Goal: Transaction & Acquisition: Purchase product/service

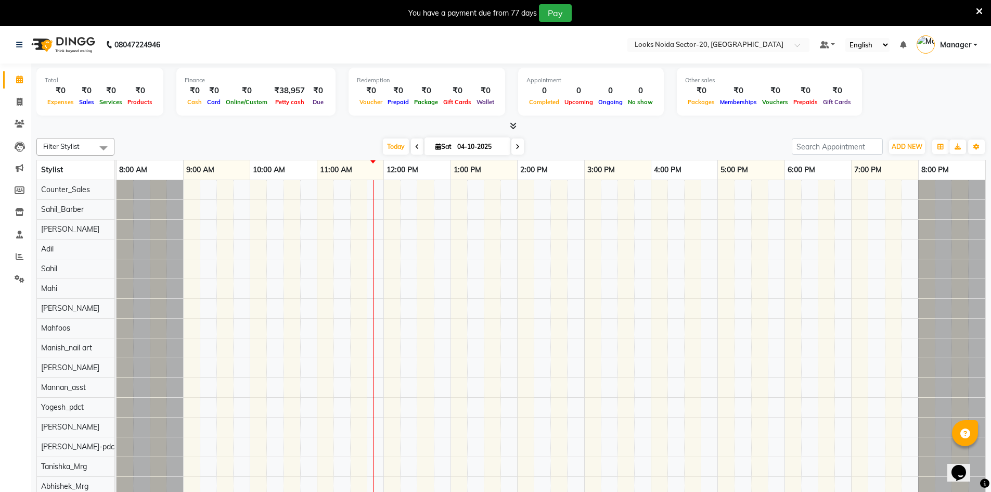
click at [513, 124] on icon at bounding box center [513, 126] width 7 height 8
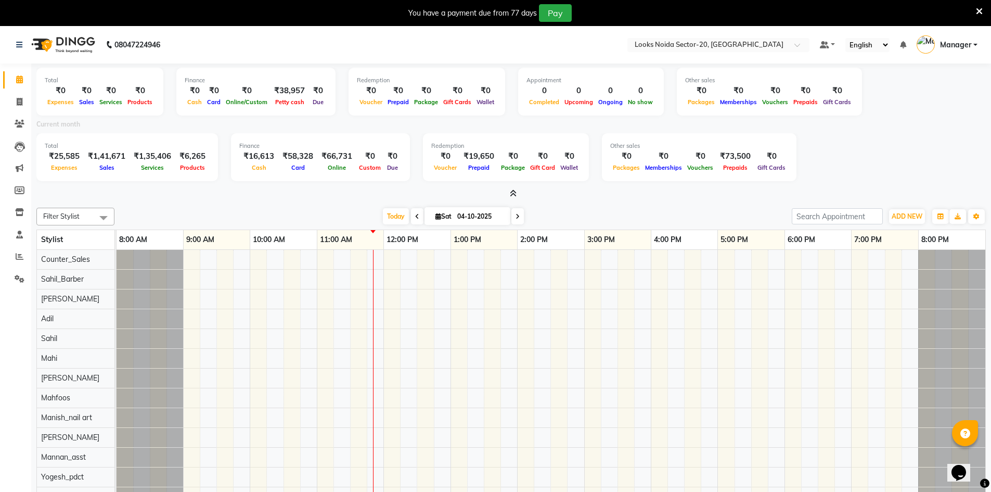
click at [515, 191] on icon at bounding box center [513, 193] width 7 height 8
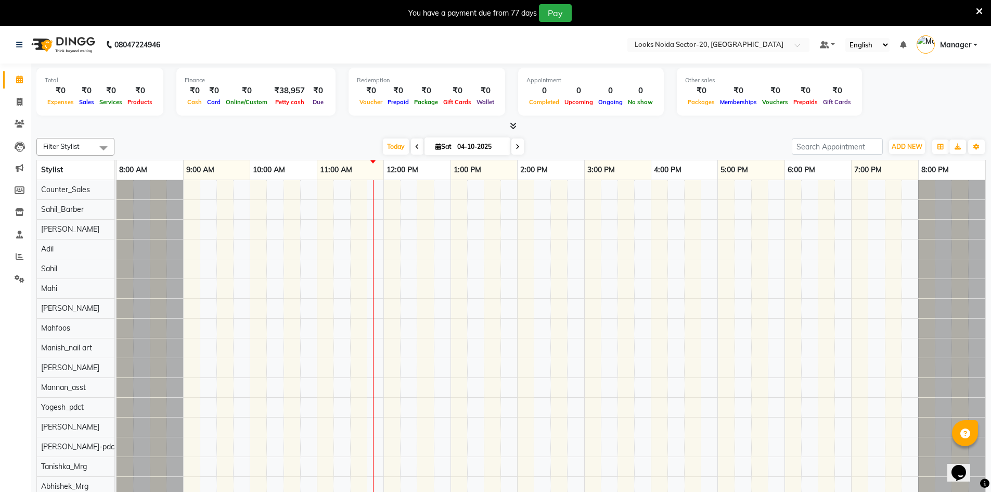
click at [507, 127] on span at bounding box center [511, 126] width 11 height 11
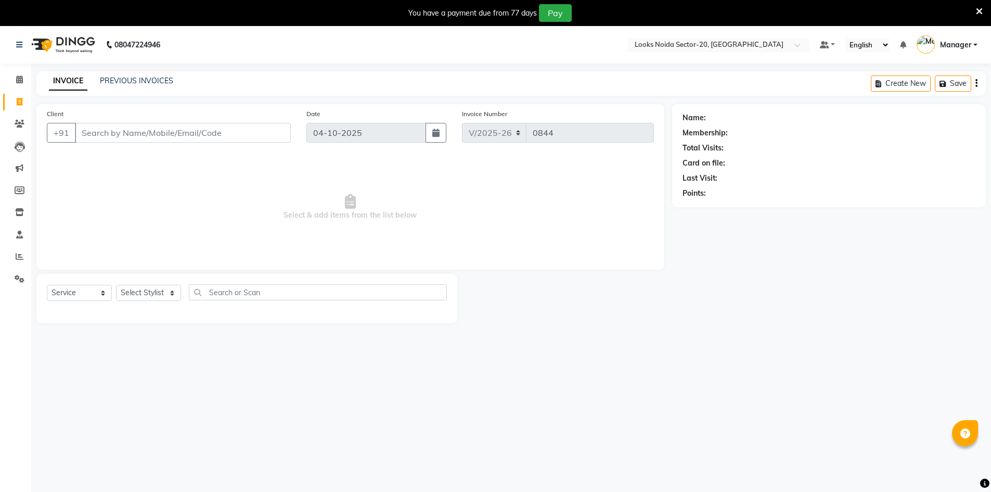
select select "8646"
select select "service"
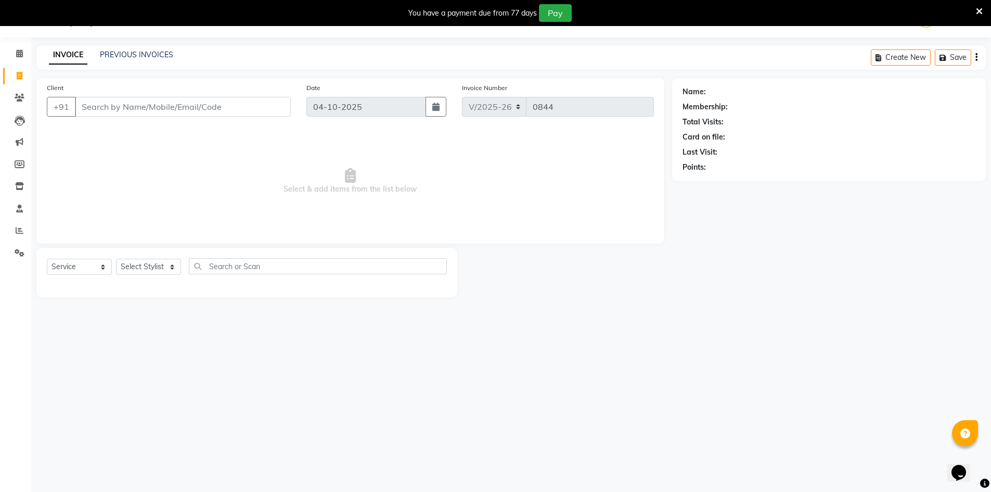
drag, startPoint x: 0, startPoint y: 0, endPoint x: 194, endPoint y: 111, distance: 223.5
click at [194, 111] on input "Client" at bounding box center [183, 107] width 216 height 20
click at [188, 108] on input "Client" at bounding box center [183, 107] width 216 height 20
type input "9818978488"
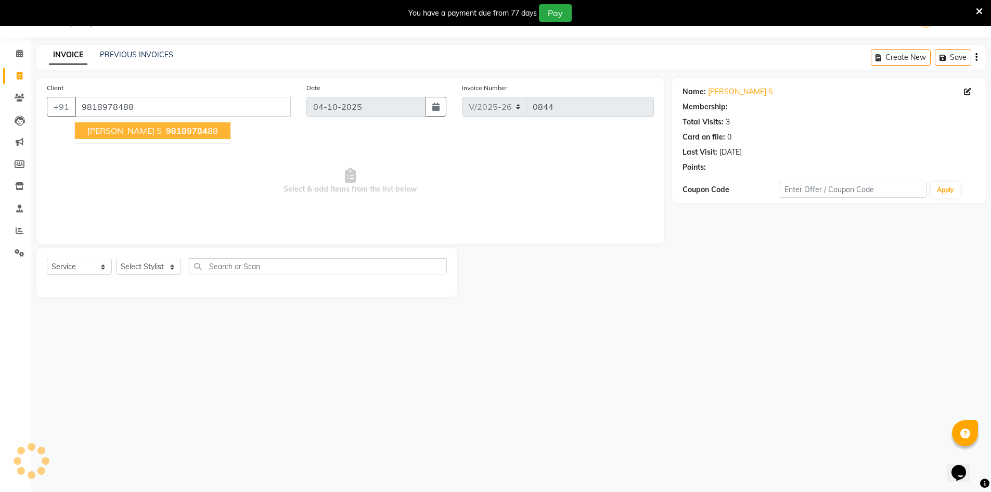
select select "1: Object"
click at [127, 118] on ngb-typeahead-window "Tilak s 98189784 88" at bounding box center [152, 131] width 157 height 26
click at [352, 200] on span "Select & add items from the list below" at bounding box center [350, 181] width 607 height 104
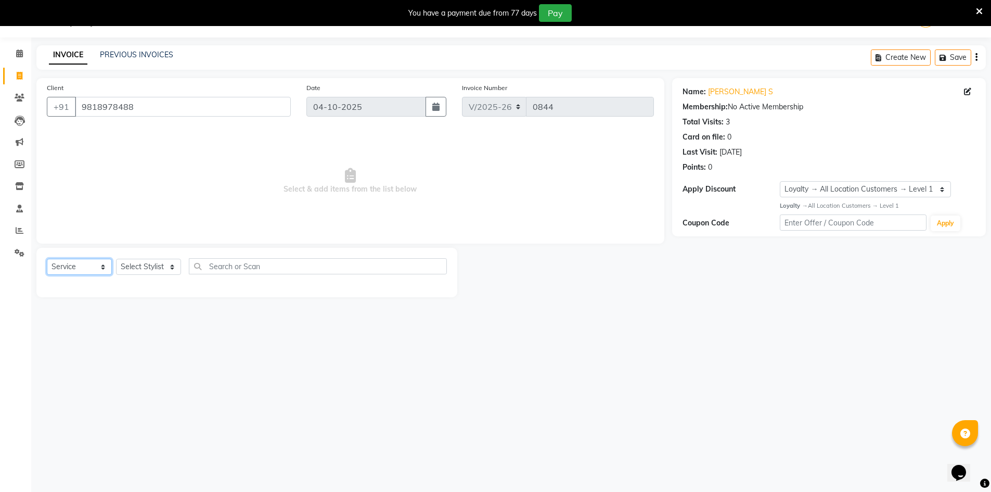
click at [76, 268] on select "Select Service Product Membership Package Voucher Prepaid Gift Card" at bounding box center [79, 267] width 65 height 16
click at [47, 259] on select "Select Service Product Membership Package Voucher Prepaid Gift Card" at bounding box center [79, 267] width 65 height 16
click at [157, 266] on select "Select Stylist Aarti Sharma Abhishek_Mrg Adil Counter_Sales Elisha Fardeen Mahf…" at bounding box center [148, 267] width 65 height 16
select select "86760"
click at [116, 259] on select "Select Stylist Aarti Sharma Abhishek_Mrg Adil Counter_Sales Elisha Fardeen Mahf…" at bounding box center [148, 267] width 65 height 16
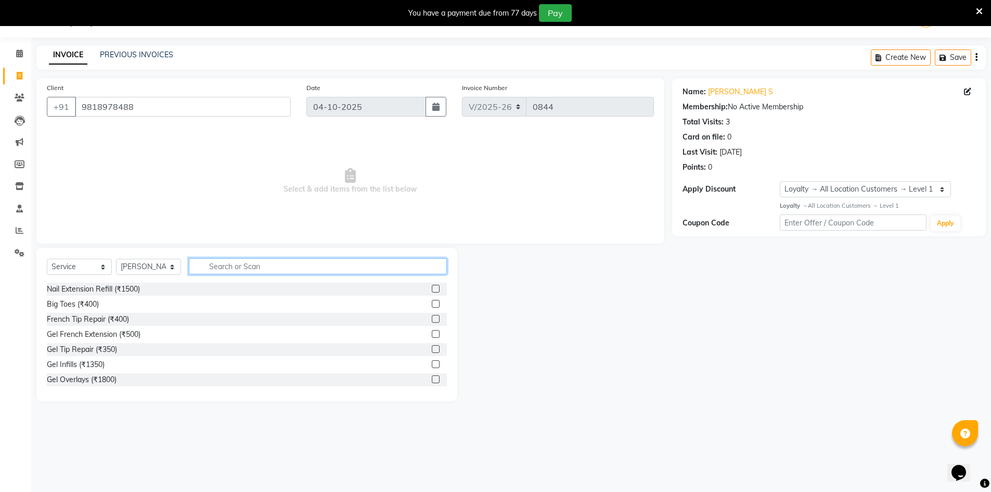
click at [302, 270] on input "text" at bounding box center [318, 266] width 258 height 16
type input "h"
type input "cut"
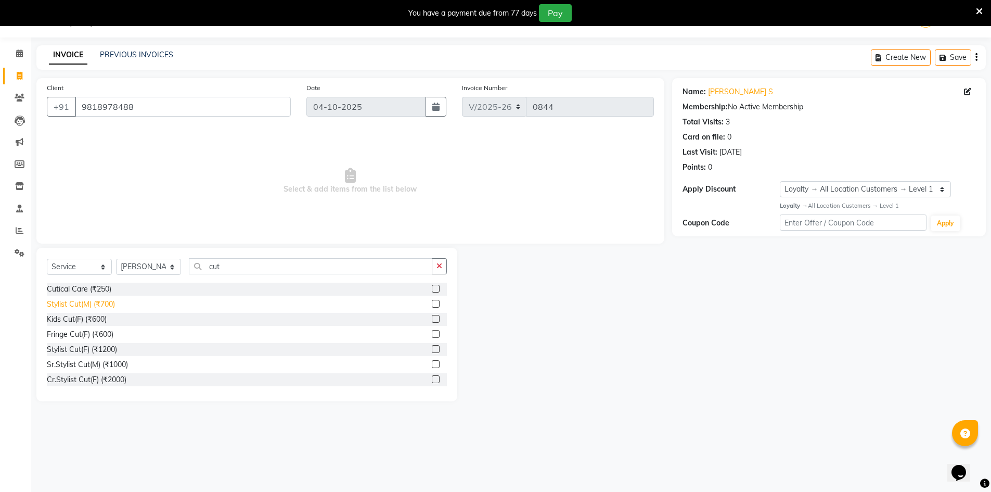
click at [94, 305] on div "Stylist Cut(M) (₹700)" at bounding box center [81, 304] width 68 height 11
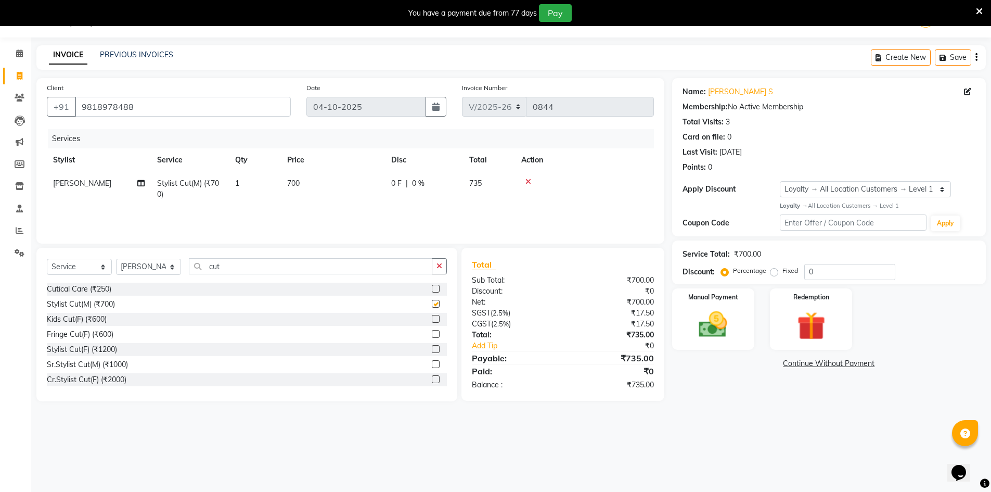
checkbox input "false"
click at [291, 187] on span "700" at bounding box center [293, 182] width 12 height 9
select select "86760"
click at [387, 190] on input "700" at bounding box center [382, 186] width 92 height 16
type input "7"
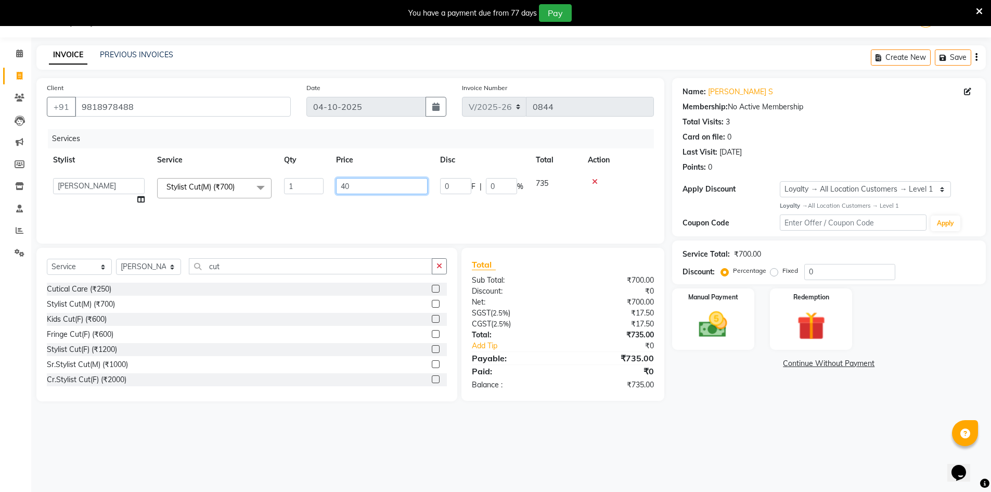
type input "400"
click at [400, 208] on div "Services Stylist Service Qty Price Disc Total Action Fardeen Stylist Cut(M) (₹7…" at bounding box center [350, 181] width 607 height 104
click at [257, 258] on div "Select Service Product Membership Package Voucher Prepaid Gift Card Select Styl…" at bounding box center [246, 324] width 421 height 153
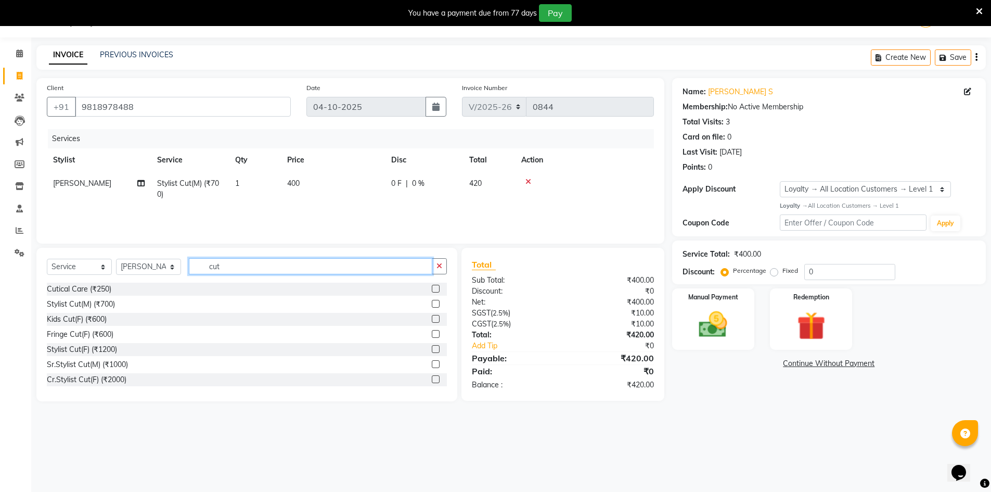
click at [264, 263] on input "cut" at bounding box center [310, 266] width 243 height 16
type input "c"
type input "bea"
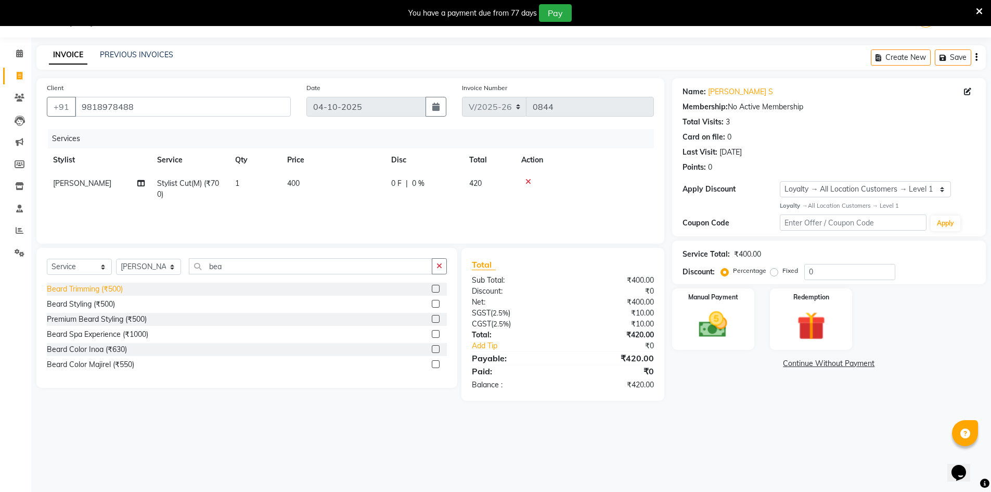
click at [115, 290] on div "Beard Trimming (₹500)" at bounding box center [85, 289] width 76 height 11
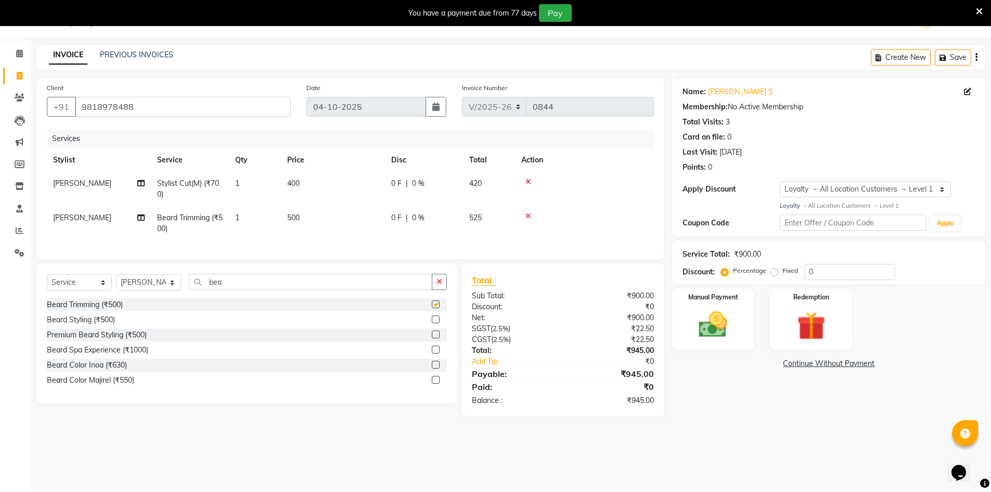
checkbox input "false"
click at [284, 220] on td "500" at bounding box center [333, 223] width 104 height 34
select select "86760"
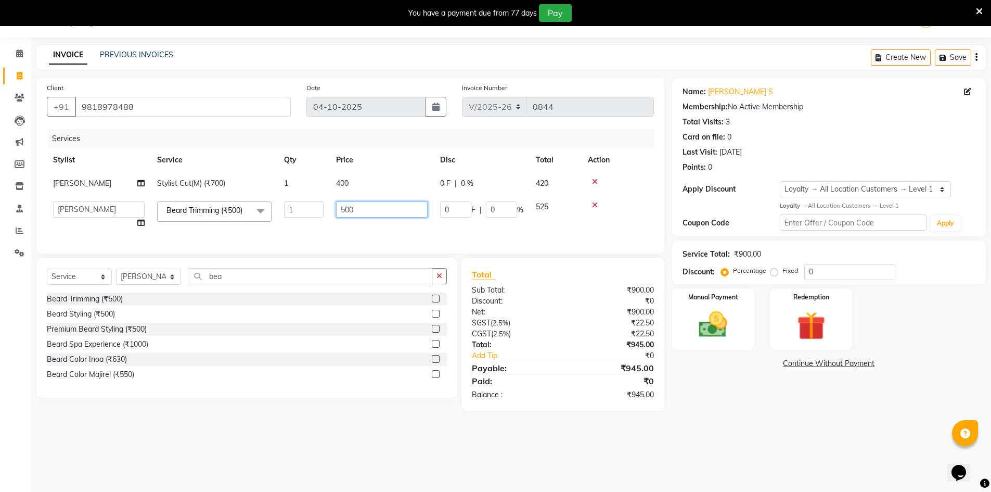
click at [361, 204] on input "500" at bounding box center [382, 209] width 92 height 16
type input "5"
type input "300"
click at [504, 444] on div "08047224946 Select Location × Looks Noida Sector-20, Noida Default Panel My Pan…" at bounding box center [495, 246] width 991 height 492
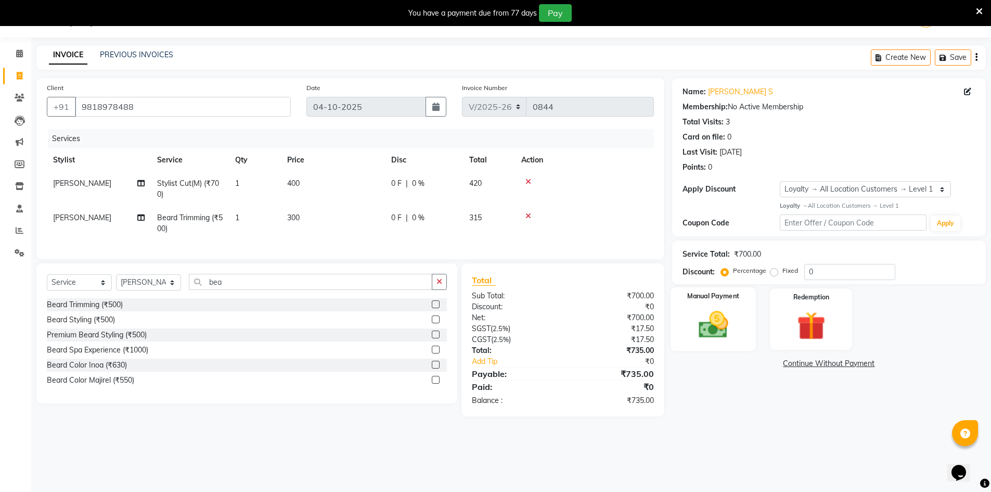
click at [709, 310] on img at bounding box center [713, 324] width 48 height 34
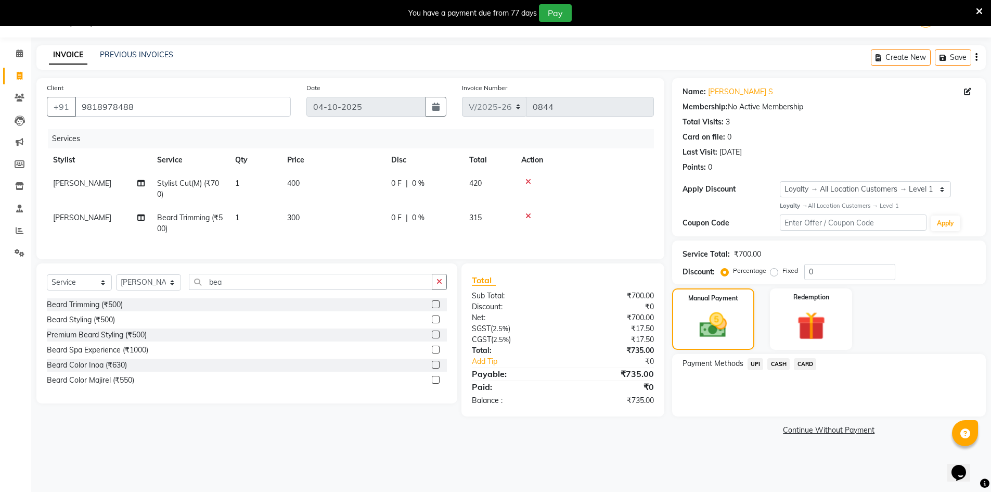
click at [776, 362] on span "CASH" at bounding box center [778, 364] width 22 height 12
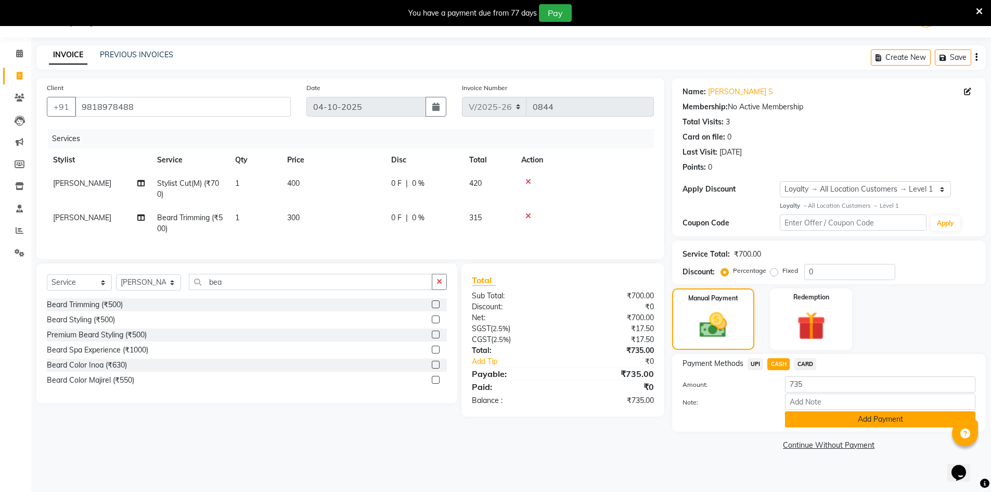
click at [802, 420] on button "Add Payment" at bounding box center [880, 419] width 190 height 16
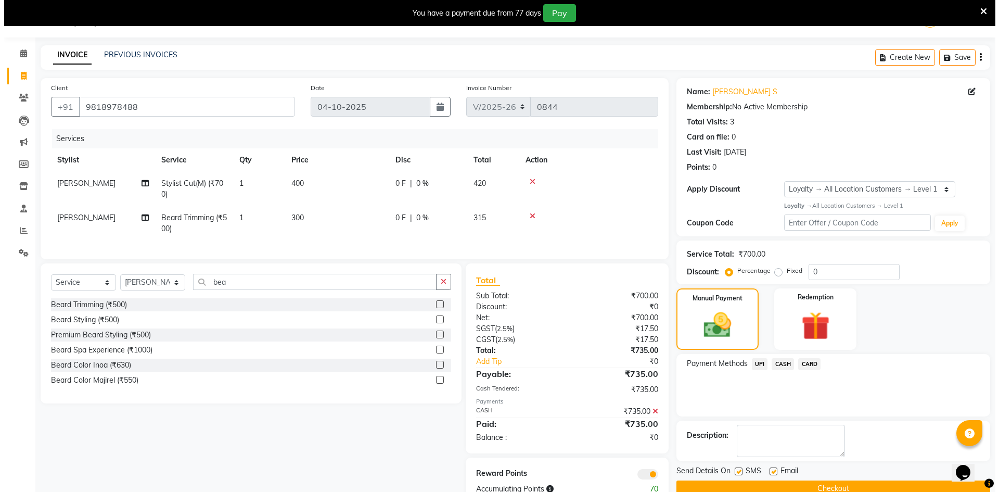
scroll to position [62, 0]
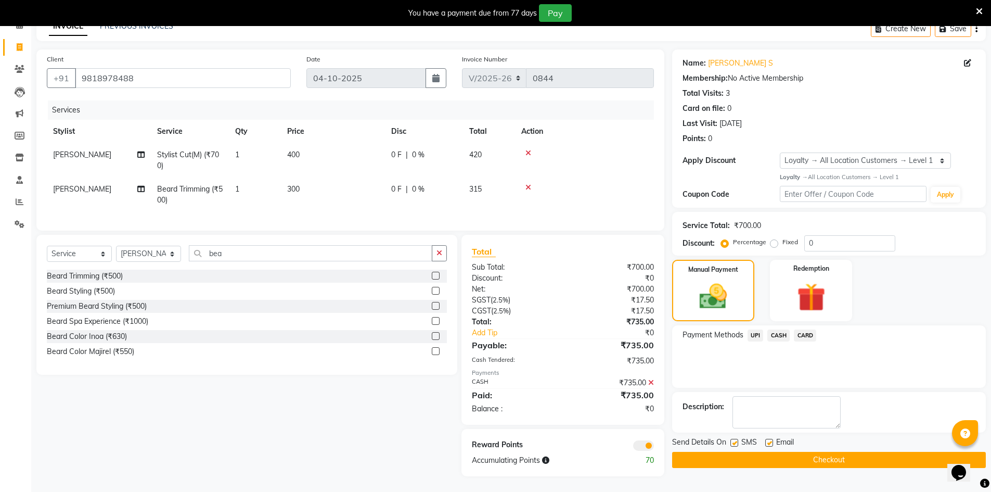
click at [640, 440] on span at bounding box center [643, 445] width 21 height 10
click at [654, 447] on input "checkbox" at bounding box center [654, 447] width 0 height 0
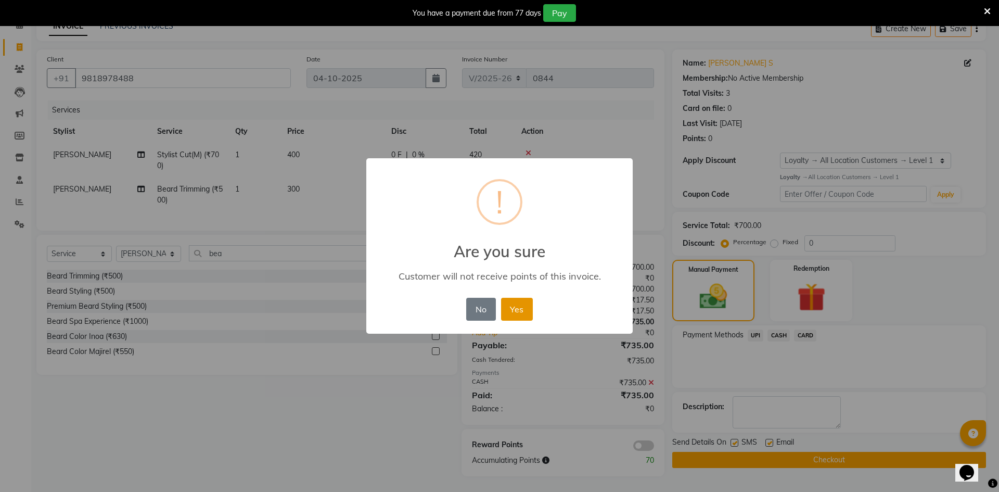
click at [516, 306] on button "Yes" at bounding box center [517, 309] width 32 height 23
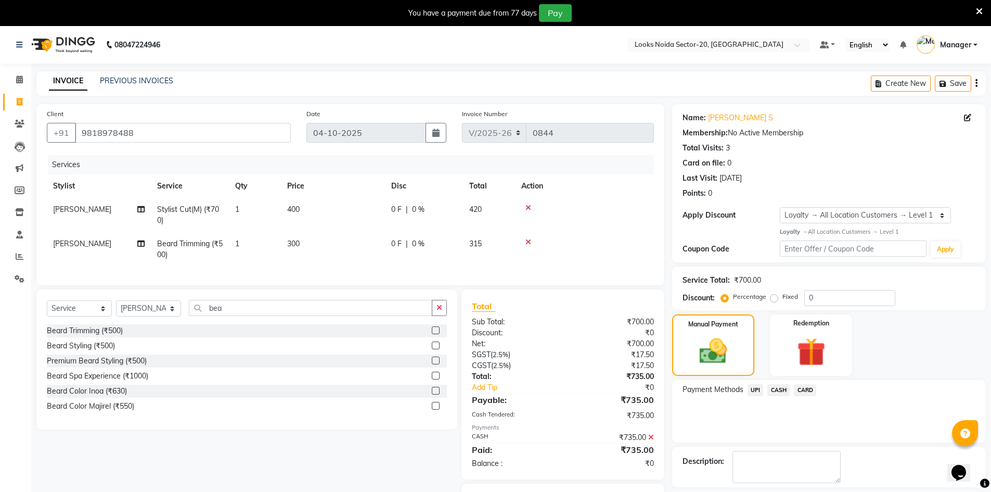
scroll to position [47, 0]
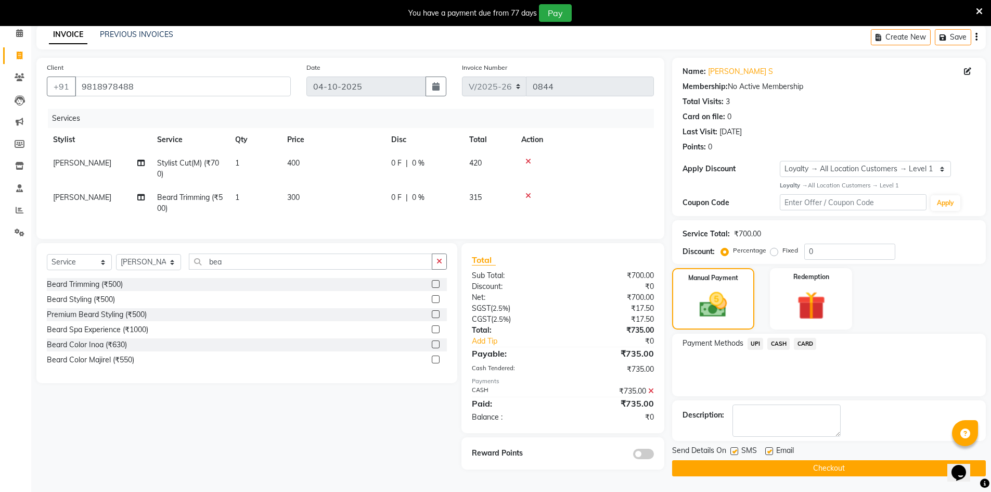
click at [839, 467] on button "Checkout" at bounding box center [829, 468] width 314 height 16
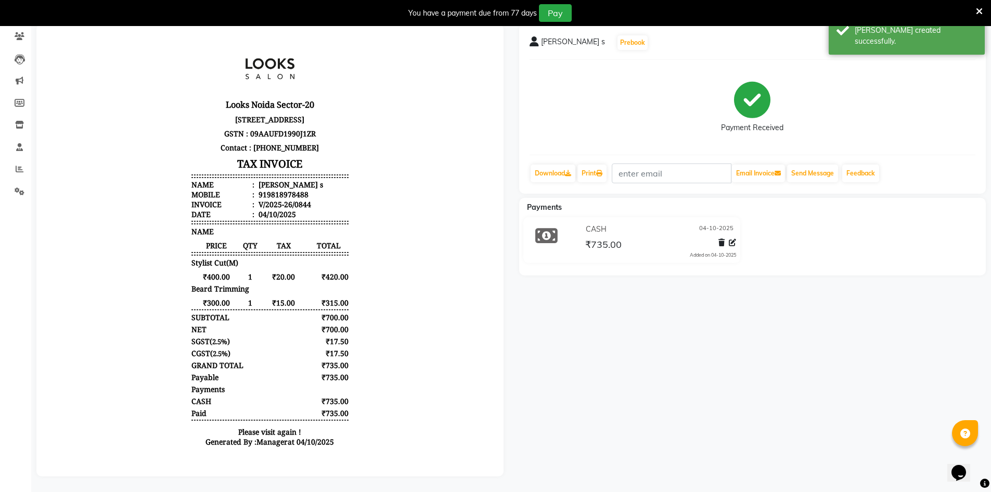
select select "service"
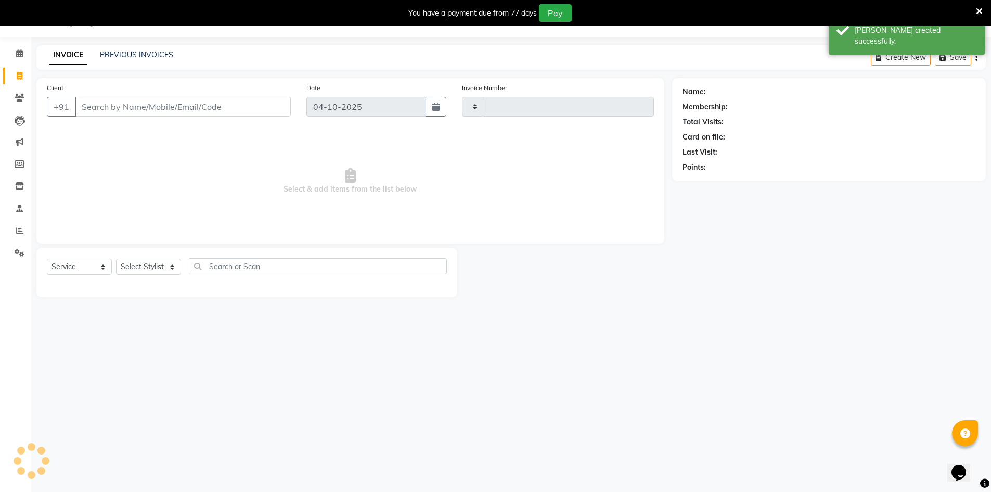
scroll to position [26, 0]
type input "0845"
select select "8646"
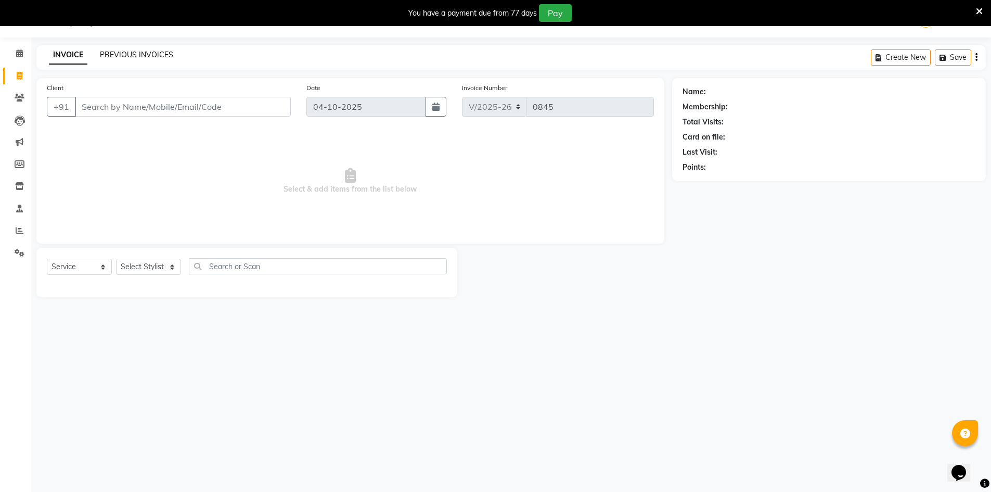
click at [160, 56] on link "PREVIOUS INVOICES" at bounding box center [136, 54] width 73 height 9
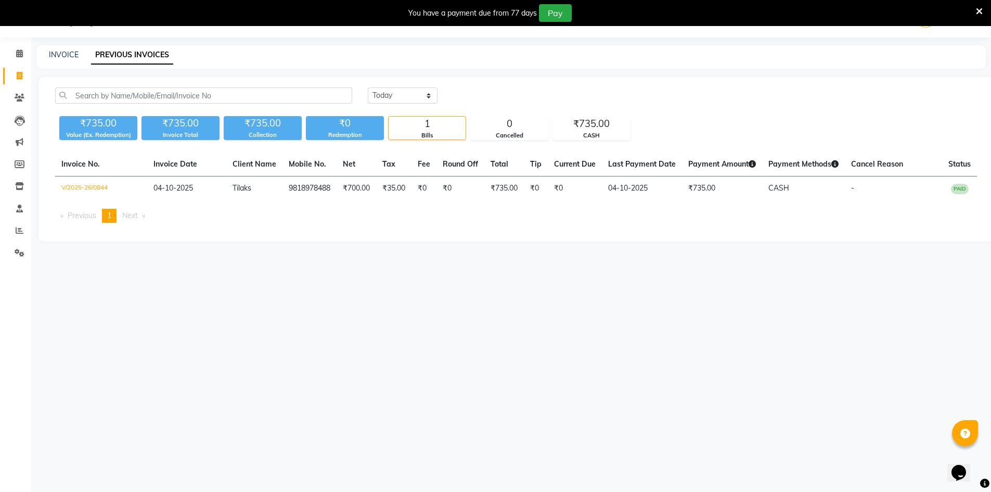
click at [47, 56] on div "INVOICE PREVIOUS INVOICES" at bounding box center [504, 54] width 937 height 11
click at [61, 56] on link "INVOICE" at bounding box center [64, 54] width 30 height 9
select select "8646"
select select "service"
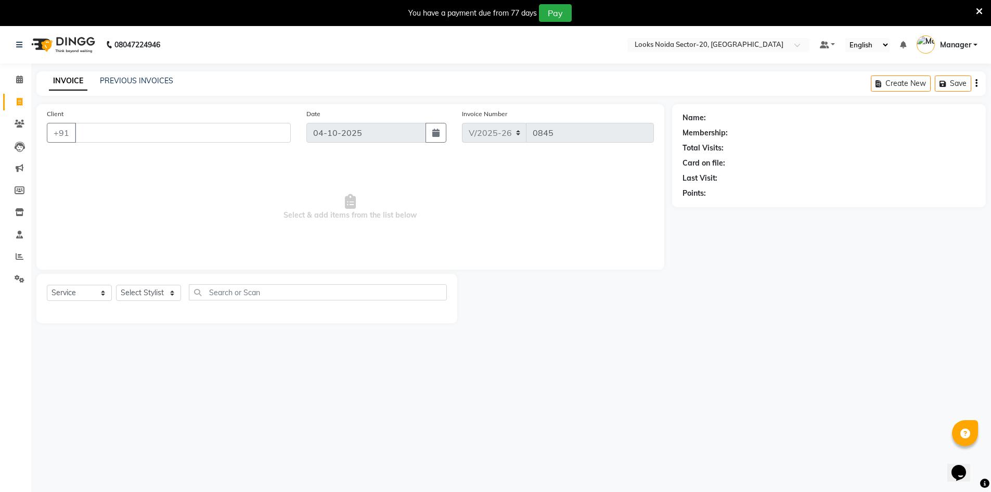
click at [980, 9] on icon at bounding box center [979, 11] width 7 height 9
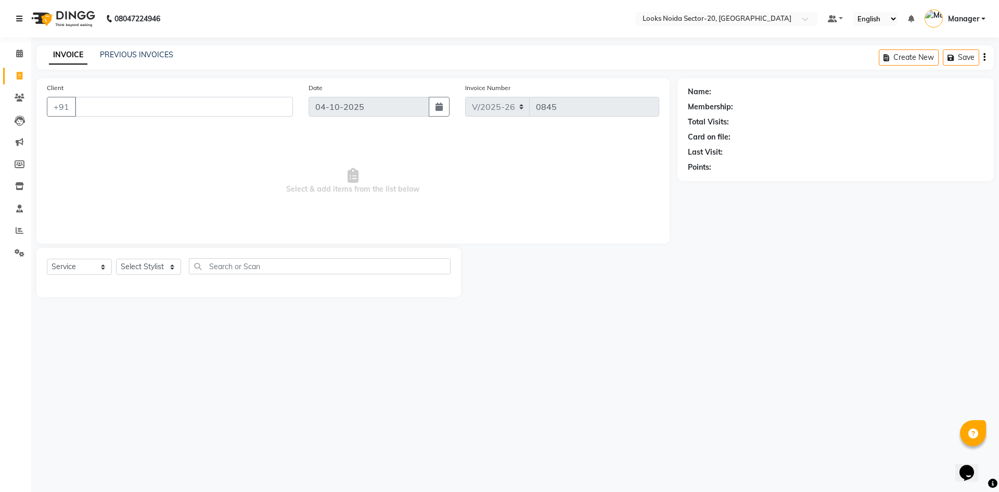
click at [22, 19] on icon at bounding box center [19, 18] width 6 height 7
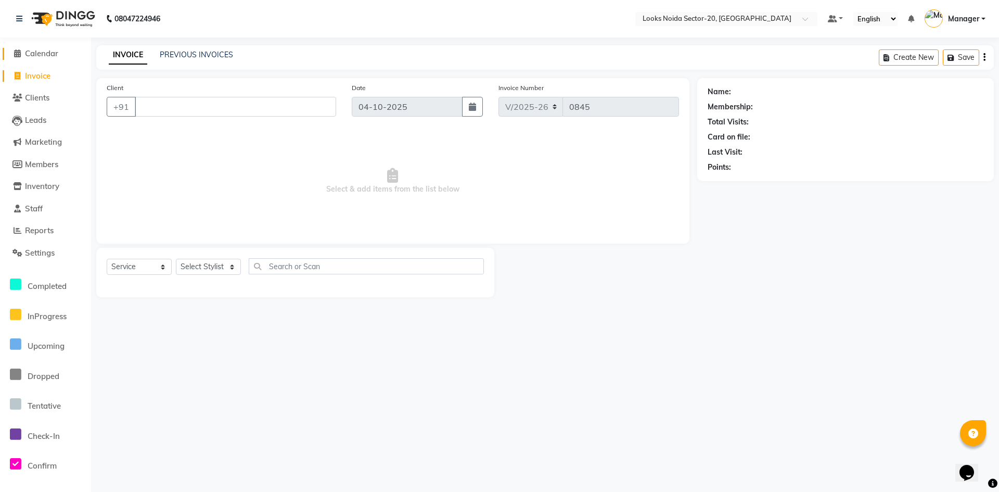
click at [40, 50] on span "Calendar" at bounding box center [41, 53] width 33 height 10
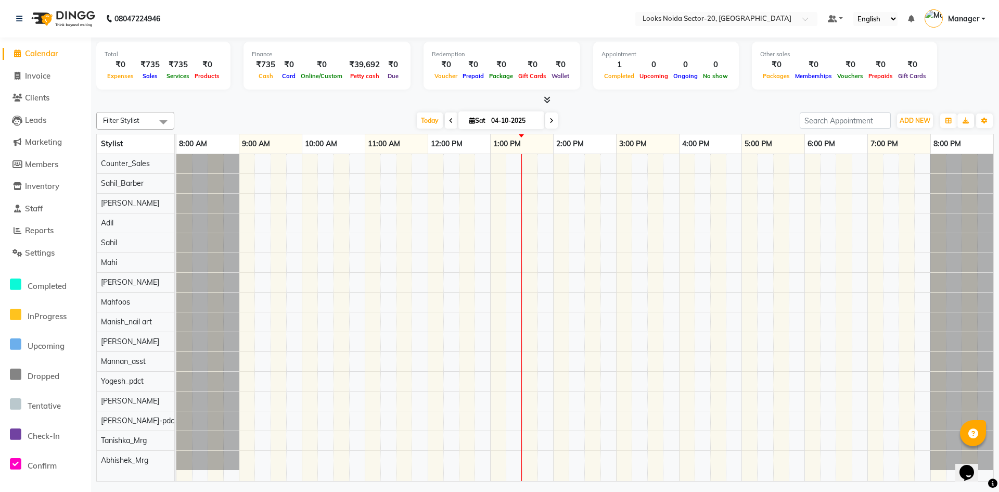
click at [393, 18] on nav "08047224946 Select Location × Looks Noida Sector-20, Noida Default Panel My Pan…" at bounding box center [499, 18] width 999 height 37
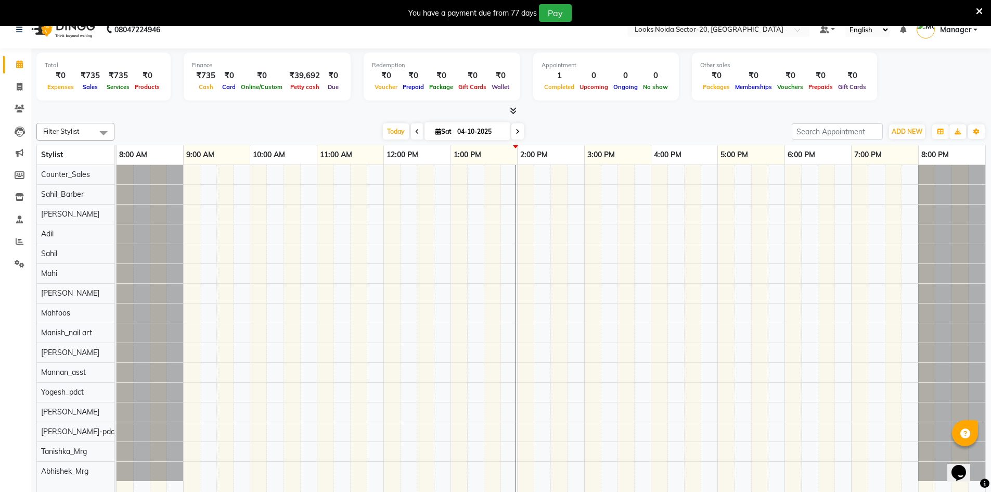
scroll to position [26, 0]
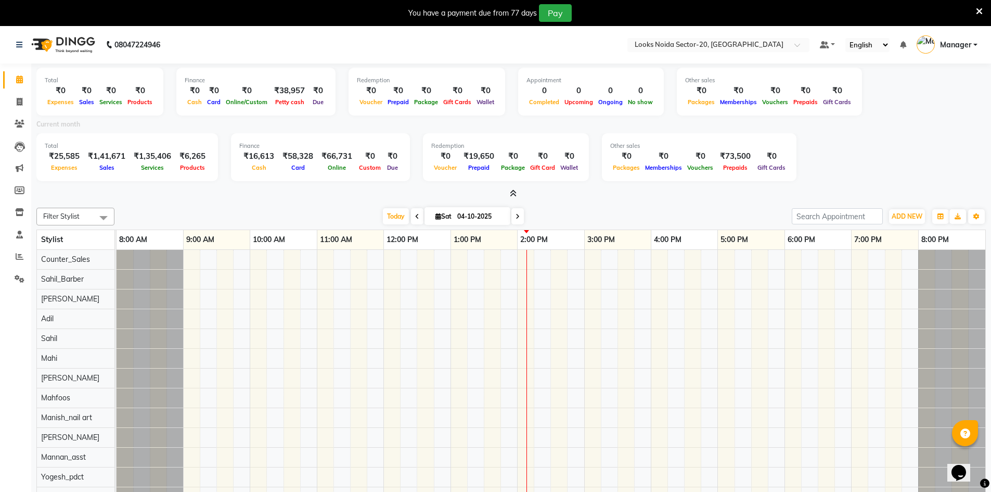
click at [977, 9] on icon at bounding box center [979, 11] width 7 height 9
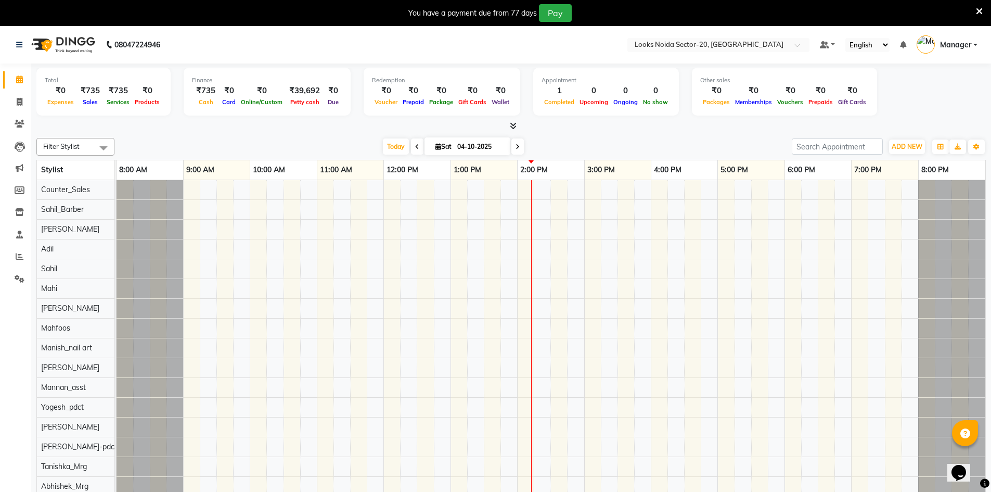
click at [978, 9] on icon at bounding box center [979, 11] width 7 height 9
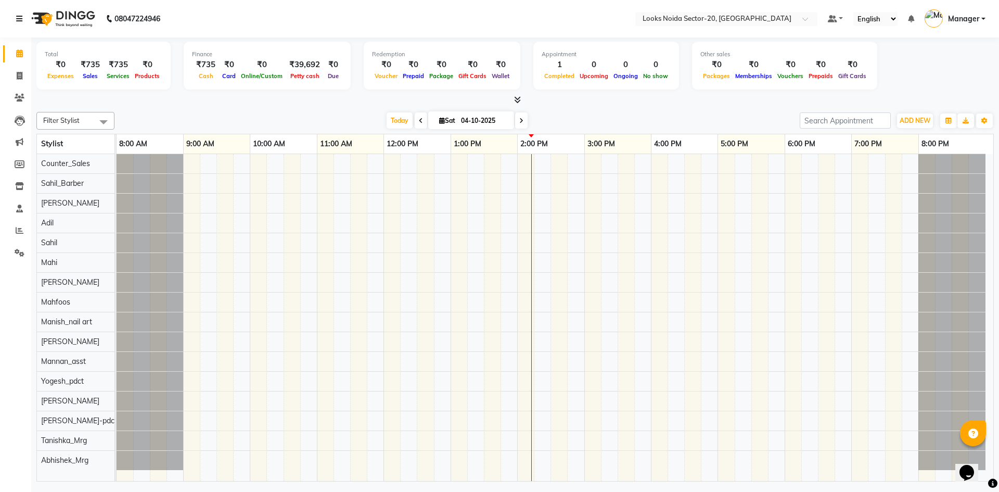
click at [18, 23] on link at bounding box center [21, 18] width 10 height 29
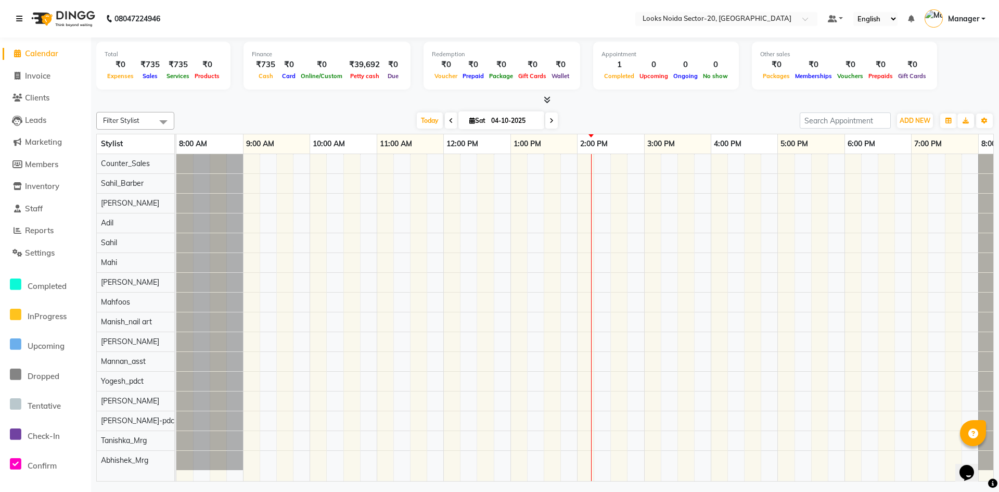
click at [19, 17] on icon at bounding box center [19, 18] width 6 height 7
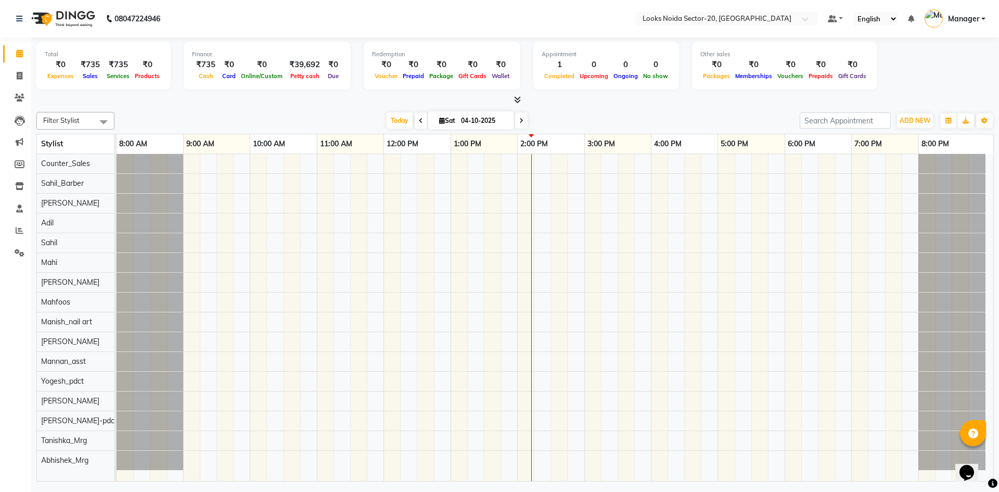
click at [200, 7] on nav "08047224946 Select Location × Looks Noida Sector-20, Noida Default Panel My Pan…" at bounding box center [499, 18] width 999 height 37
click at [173, 21] on nav "08047224946 Select Location × Looks [GEOGRAPHIC_DATA] Sector-20, Noida Default …" at bounding box center [499, 18] width 999 height 37
click at [164, 18] on div "08047224946" at bounding box center [88, 18] width 160 height 29
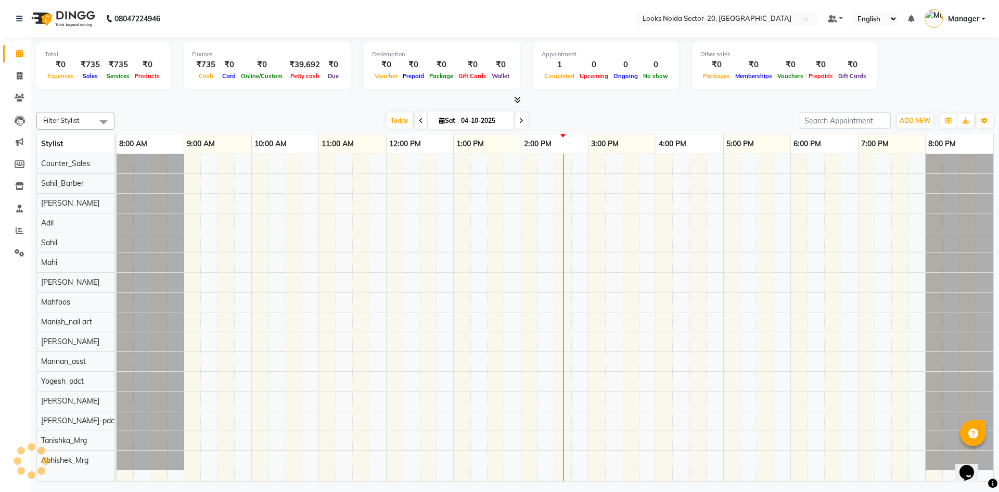
drag, startPoint x: 308, startPoint y: 195, endPoint x: 366, endPoint y: 17, distance: 187.2
click at [366, 17] on nav "08047224946 Select Location × Looks [GEOGRAPHIC_DATA] Sector-20, Noida Default …" at bounding box center [499, 18] width 999 height 37
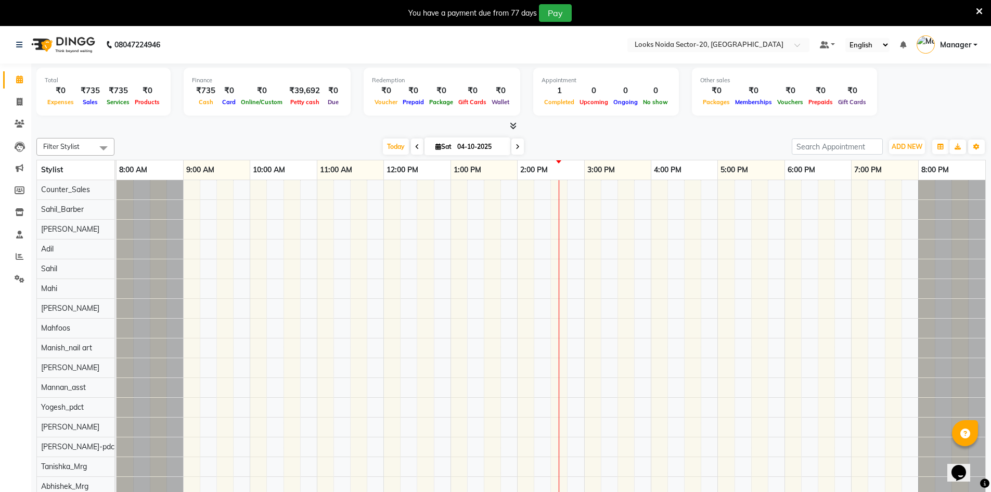
click at [982, 13] on icon at bounding box center [979, 11] width 7 height 9
click at [982, 8] on icon at bounding box center [979, 11] width 7 height 9
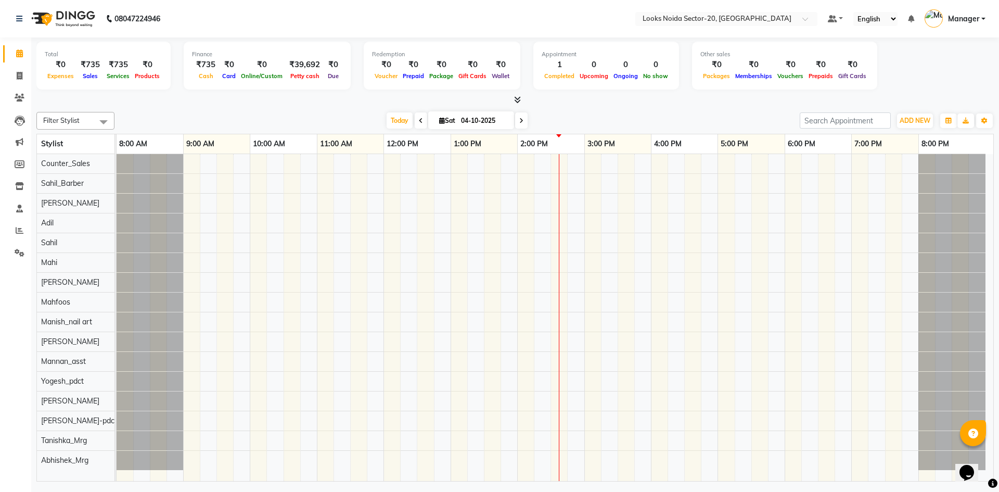
drag, startPoint x: 605, startPoint y: 493, endPoint x: 583, endPoint y: 516, distance: 32.0
click at [583, 491] on html "08047224946 Select Location × Looks Noida Sector-20, Noida Default Panel My Pan…" at bounding box center [499, 246] width 999 height 492
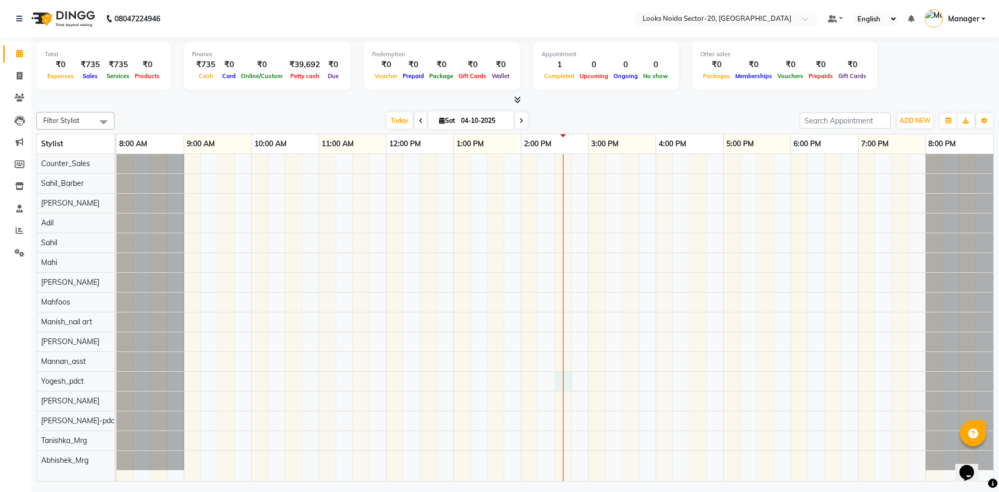
drag, startPoint x: 554, startPoint y: 371, endPoint x: 562, endPoint y: 401, distance: 30.3
click at [562, 401] on div at bounding box center [555, 317] width 877 height 327
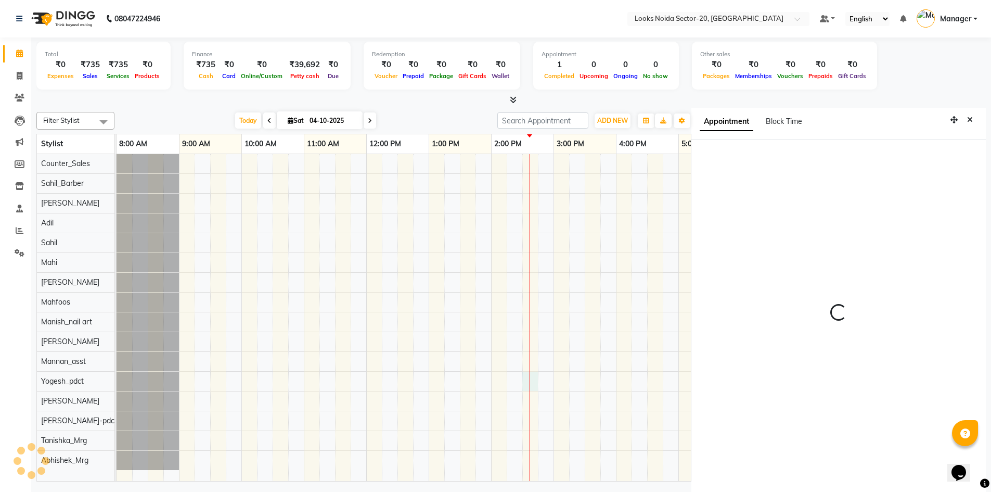
scroll to position [5, 0]
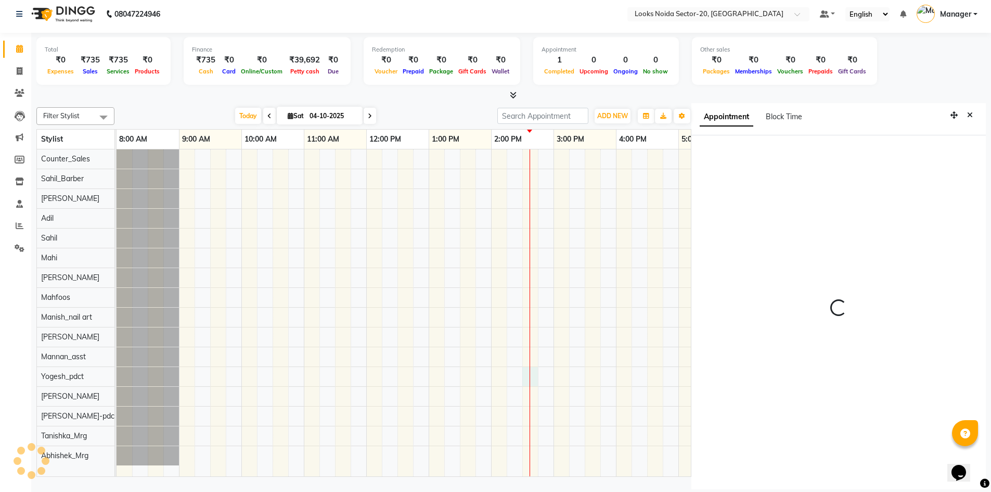
select select "870"
select select "91417"
select select "tentative"
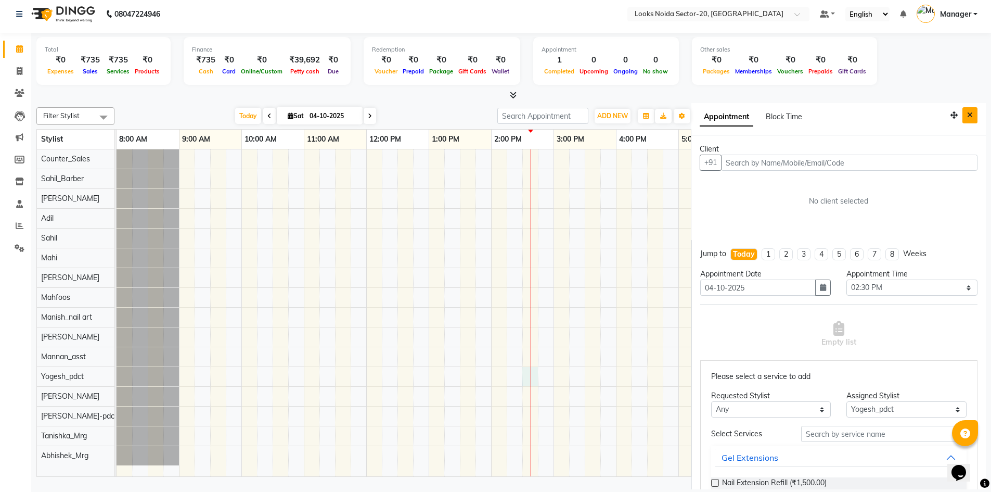
click at [967, 112] on icon "Close" at bounding box center [970, 114] width 6 height 7
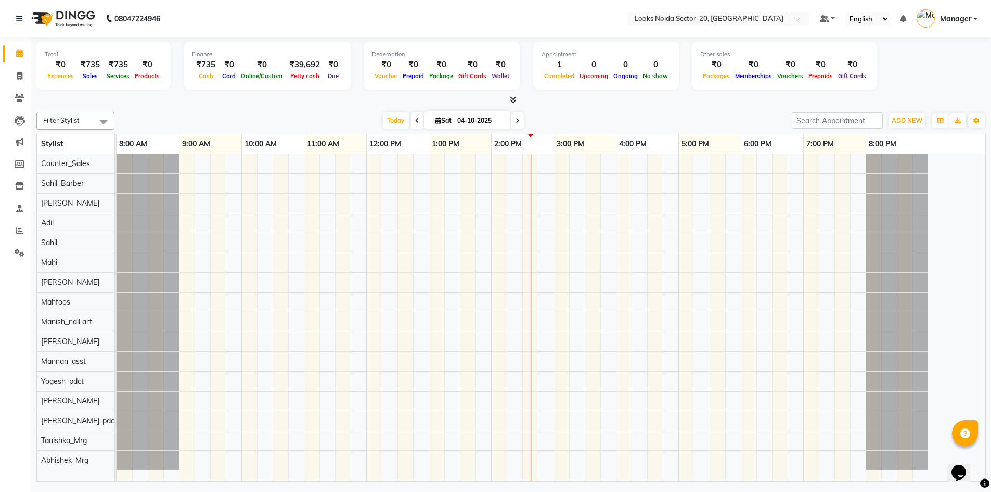
scroll to position [0, 0]
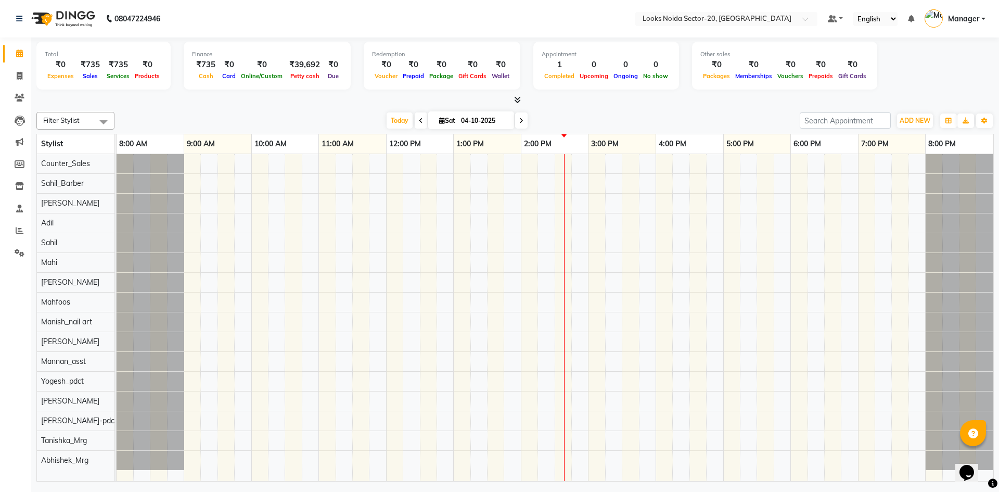
click at [912, 80] on div "Total ₹0 Expenses ₹735 Sales ₹735 Services ₹0 Products Finance ₹735 Cash ₹0 Car…" at bounding box center [514, 67] width 957 height 51
drag, startPoint x: 884, startPoint y: 46, endPoint x: 834, endPoint y: 123, distance: 92.5
click at [834, 123] on div "Total ₹0 Expenses ₹735 Sales ₹735 Services ₹0 Products Finance ₹735 Cash ₹0 Car…" at bounding box center [515, 260] width 968 height 446
click at [871, 74] on div "Total ₹0 Expenses ₹735 Sales ₹735 Services ₹0 Products Finance ₹735 Cash ₹0 Car…" at bounding box center [514, 67] width 957 height 51
click at [902, 59] on div "Total ₹0 Expenses ₹735 Sales ₹735 Services ₹0 Products Finance ₹735 Cash ₹0 Car…" at bounding box center [514, 67] width 957 height 51
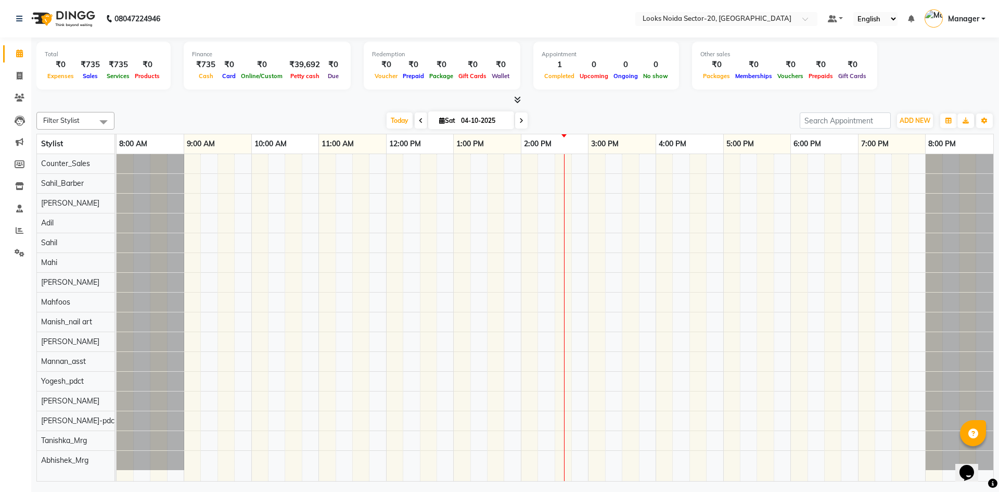
click at [902, 59] on div "Total ₹0 Expenses ₹735 Sales ₹735 Services ₹0 Products Finance ₹735 Cash ₹0 Car…" at bounding box center [514, 67] width 957 height 51
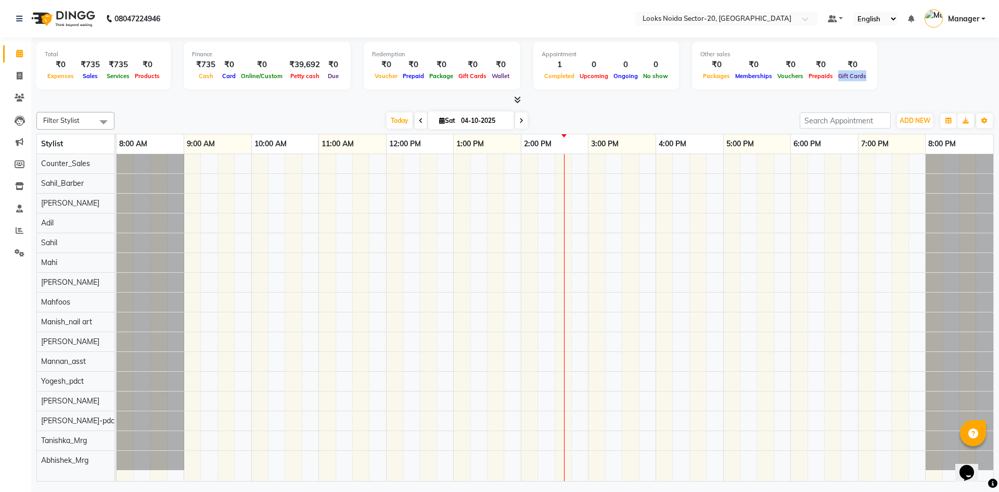
click at [896, 71] on div "Total ₹0 Expenses ₹735 Sales ₹735 Services ₹0 Products Finance ₹735 Cash ₹0 Car…" at bounding box center [514, 67] width 957 height 51
click at [895, 75] on div "Total ₹0 Expenses ₹735 Sales ₹735 Services ₹0 Products Finance ₹735 Cash ₹0 Car…" at bounding box center [514, 67] width 957 height 51
click at [747, 94] on div "Total ₹0 Expenses ₹735 Sales ₹735 Services ₹0 Products Finance ₹735 Cash ₹0 Car…" at bounding box center [514, 71] width 957 height 68
click at [17, 77] on icon at bounding box center [20, 76] width 6 height 8
select select "service"
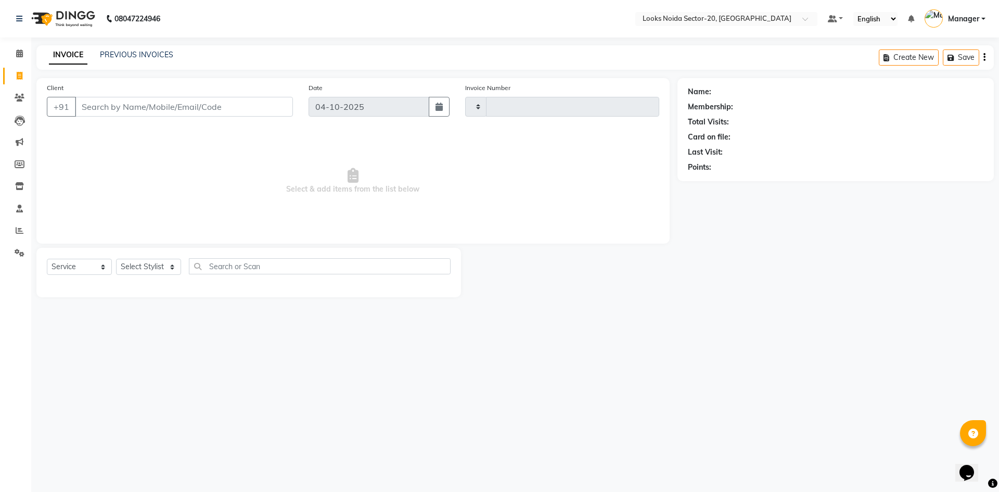
type input "0845"
select select "8646"
drag, startPoint x: 112, startPoint y: 112, endPoint x: 90, endPoint y: 113, distance: 22.4
click at [109, 112] on input "Client" at bounding box center [184, 107] width 218 height 20
click at [112, 106] on input "99991410021" at bounding box center [157, 107] width 165 height 20
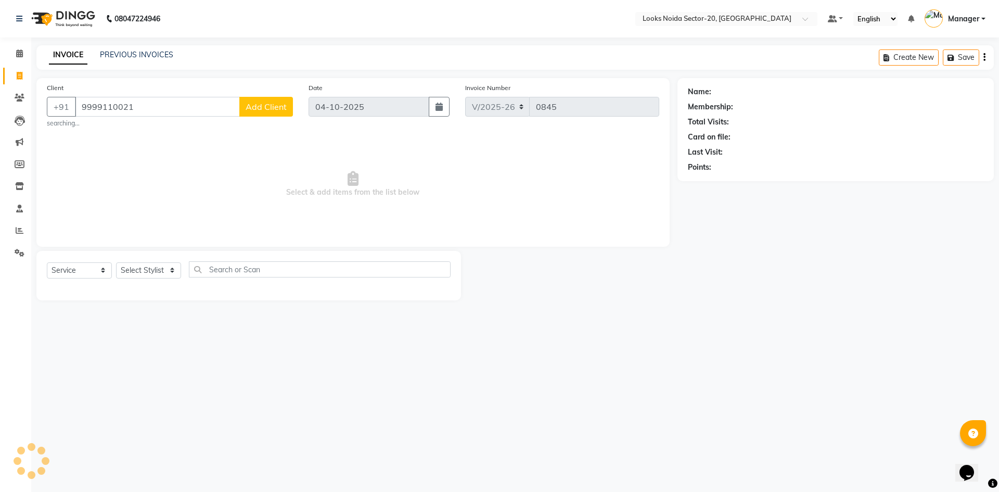
type input "9999110021"
click at [282, 104] on span "Add Client" at bounding box center [266, 106] width 41 height 10
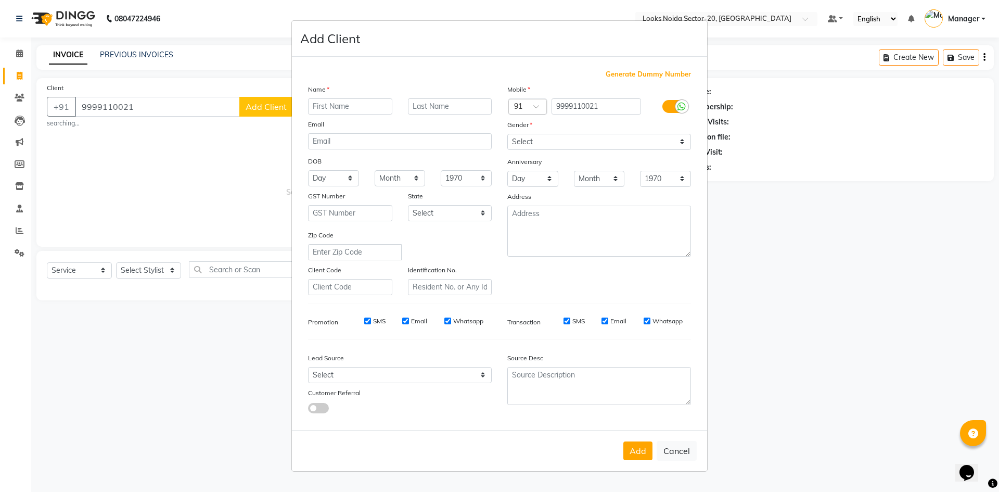
click at [325, 111] on input "text" at bounding box center [350, 106] width 84 height 16
type input "prabha"
click at [576, 144] on select "Select Male Female Other Prefer Not To Say" at bounding box center [599, 142] width 184 height 16
select select "female"
click at [507, 134] on select "Select Male Female Other Prefer Not To Say" at bounding box center [599, 142] width 184 height 16
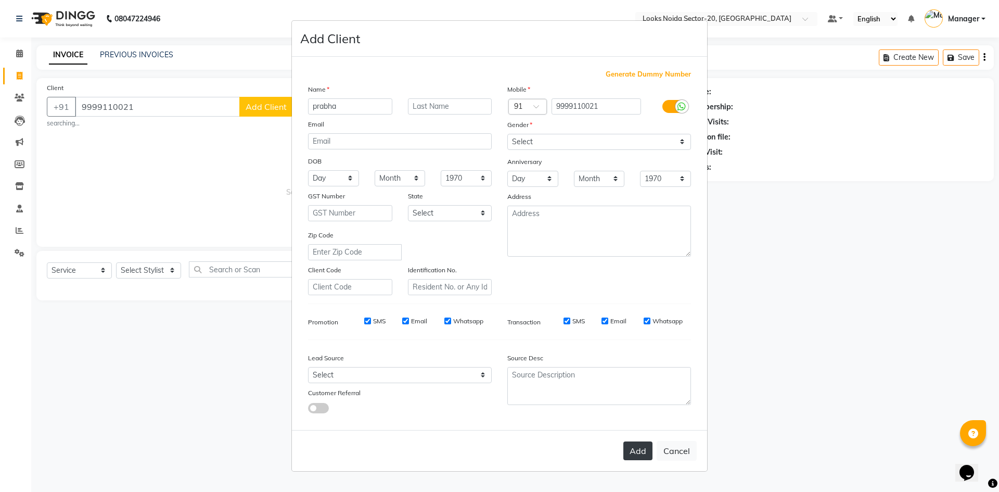
click at [644, 455] on button "Add" at bounding box center [637, 450] width 29 height 19
click at [163, 269] on ngb-modal-window "Add Client Generate Dummy Number Name prabha Email DOB Day 01 02 03 04 05 06 07…" at bounding box center [499, 246] width 999 height 492
select select
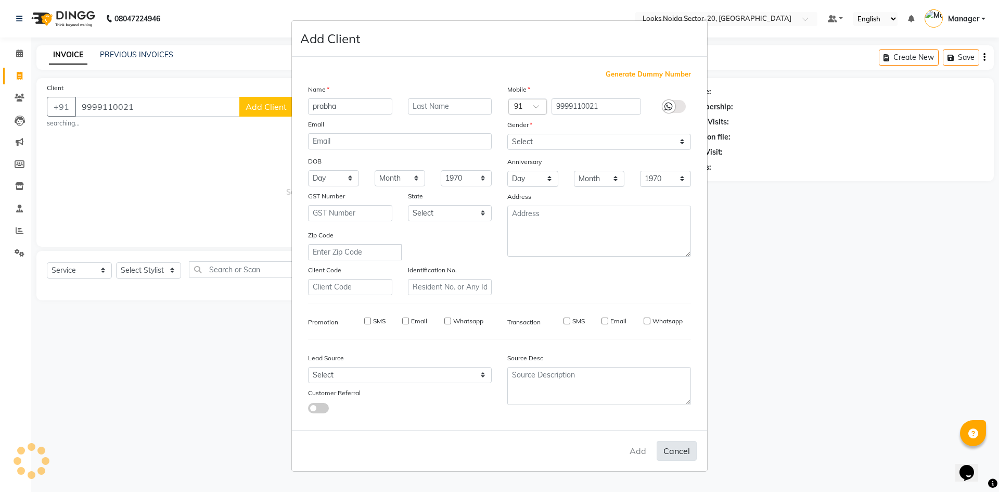
select select
checkbox input "false"
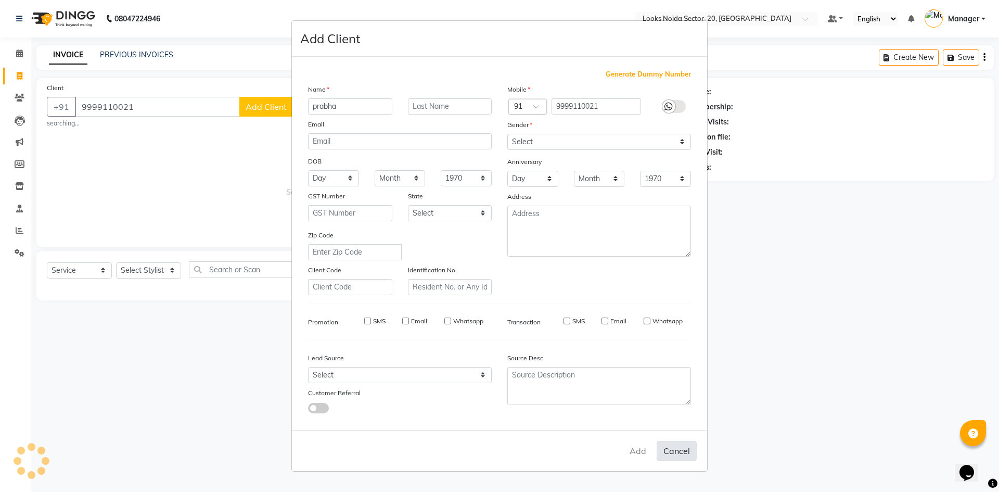
checkbox input "false"
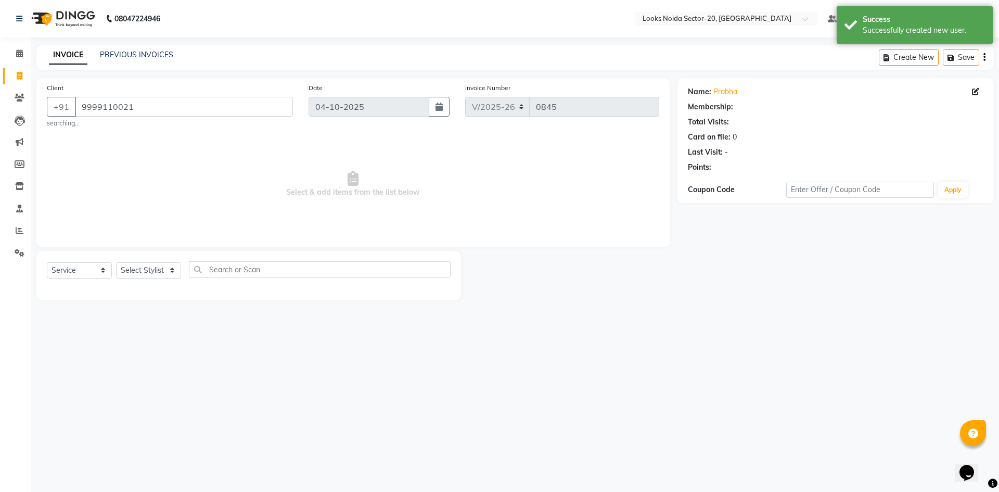
select select "1: Object"
click at [137, 274] on select "Select Stylist [PERSON_NAME] Abhishek_Mrg [PERSON_NAME] Counter_Sales [PERSON_N…" at bounding box center [148, 270] width 65 height 16
select select "86762"
click at [116, 262] on select "Select Stylist [PERSON_NAME] Abhishek_Mrg [PERSON_NAME] Counter_Sales [PERSON_N…" at bounding box center [148, 270] width 65 height 16
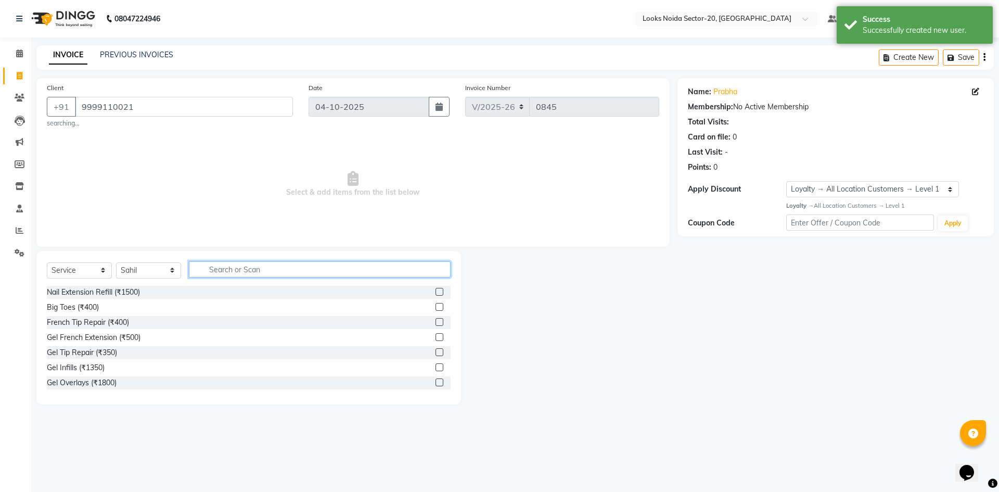
drag, startPoint x: 260, startPoint y: 270, endPoint x: 253, endPoint y: 270, distance: 6.8
click at [253, 270] on input "text" at bounding box center [320, 269] width 262 height 16
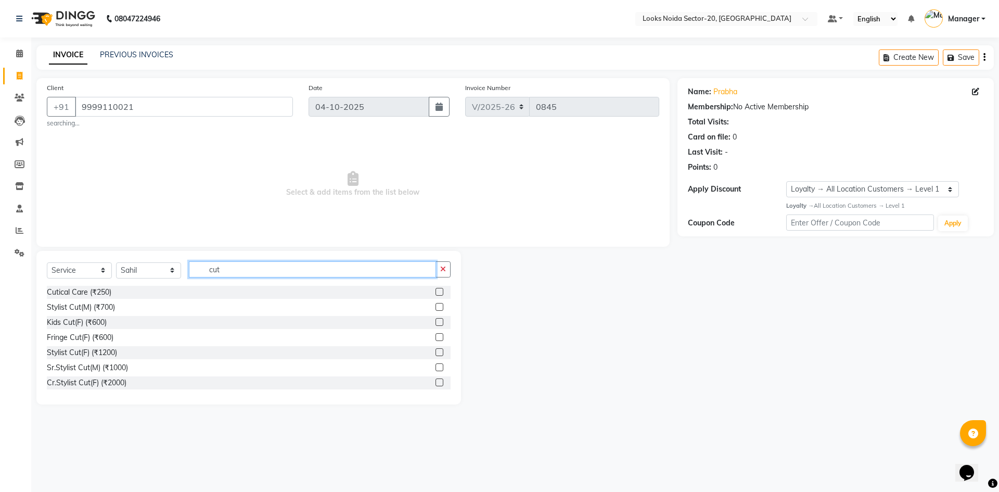
type input "cut"
drag, startPoint x: 431, startPoint y: 365, endPoint x: 434, endPoint y: 358, distance: 7.2
click at [432, 358] on div "Cutical Care (₹250) Stylist Cut(M) (₹700) Kids Cut(F) (₹600) Fringe Cut(F) (₹60…" at bounding box center [249, 338] width 404 height 104
drag, startPoint x: 432, startPoint y: 380, endPoint x: 437, endPoint y: 366, distance: 14.5
click at [438, 366] on div "Cutical Care (₹250) Stylist Cut(M) (₹700) Kids Cut(F) (₹600) Fringe Cut(F) (₹60…" at bounding box center [249, 338] width 404 height 104
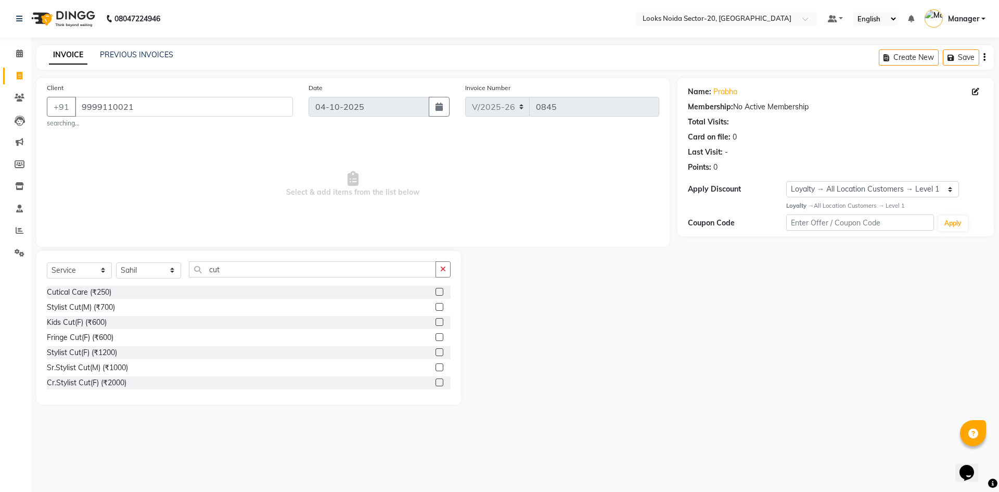
click at [435, 349] on label at bounding box center [439, 352] width 8 height 8
click at [435, 349] on input "checkbox" at bounding box center [438, 352] width 7 height 7
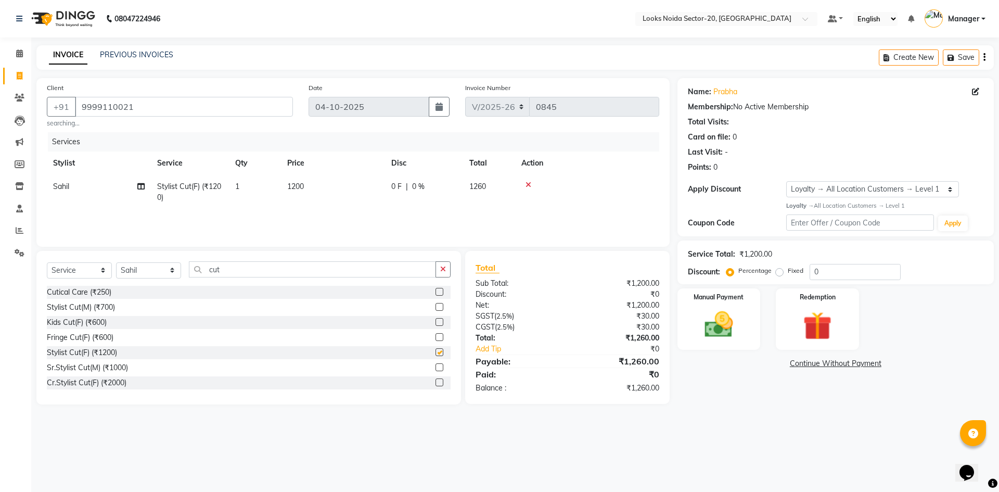
checkbox input "false"
click at [315, 181] on td "1200" at bounding box center [333, 192] width 104 height 34
select select "86762"
click at [377, 190] on input "1200" at bounding box center [382, 189] width 92 height 16
type input "1100"
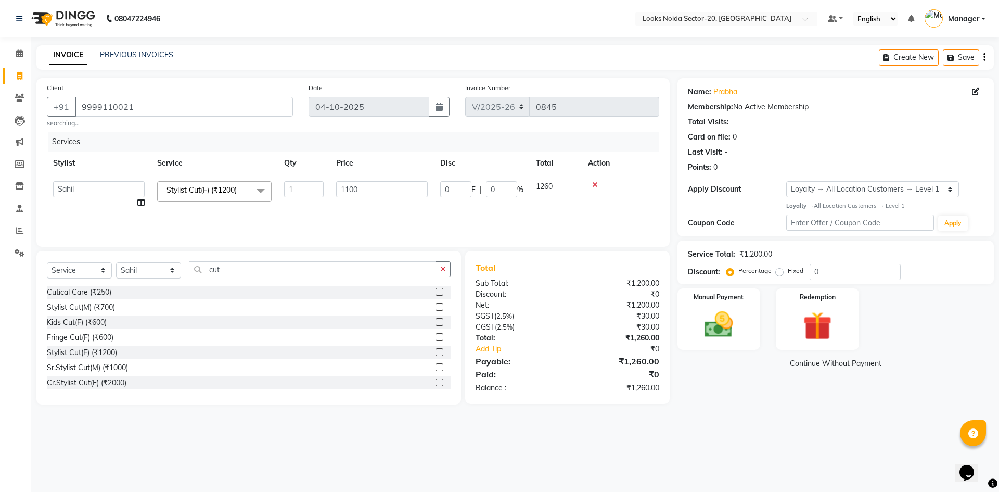
click at [758, 399] on div "Name: Prabha Membership: No Active Membership Total Visits: Card on file: 0 Las…" at bounding box center [839, 241] width 324 height 326
click at [733, 328] on img at bounding box center [719, 324] width 48 height 34
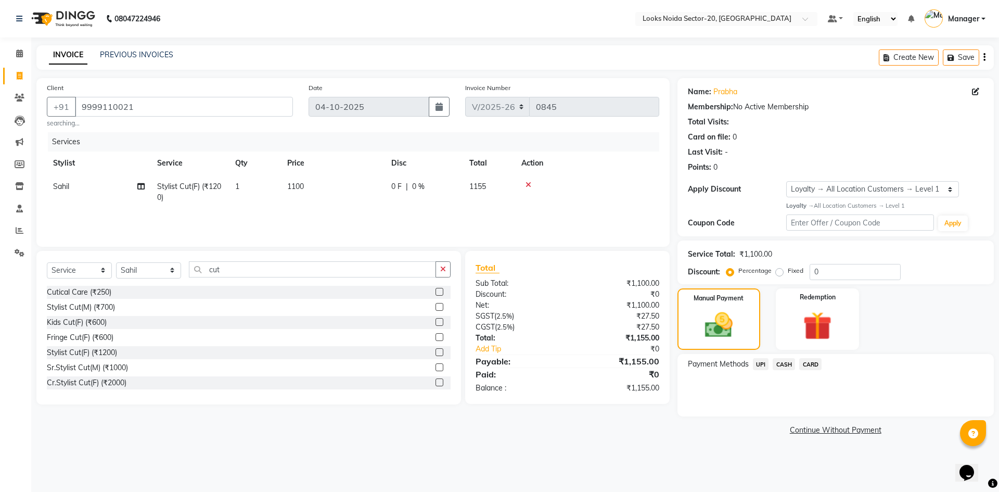
click at [762, 365] on span "UPI" at bounding box center [761, 364] width 16 height 12
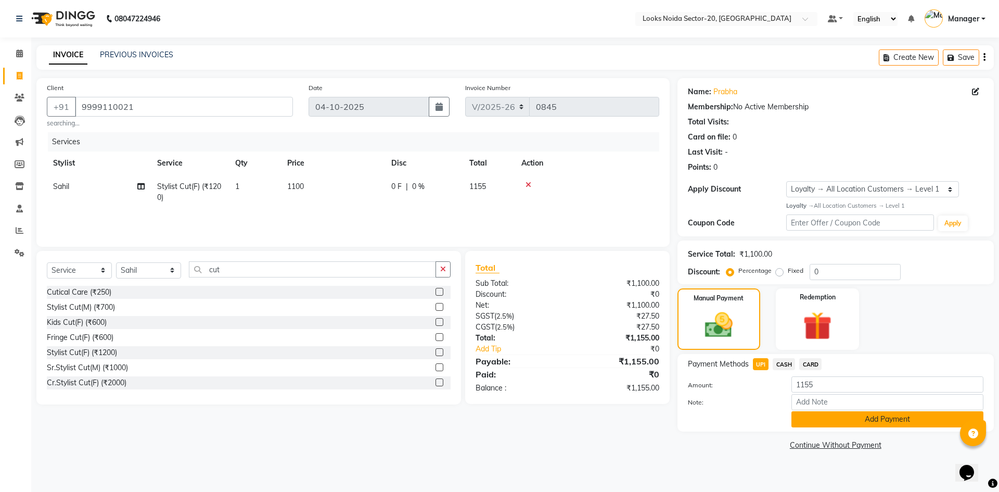
click at [830, 421] on button "Add Payment" at bounding box center [887, 419] width 192 height 16
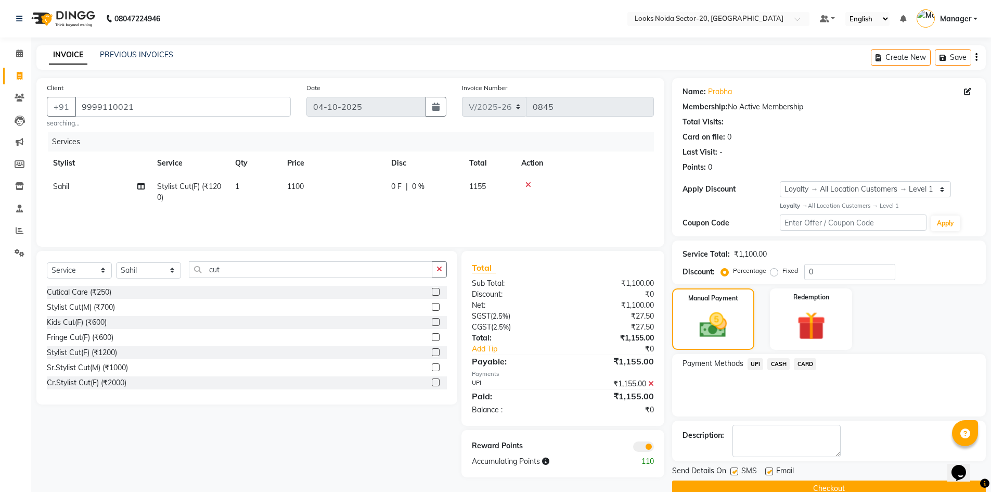
scroll to position [20, 0]
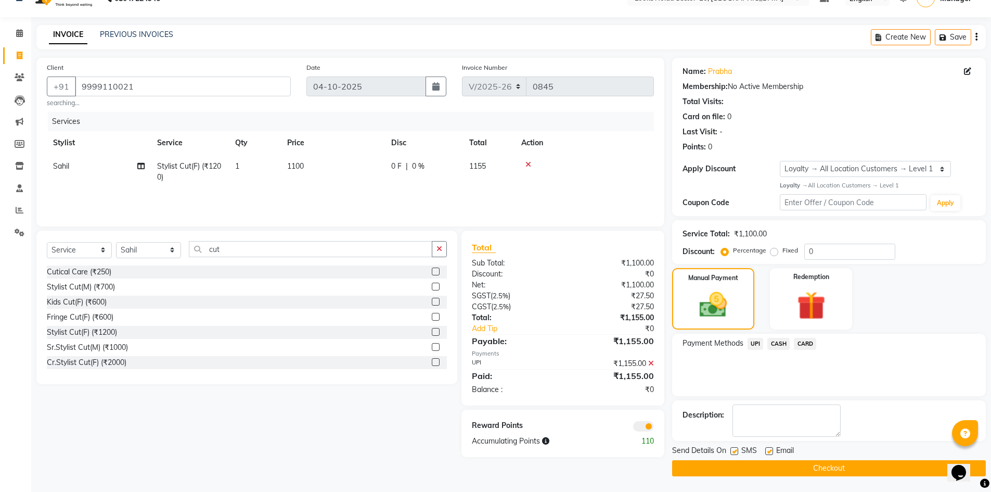
click at [638, 429] on span at bounding box center [643, 426] width 21 height 10
click at [654, 428] on input "checkbox" at bounding box center [654, 428] width 0 height 0
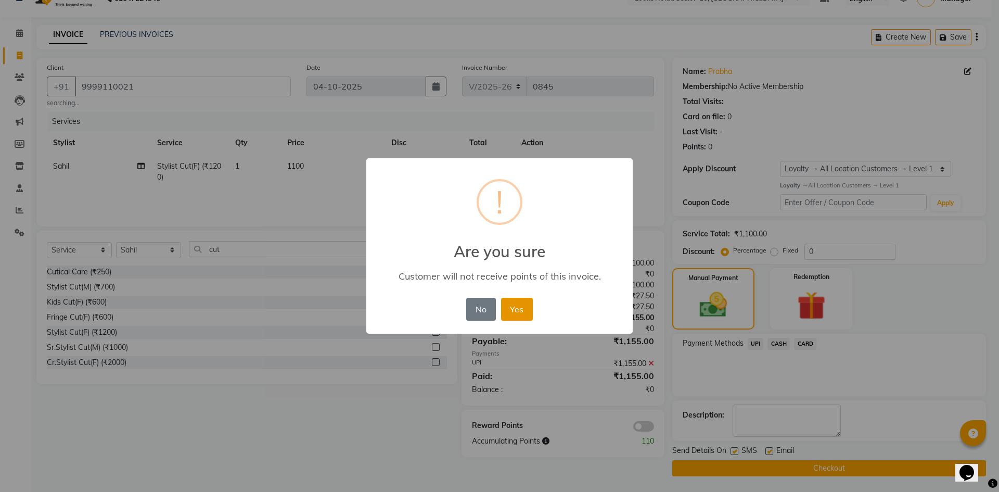
click at [522, 302] on button "Yes" at bounding box center [517, 309] width 32 height 23
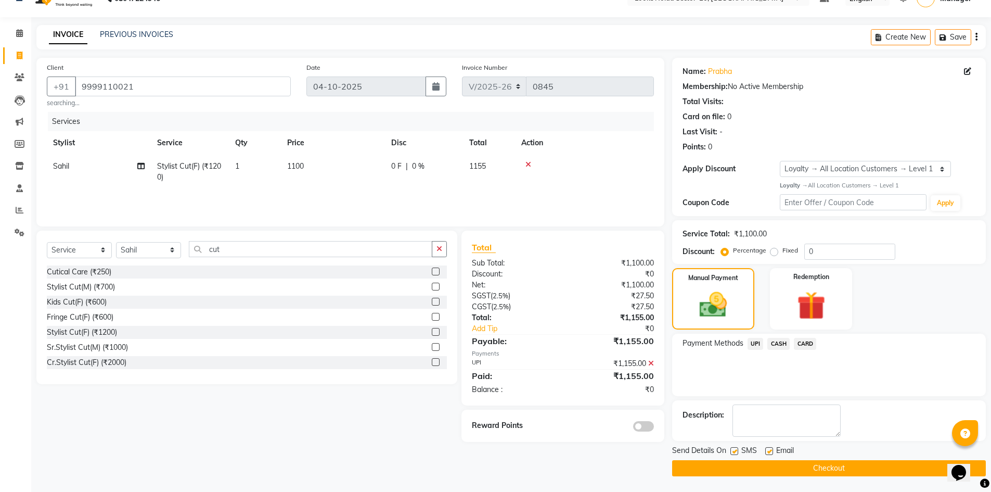
click at [745, 461] on button "Checkout" at bounding box center [829, 468] width 314 height 16
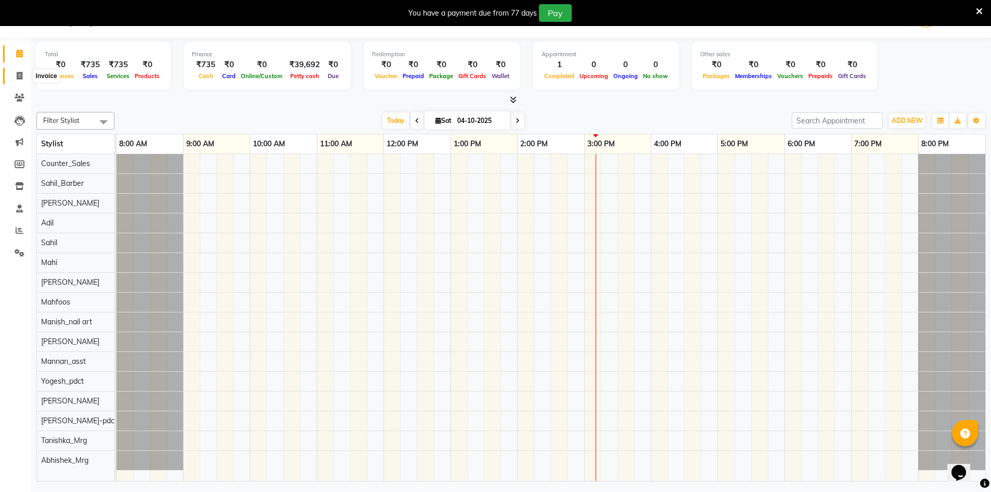
click at [24, 77] on span at bounding box center [19, 76] width 18 height 12
select select "service"
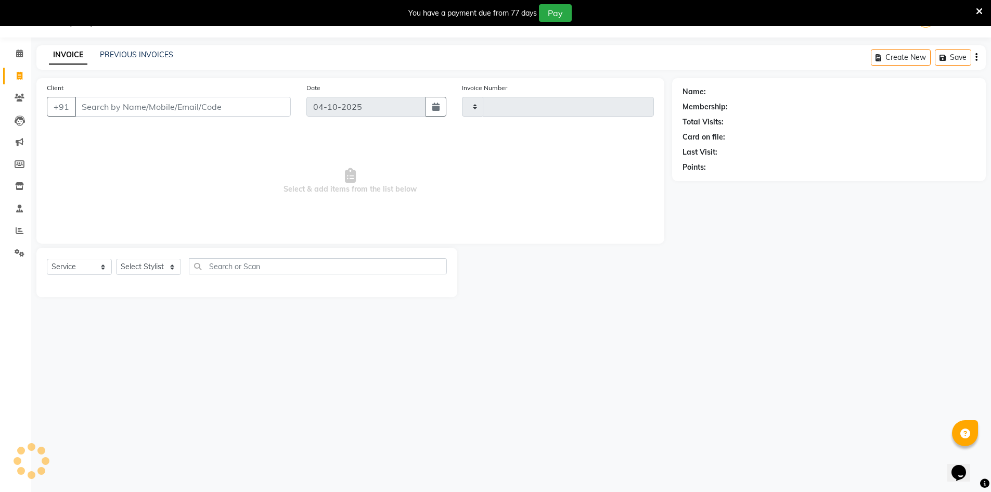
type input "0846"
select select "8646"
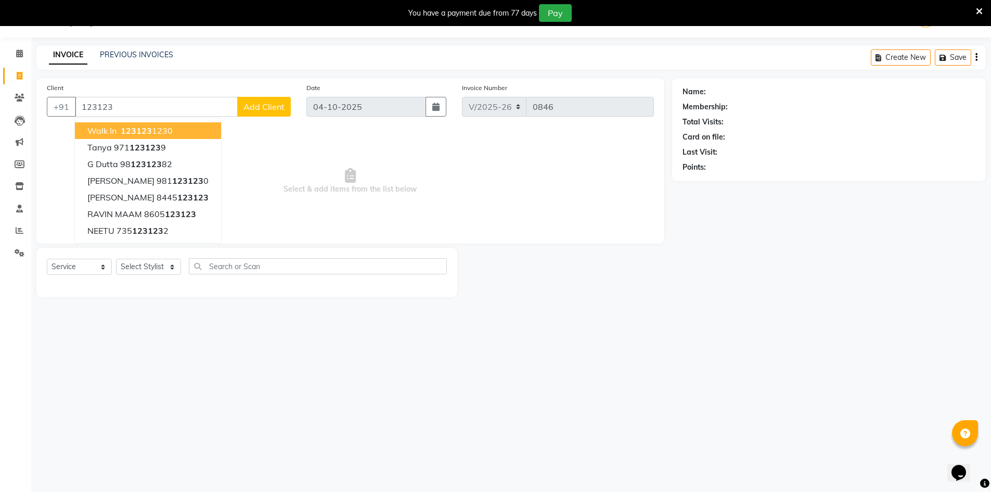
click at [168, 131] on ngb-highlight "123123 1230" at bounding box center [146, 130] width 54 height 10
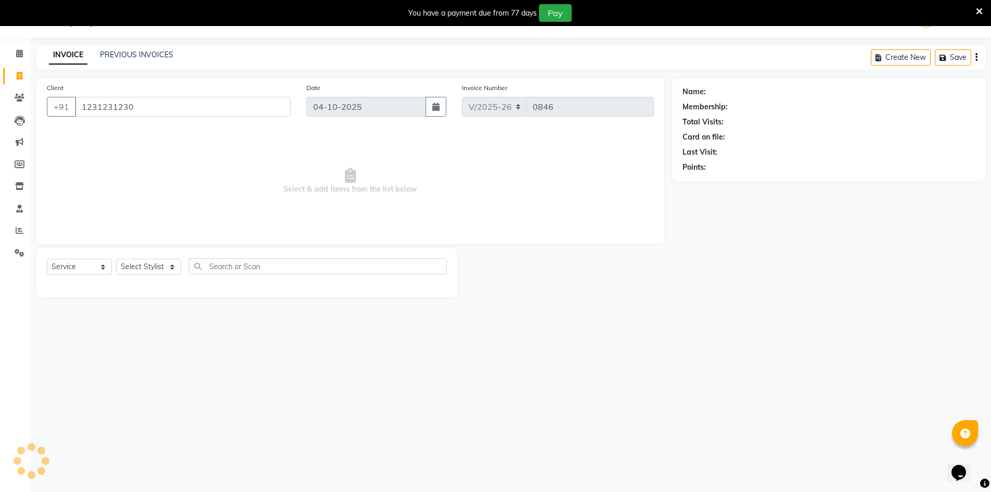
type input "1231231230"
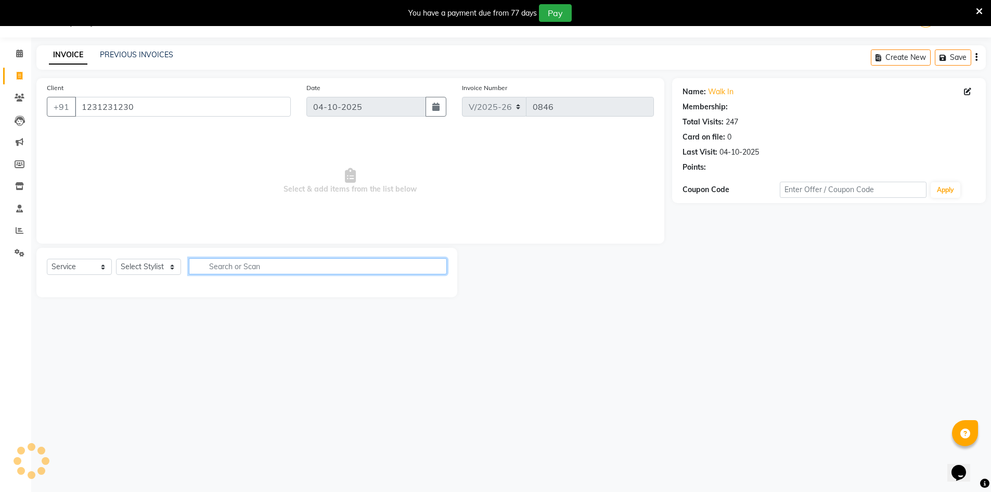
select select "1: Object"
drag, startPoint x: 240, startPoint y: 270, endPoint x: 219, endPoint y: 264, distance: 22.6
click at [240, 270] on input "text" at bounding box center [318, 266] width 258 height 16
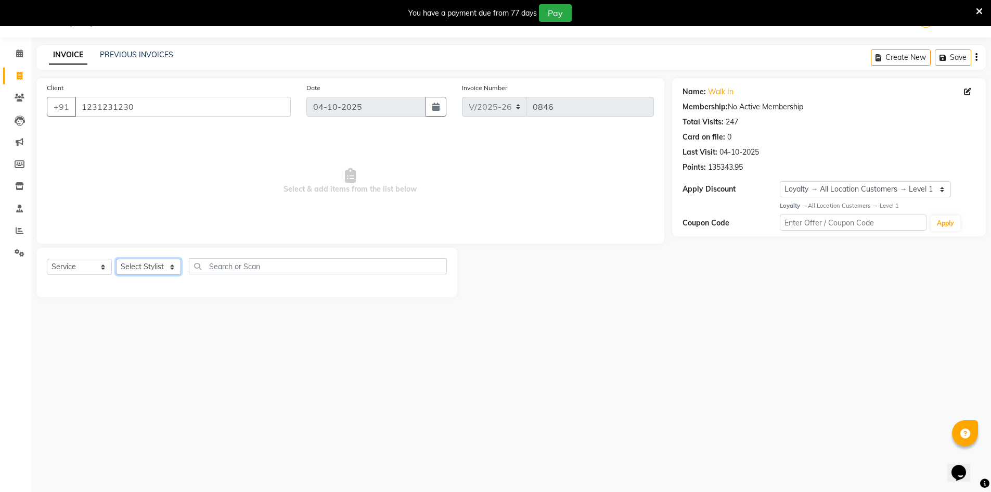
click at [150, 273] on select "Select Stylist [PERSON_NAME] Abhishek_Mrg [PERSON_NAME] Counter_Sales [PERSON_N…" at bounding box center [148, 267] width 65 height 16
click at [116, 259] on select "Select Stylist Aarti Sharma Abhishek_Mrg Adil Counter_Sales Elisha Fardeen Mahf…" at bounding box center [148, 267] width 65 height 16
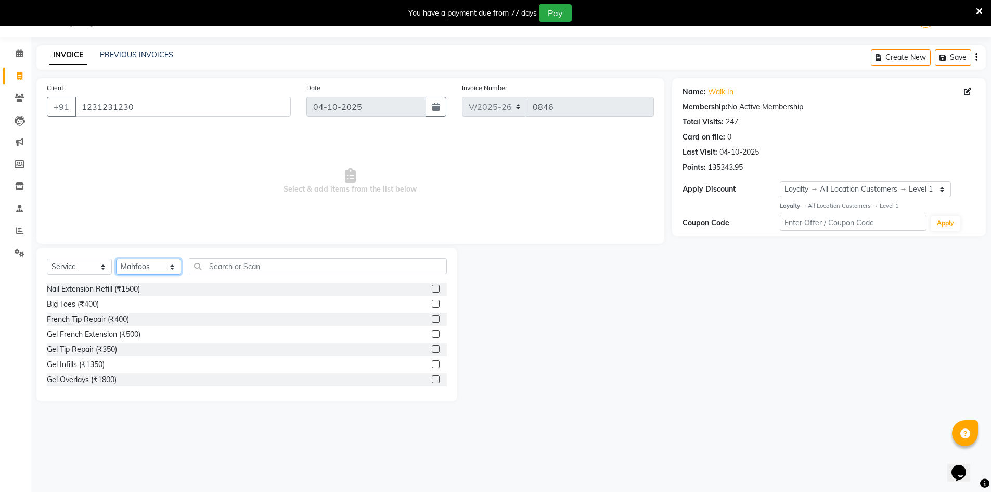
click at [156, 268] on select "Select Stylist Aarti Sharma Abhishek_Mrg Adil Counter_Sales Elisha Fardeen Mahf…" at bounding box center [148, 267] width 65 height 16
select select "86760"
click at [116, 259] on select "Select Stylist Aarti Sharma Abhishek_Mrg Adil Counter_Sales Elisha Fardeen Mahf…" at bounding box center [148, 267] width 65 height 16
click at [255, 264] on input "text" at bounding box center [318, 266] width 258 height 16
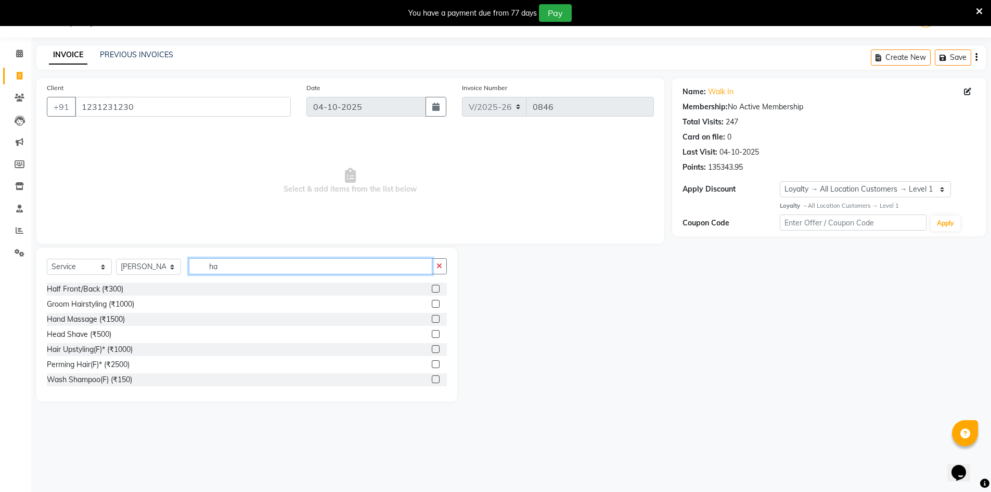
type input "h"
type input "cut"
click at [112, 301] on div "Stylist Cut(M) (₹700)" at bounding box center [81, 304] width 68 height 11
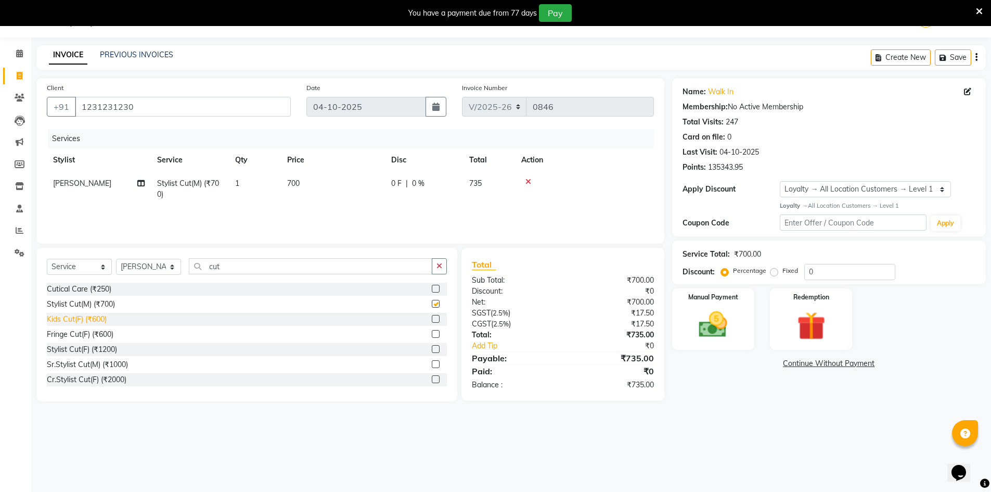
checkbox input "false"
click at [299, 188] on td "700" at bounding box center [333, 189] width 104 height 34
select select "86760"
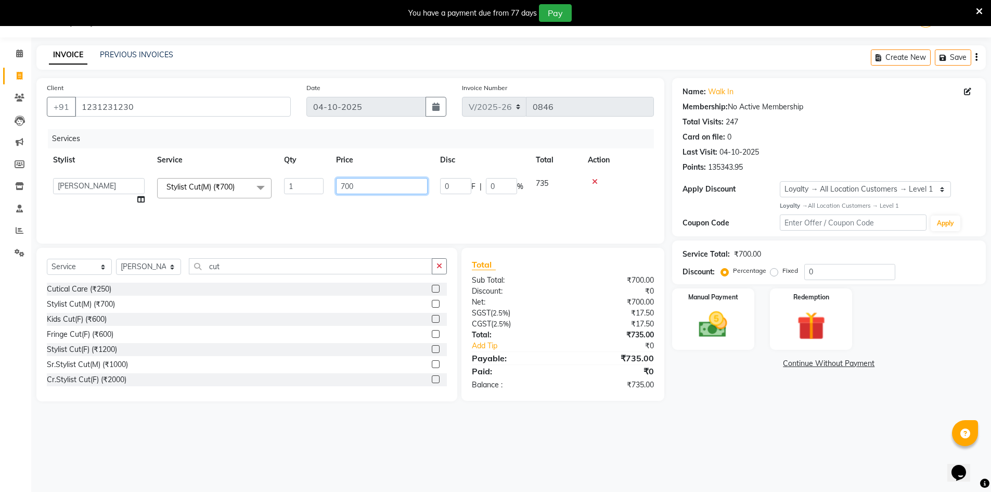
click at [381, 183] on input "700" at bounding box center [382, 186] width 92 height 16
type input "7"
type input "400"
click at [780, 459] on div "08047224946 Select Location × Looks Noida Sector-20, Noida Default Panel My Pan…" at bounding box center [495, 246] width 991 height 492
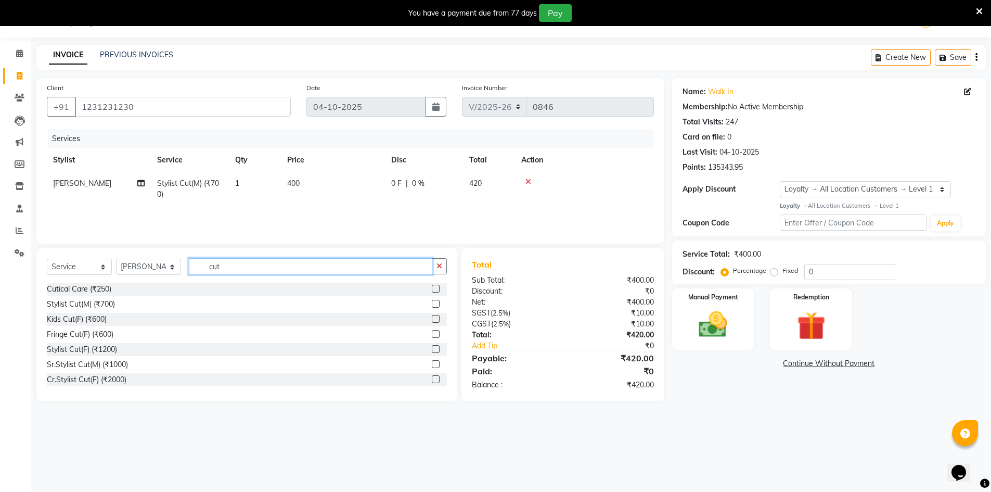
click at [227, 261] on input "cut" at bounding box center [310, 266] width 243 height 16
type input "c"
type input "bea"
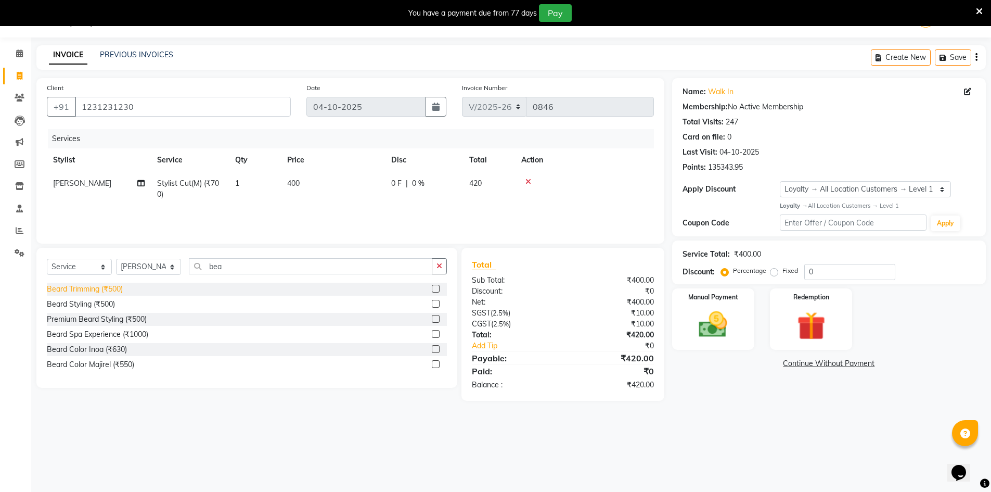
click at [114, 287] on div "Beard Trimming (₹500)" at bounding box center [85, 289] width 76 height 11
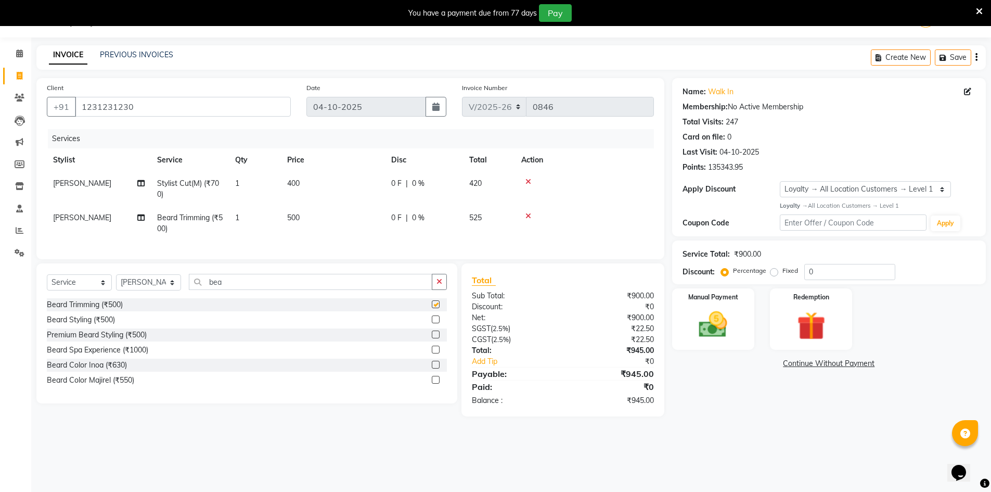
checkbox input "false"
click at [294, 213] on span "500" at bounding box center [293, 217] width 12 height 9
select select "86760"
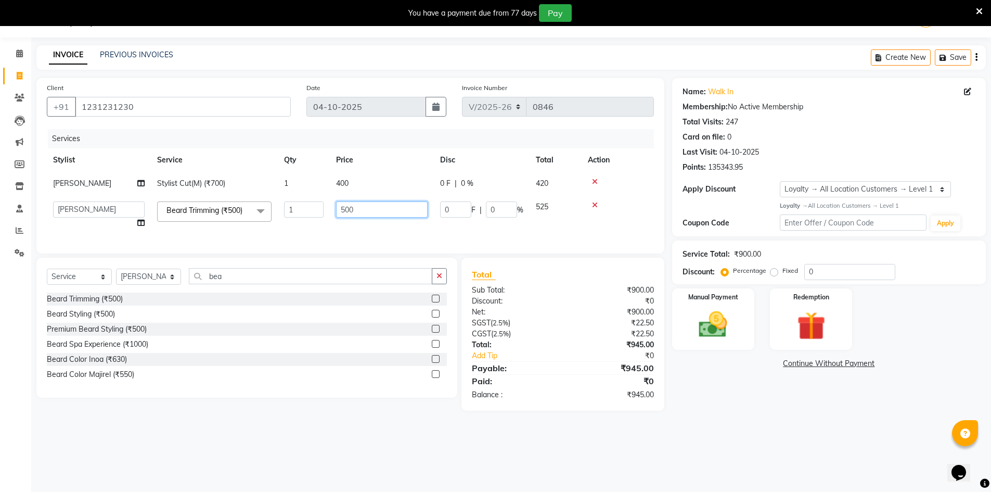
click at [379, 214] on input "500" at bounding box center [382, 209] width 92 height 16
type input "5"
type input "300"
click at [393, 227] on tr "Aarti Sharma Abhishek_Mrg Adil Counter_Sales Elisha Fardeen Mahfoos Mahi Manage…" at bounding box center [350, 215] width 607 height 40
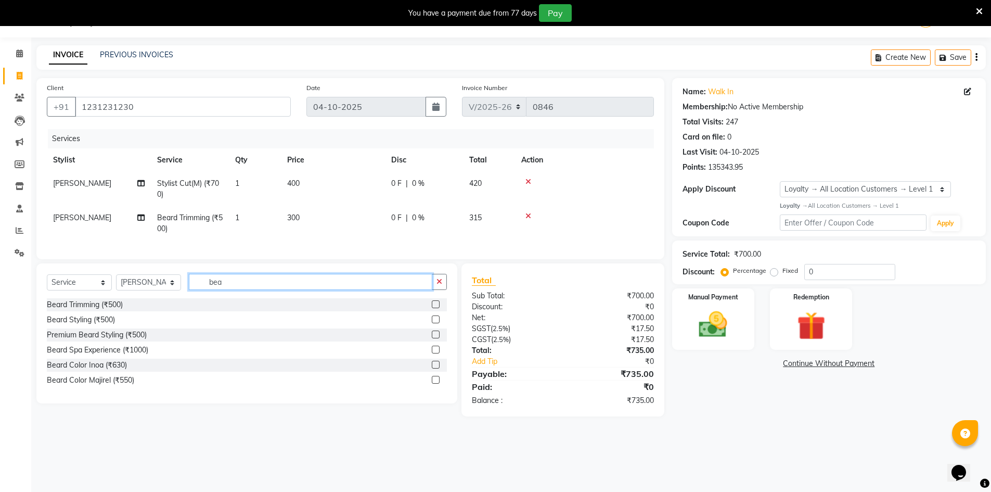
click at [234, 285] on input "bea" at bounding box center [310, 282] width 243 height 16
type input "b"
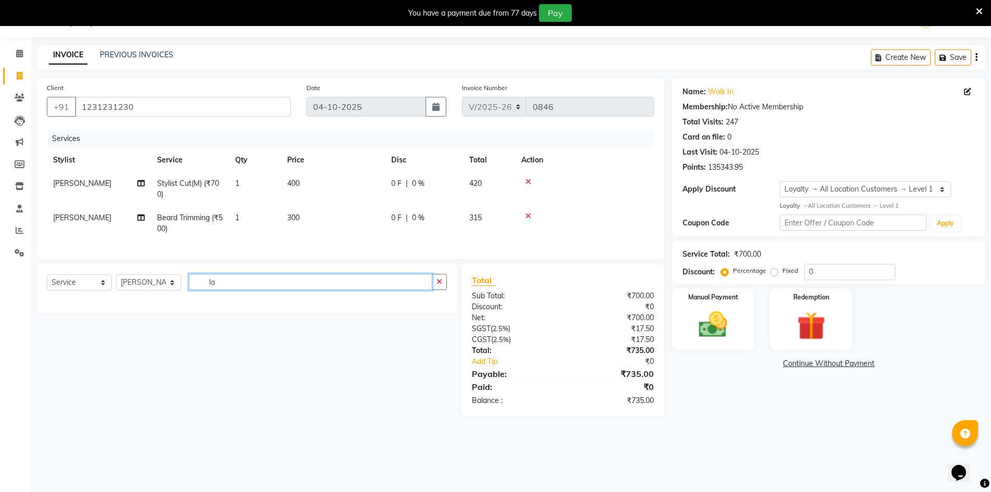
type input "l"
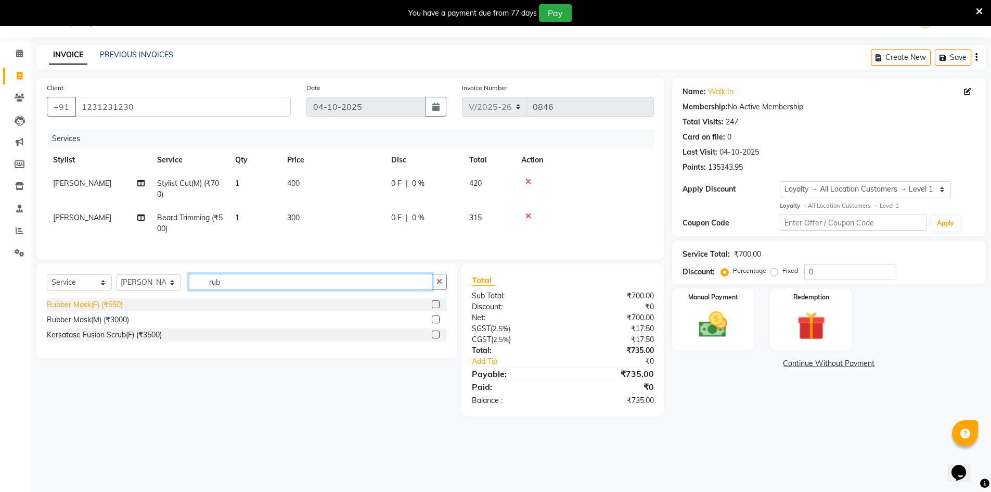
type input "rub"
click at [109, 310] on div "Rubber Mask(F) (₹550)" at bounding box center [85, 304] width 76 height 11
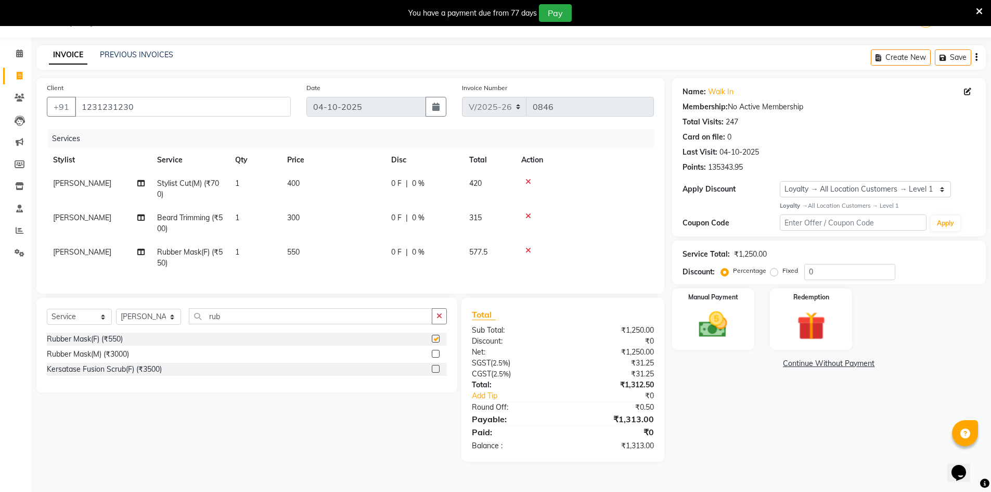
checkbox input "false"
click at [287, 246] on td "550" at bounding box center [333, 257] width 104 height 34
select select "86760"
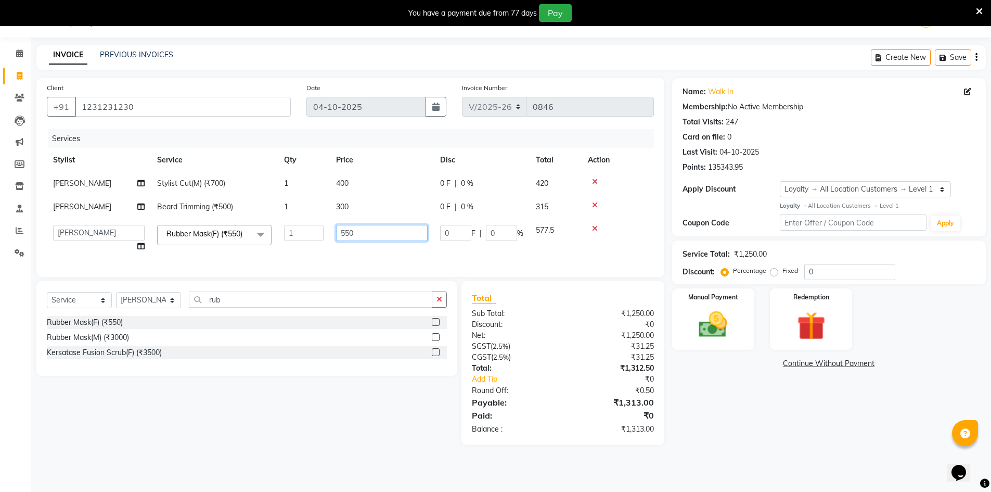
click at [388, 231] on input "550" at bounding box center [382, 233] width 92 height 16
type input "5"
type input "1200"
click at [754, 433] on div "Name: Walk In Membership: No Active Membership Total Visits: 247 Card on file: …" at bounding box center [833, 261] width 322 height 367
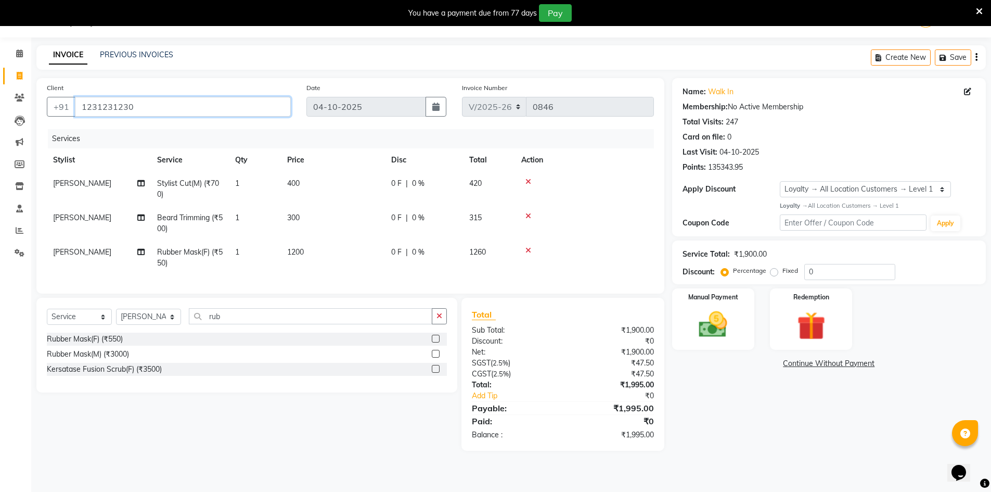
click at [163, 101] on input "1231231230" at bounding box center [183, 107] width 216 height 20
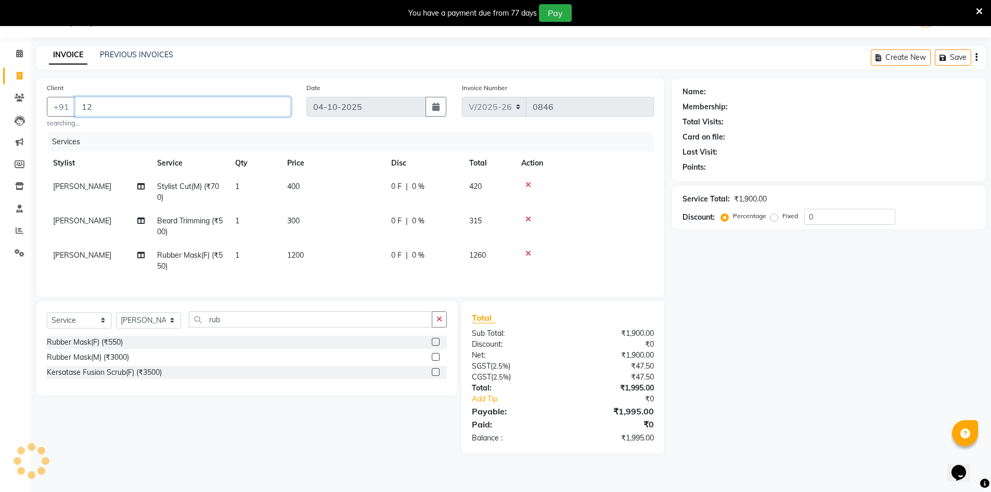
type input "1"
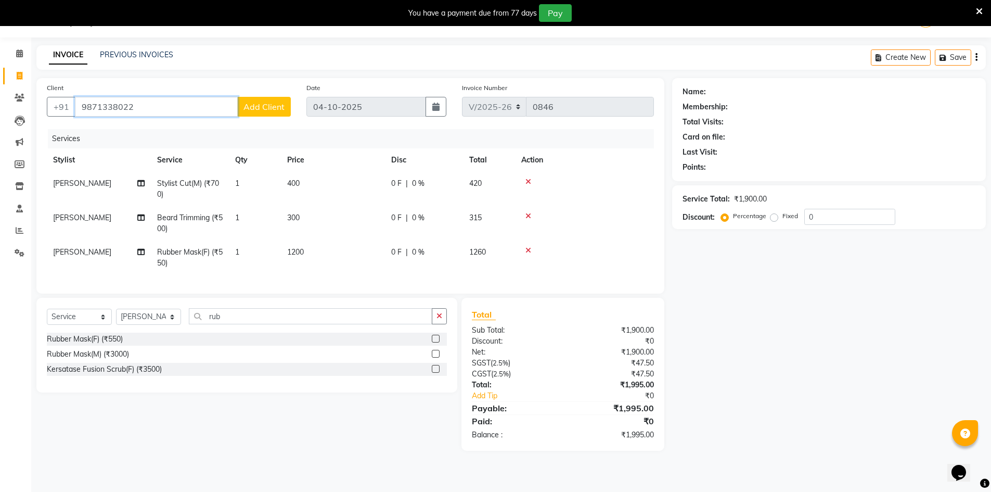
type input "9871338022"
click at [276, 104] on span "Add Client" at bounding box center [263, 106] width 41 height 10
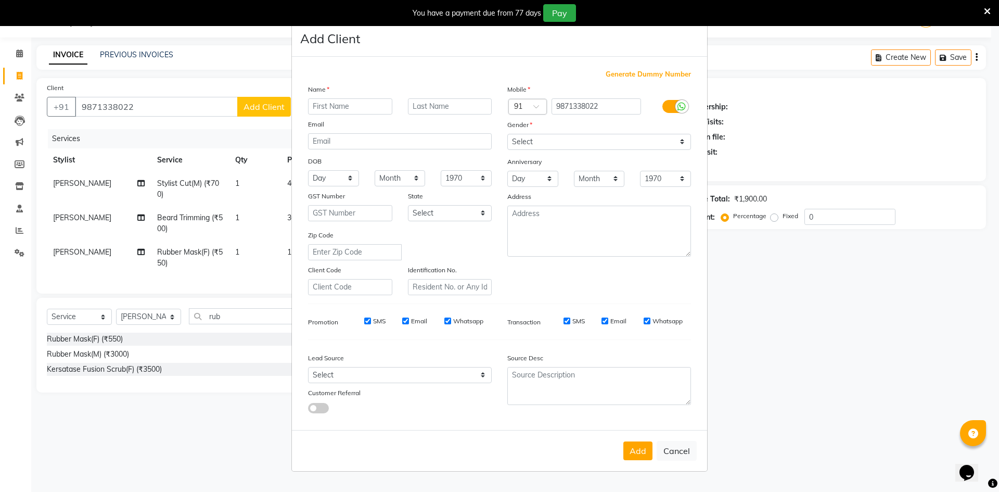
click at [363, 109] on input "text" at bounding box center [350, 106] width 84 height 16
type input "rajesh"
click at [546, 135] on select "Select Male Female Other Prefer Not To Say" at bounding box center [599, 142] width 184 height 16
select select "male"
click at [507, 134] on select "Select Male Female Other Prefer Not To Say" at bounding box center [599, 142] width 184 height 16
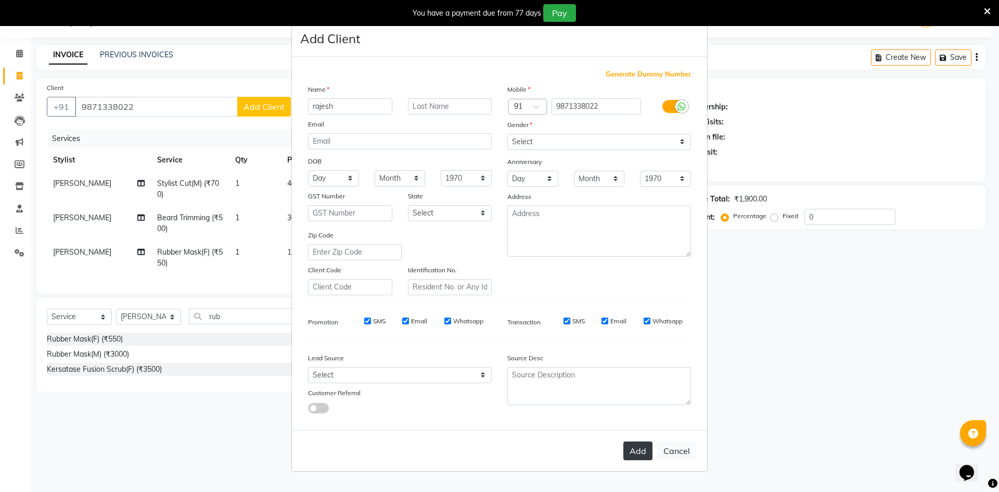
click at [642, 454] on button "Add" at bounding box center [637, 450] width 29 height 19
select select
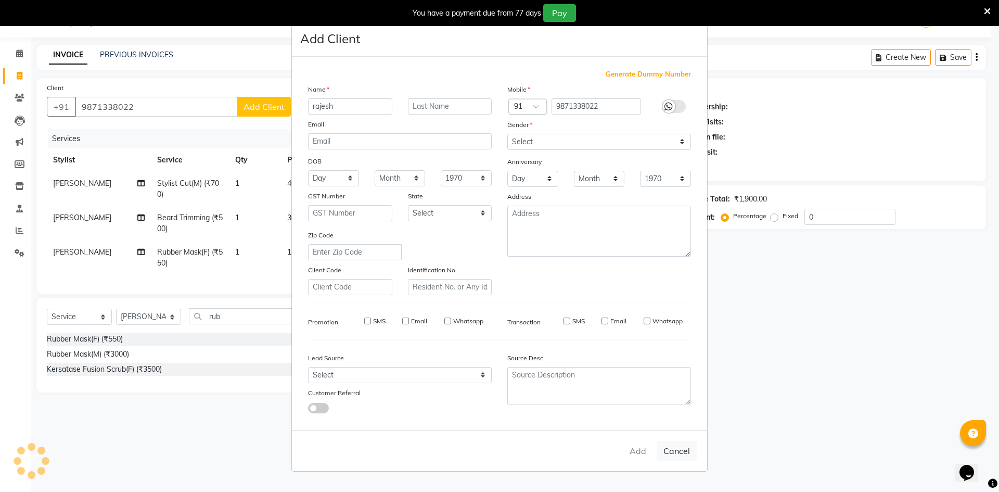
select select
checkbox input "false"
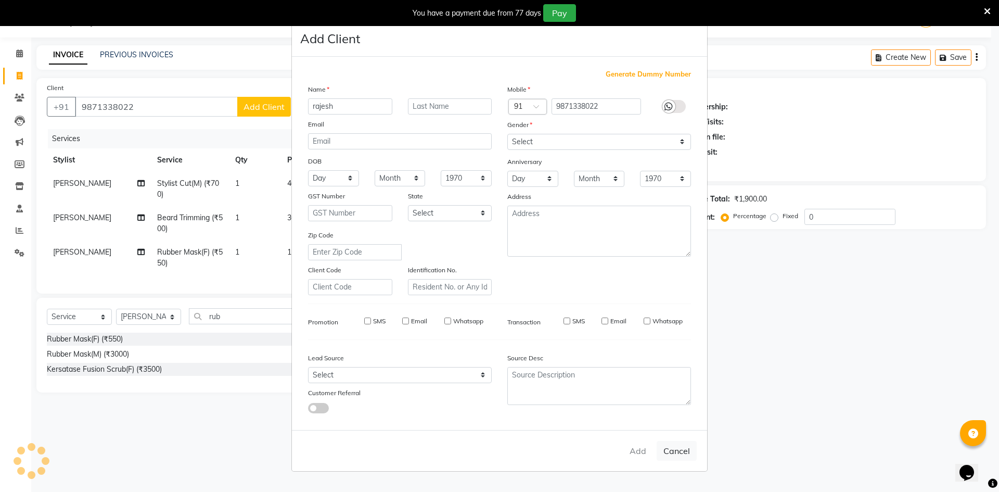
checkbox input "false"
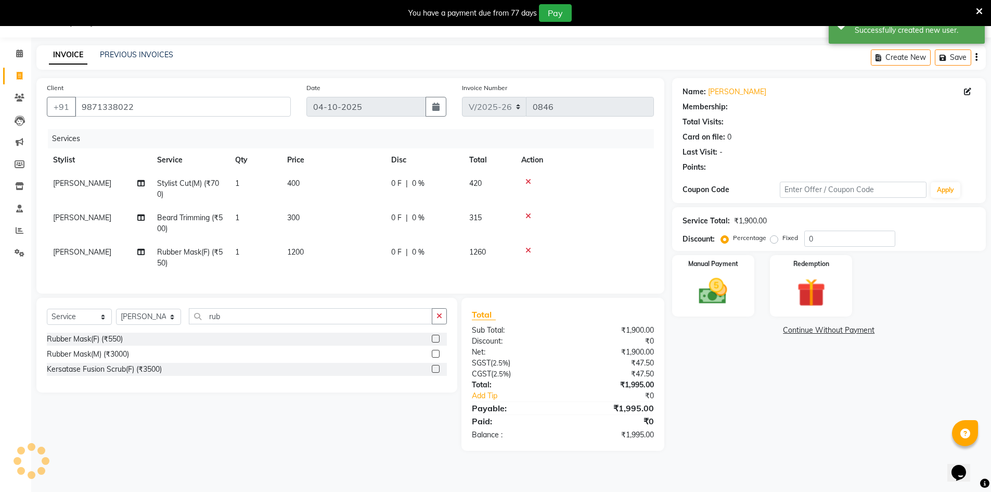
select select "1: Object"
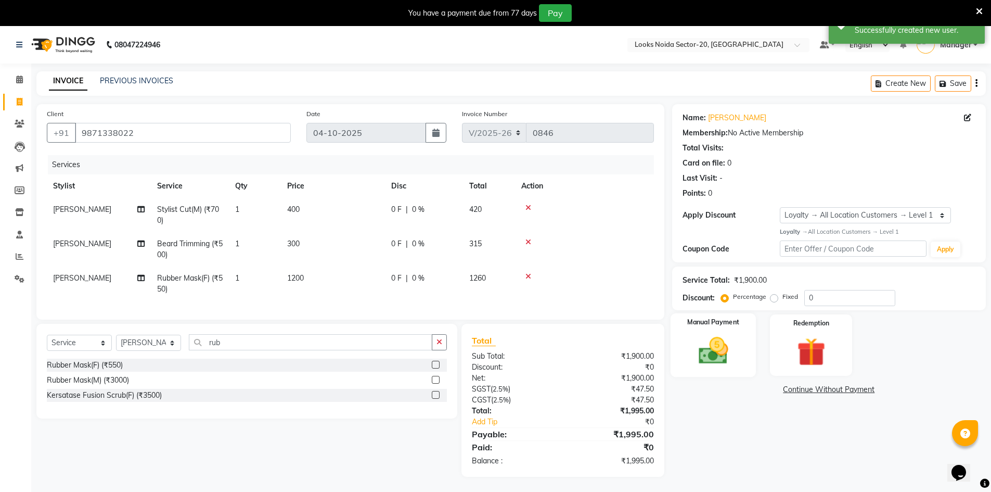
click at [731, 355] on img at bounding box center [713, 351] width 48 height 34
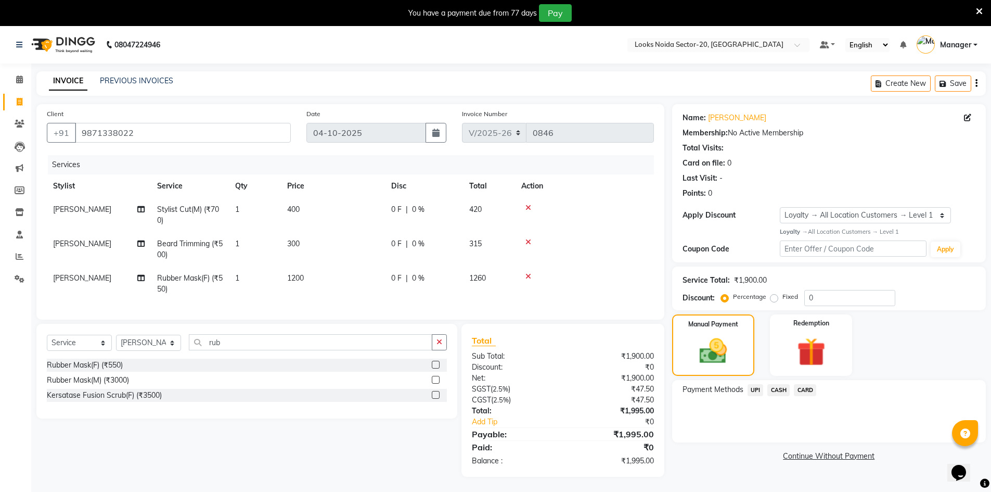
click at [751, 392] on span "UPI" at bounding box center [756, 390] width 16 height 12
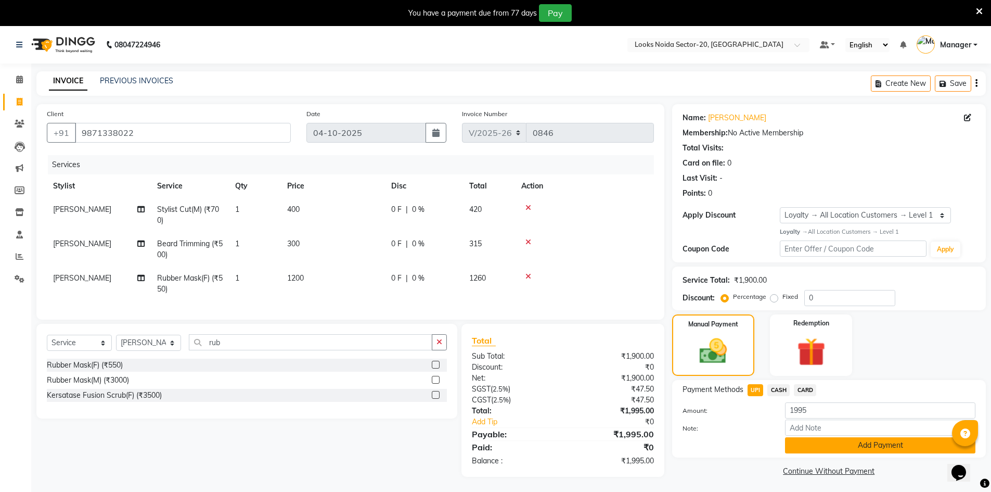
click at [852, 441] on button "Add Payment" at bounding box center [880, 445] width 190 height 16
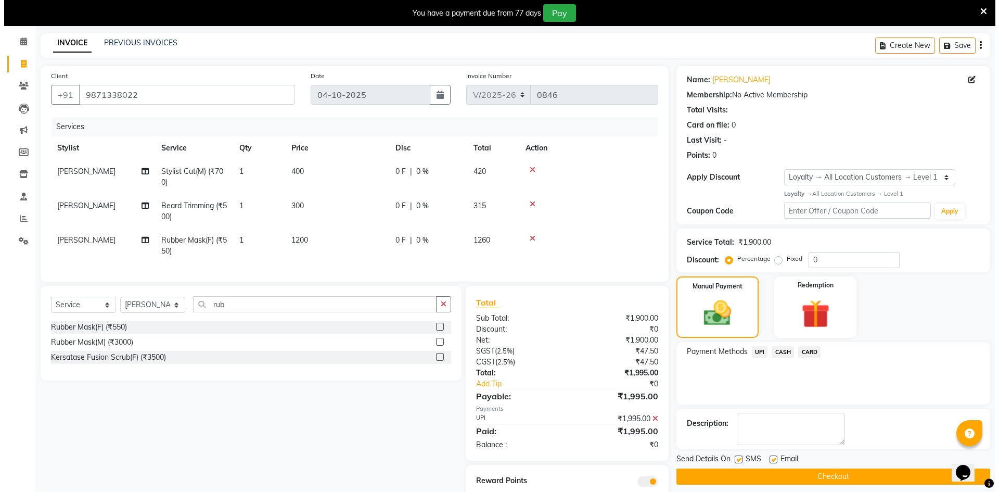
scroll to position [82, 0]
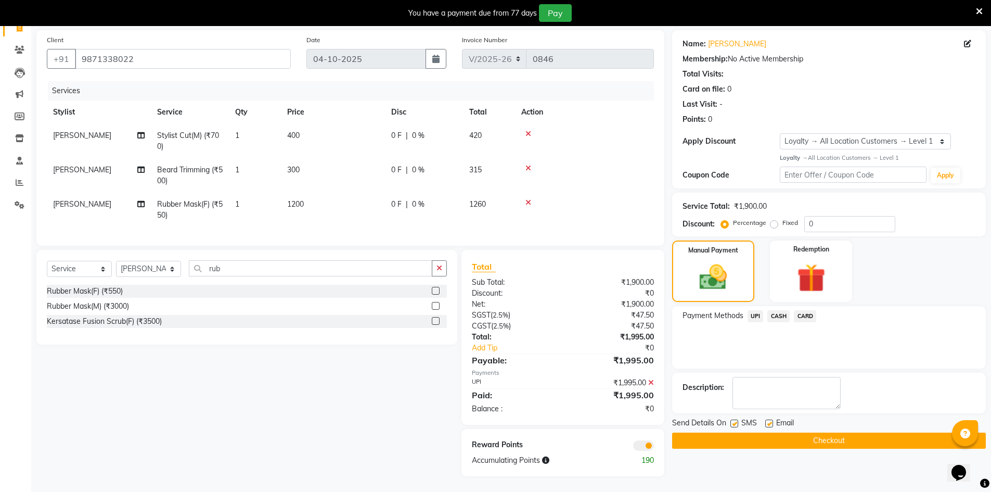
click at [646, 450] on span at bounding box center [643, 445] width 21 height 10
click at [654, 447] on input "checkbox" at bounding box center [654, 447] width 0 height 0
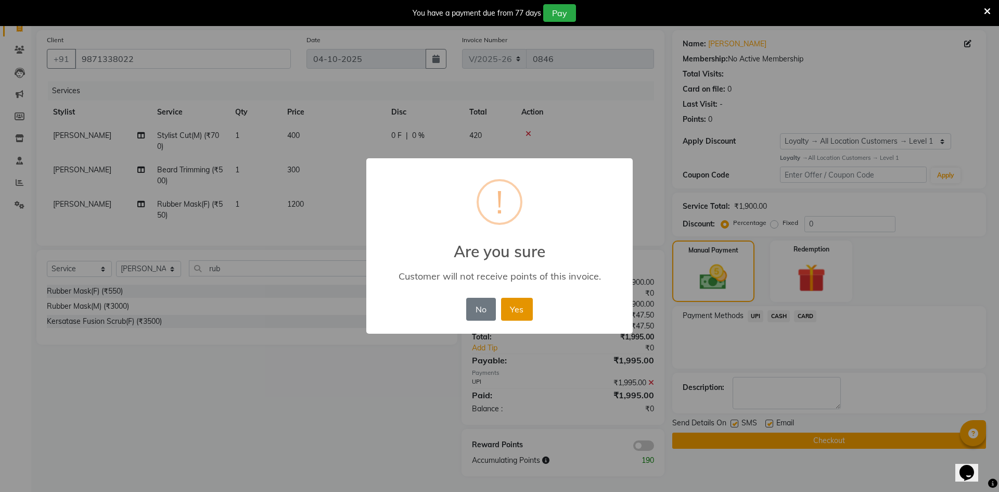
click at [519, 301] on button "Yes" at bounding box center [517, 309] width 32 height 23
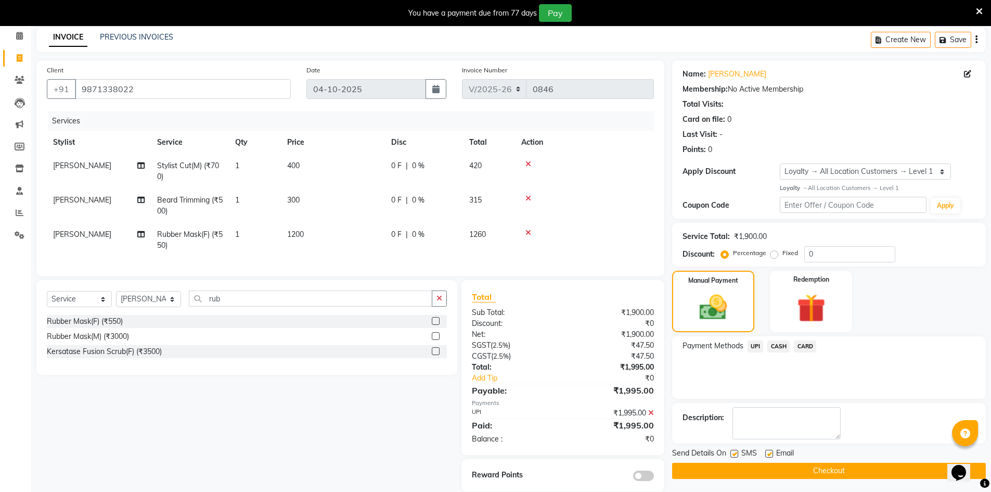
scroll to position [67, 0]
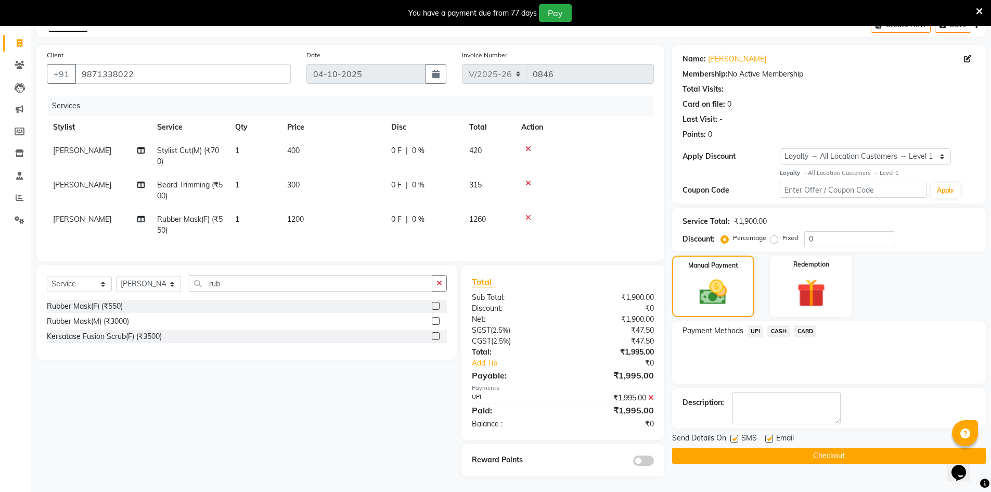
click at [823, 447] on button "Checkout" at bounding box center [829, 455] width 314 height 16
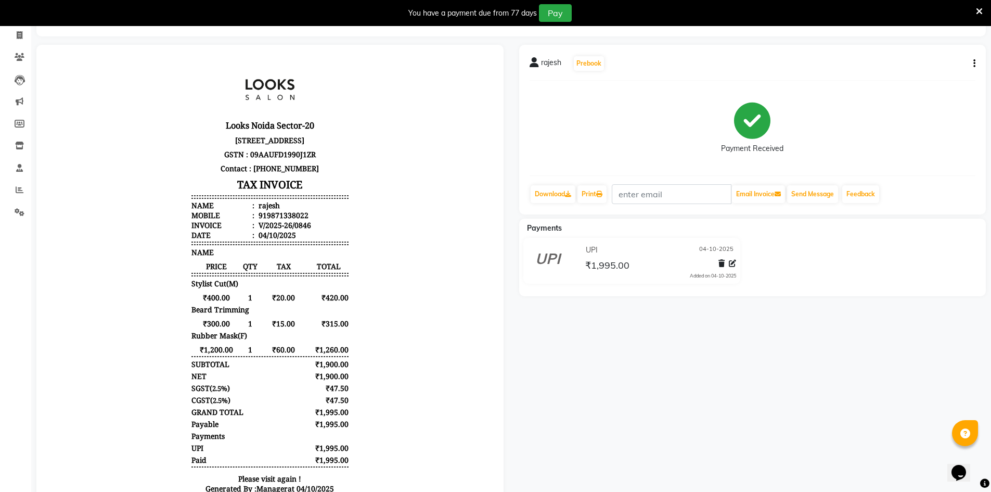
click at [981, 13] on icon at bounding box center [979, 11] width 7 height 9
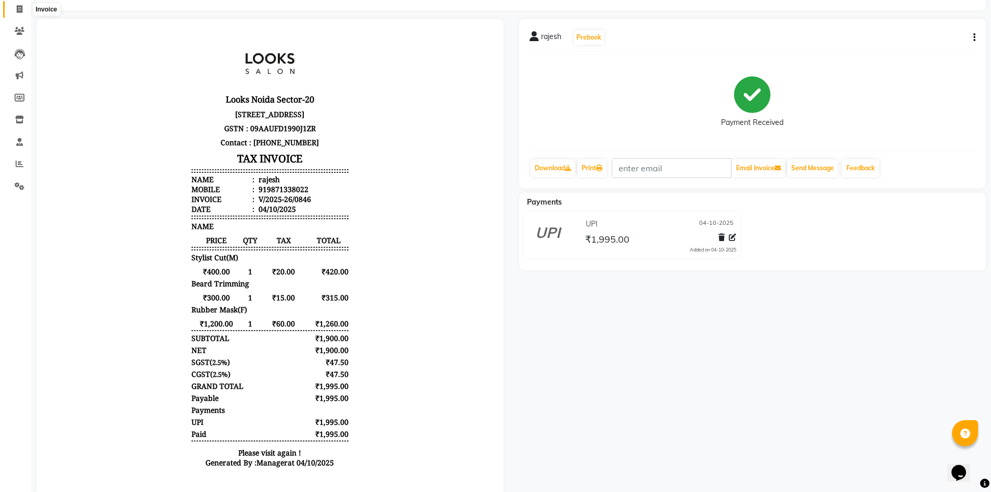
click at [17, 10] on icon at bounding box center [20, 9] width 6 height 8
select select "service"
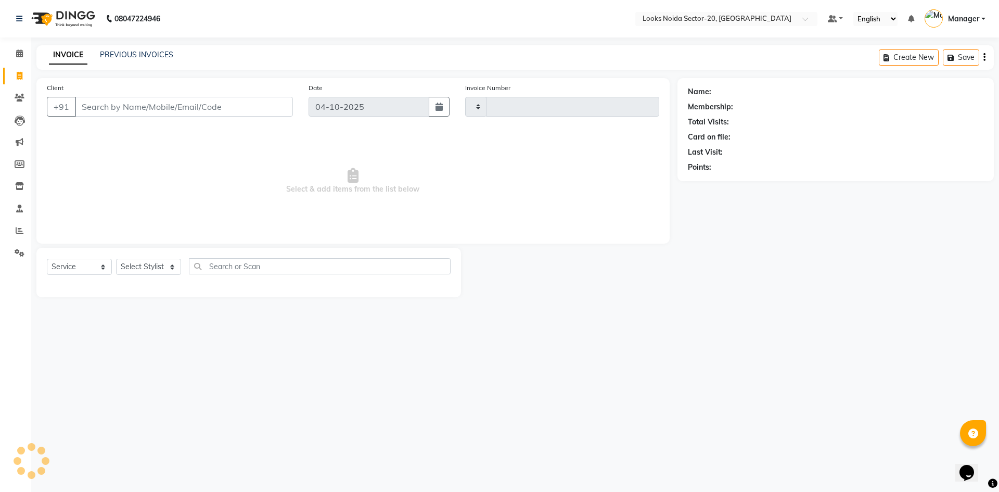
type input "0847"
select select "8646"
click at [18, 17] on icon at bounding box center [19, 18] width 6 height 7
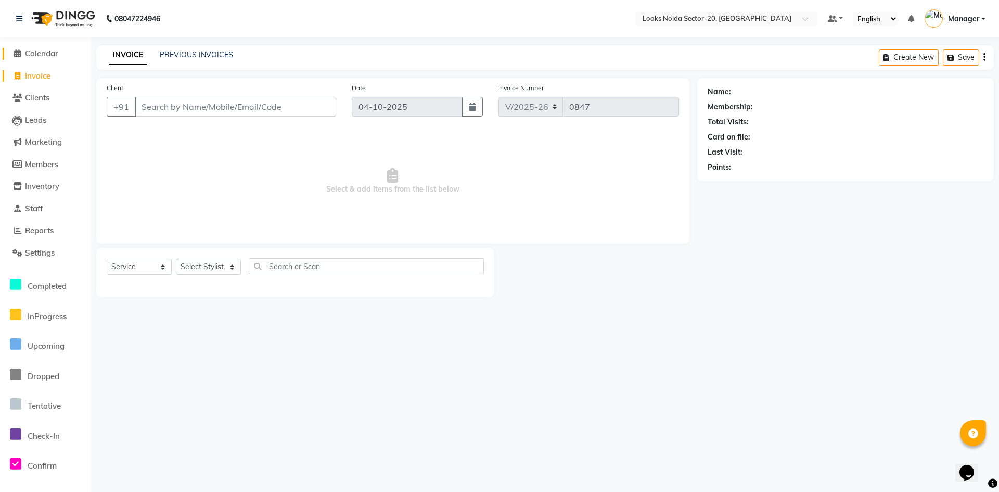
click at [40, 57] on span "Calendar" at bounding box center [41, 53] width 33 height 10
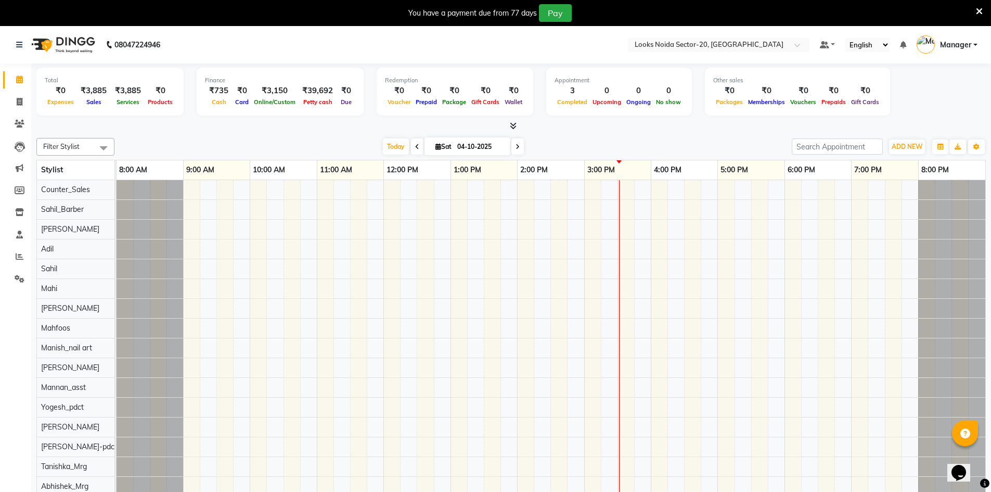
click at [976, 11] on icon at bounding box center [979, 11] width 7 height 9
click at [973, 13] on div "You have a payment due from 77 days Pay" at bounding box center [490, 13] width 972 height 18
click at [978, 11] on icon at bounding box center [979, 11] width 7 height 9
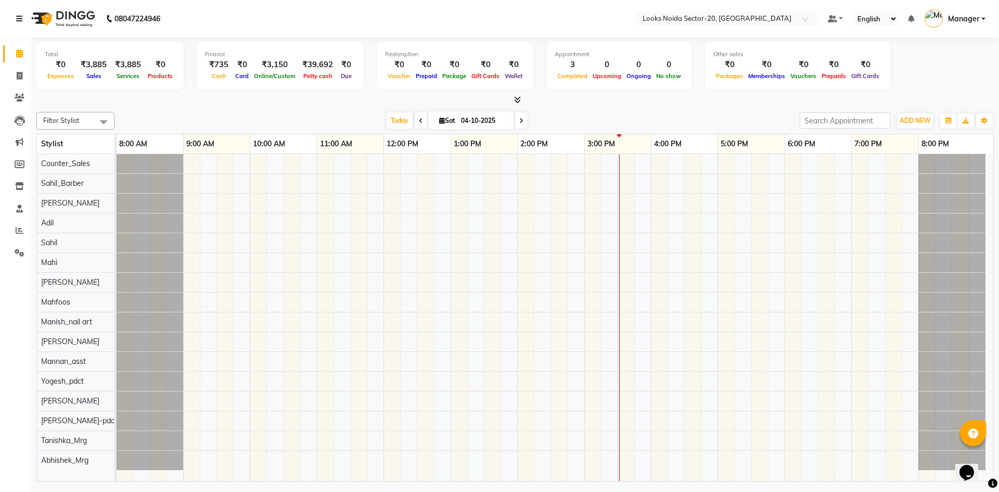
click at [19, 15] on icon at bounding box center [19, 18] width 6 height 7
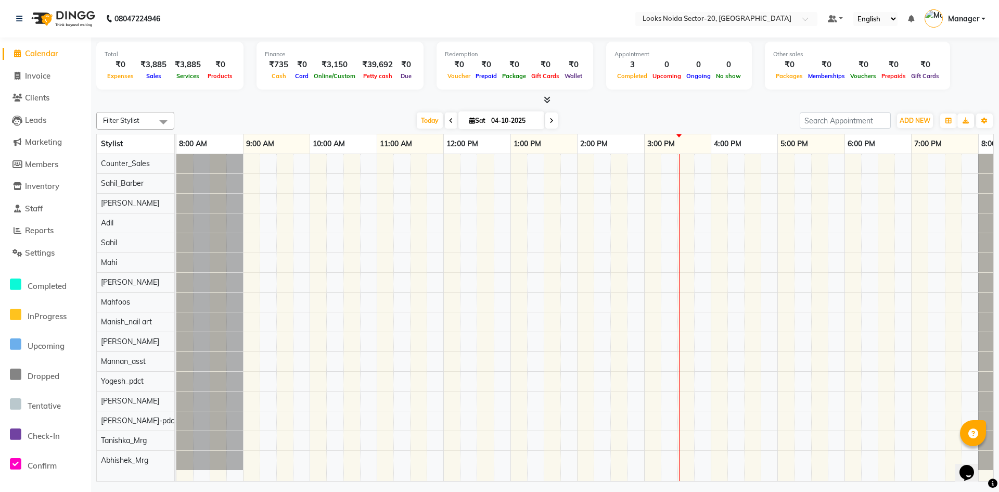
click at [235, 19] on nav "08047224946 Select Location × Looks [GEOGRAPHIC_DATA] Sector-20, Noida Default …" at bounding box center [499, 18] width 999 height 37
click at [14, 19] on div "08047224946" at bounding box center [88, 18] width 160 height 29
click at [44, 55] on span "Calendar" at bounding box center [41, 53] width 33 height 10
click at [20, 15] on icon at bounding box center [19, 18] width 6 height 7
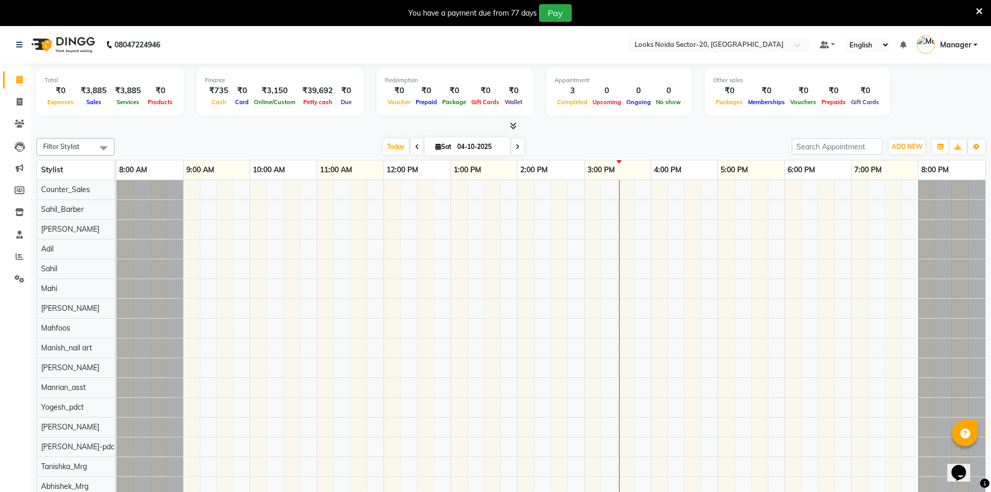
click at [984, 10] on div "You have a payment due from 77 days Pay" at bounding box center [495, 13] width 991 height 26
click at [978, 12] on icon at bounding box center [979, 11] width 7 height 9
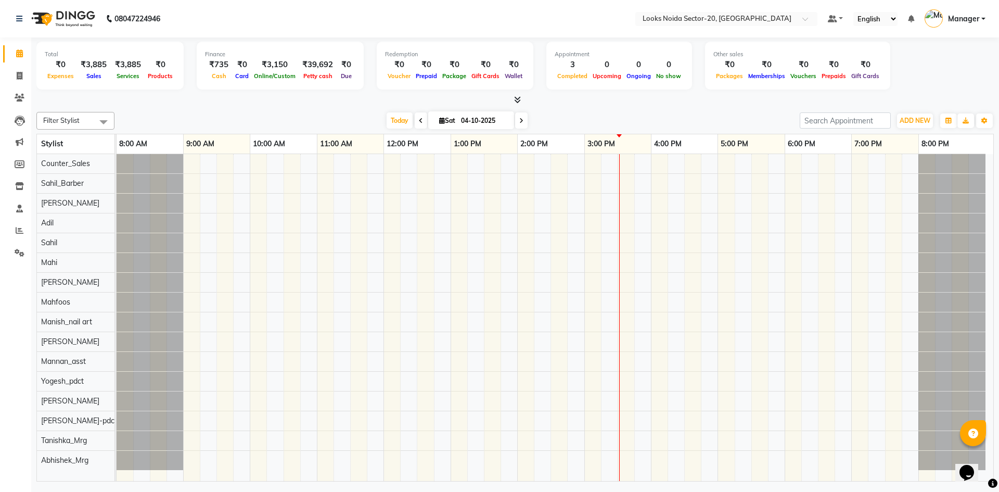
click at [236, 7] on nav "08047224946 Select Location × Looks [GEOGRAPHIC_DATA] Sector-20, Noida Default …" at bounding box center [499, 18] width 999 height 37
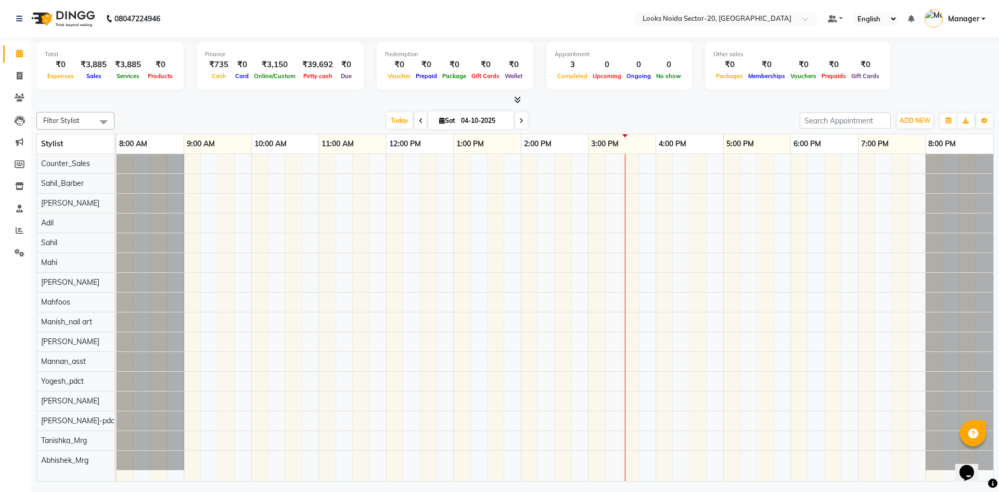
click at [249, 20] on nav "08047224946 Select Location × Looks [GEOGRAPHIC_DATA] Sector-20, Noida Default …" at bounding box center [499, 18] width 999 height 37
drag, startPoint x: 215, startPoint y: 16, endPoint x: 196, endPoint y: 14, distance: 19.4
click at [212, 16] on nav "08047224946 Select Location × Looks [GEOGRAPHIC_DATA] Sector-20, Noida Default …" at bounding box center [499, 18] width 999 height 37
click at [158, 12] on b "08047224946" at bounding box center [137, 18] width 46 height 29
click at [165, 14] on div "08047224946" at bounding box center [88, 18] width 160 height 29
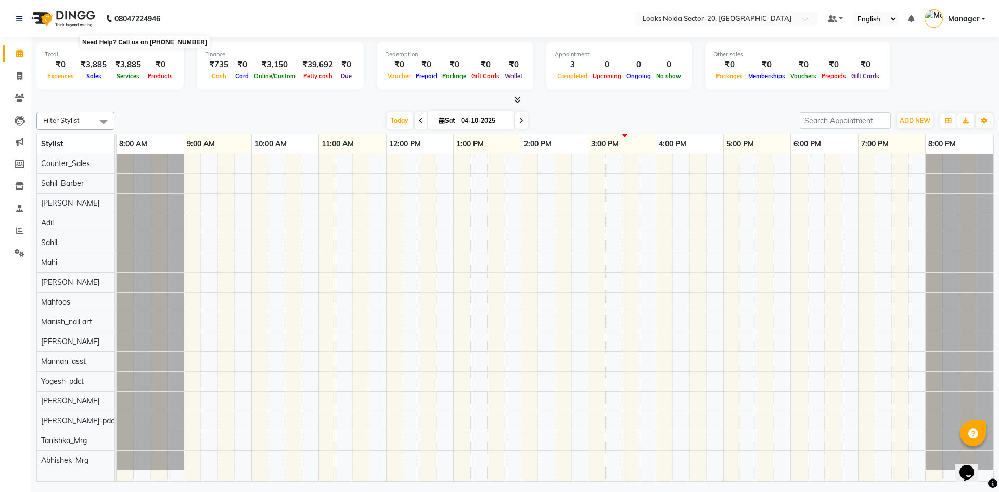
click at [140, 13] on b "08047224946" at bounding box center [137, 18] width 46 height 29
click at [141, 13] on b "08047224946" at bounding box center [137, 18] width 46 height 29
click at [178, 13] on nav "08047224946 Select Location × Looks [GEOGRAPHIC_DATA] Sector-20, Noida Default …" at bounding box center [499, 18] width 999 height 37
click at [235, 13] on nav "08047224946 Select Location × Looks [GEOGRAPHIC_DATA] Sector-20, Noida Default …" at bounding box center [499, 18] width 999 height 37
click at [344, 29] on nav "08047224946 Select Location × Looks Noida Sector-20, Noida Default Panel My Pan…" at bounding box center [499, 18] width 999 height 37
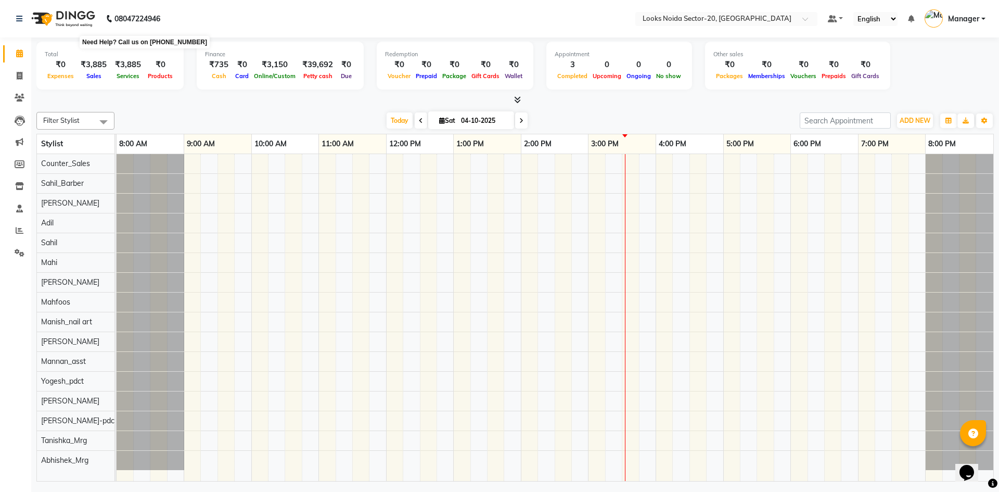
click at [155, 15] on b "08047224946" at bounding box center [137, 18] width 46 height 29
click at [160, 18] on b "08047224946" at bounding box center [137, 18] width 46 height 29
click at [166, 19] on div "08047224946" at bounding box center [88, 18] width 160 height 29
click at [160, 17] on b "08047224946" at bounding box center [137, 18] width 46 height 29
click at [160, 16] on b "08047224946" at bounding box center [137, 18] width 46 height 29
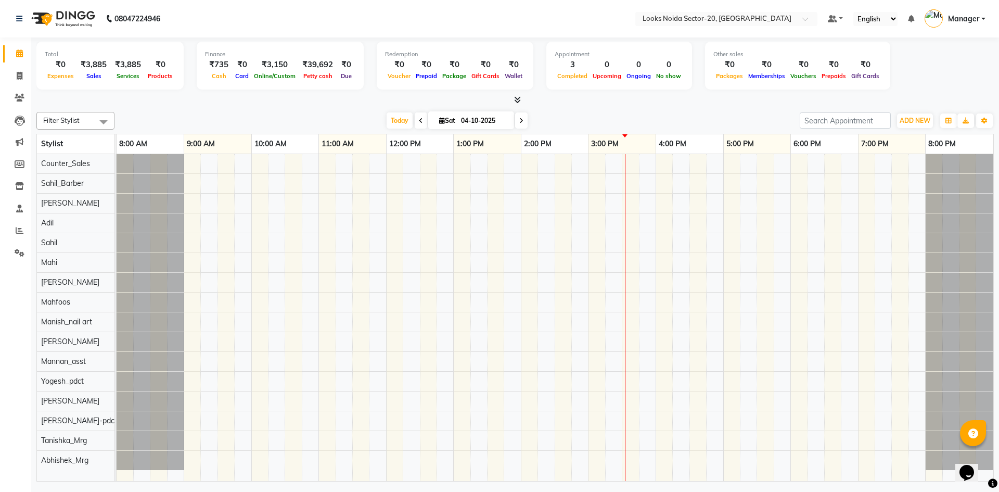
click at [163, 17] on div "08047224946" at bounding box center [88, 18] width 160 height 29
click at [160, 17] on b "08047224946" at bounding box center [137, 18] width 46 height 29
click at [166, 18] on div "08047224946" at bounding box center [88, 18] width 160 height 29
click at [165, 21] on div "08047224946" at bounding box center [88, 18] width 160 height 29
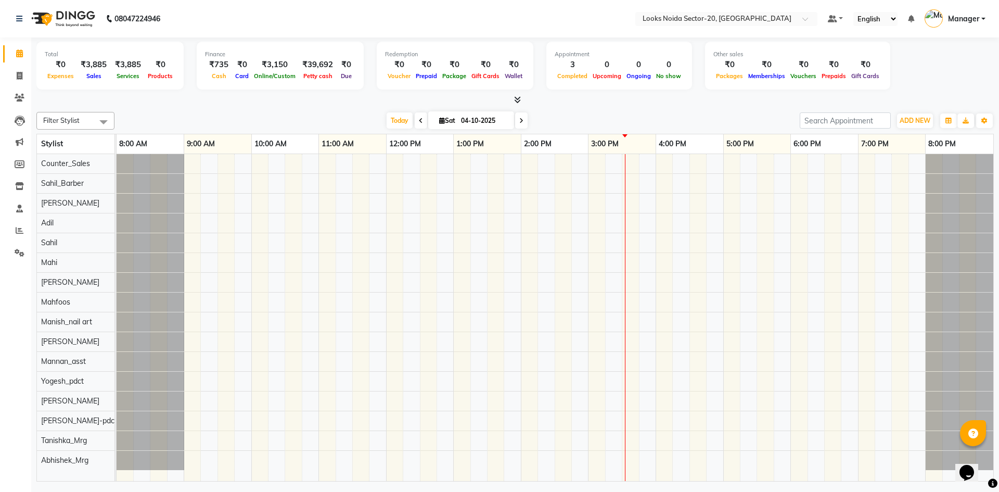
click at [164, 18] on div "08047224946" at bounding box center [88, 18] width 160 height 29
click at [160, 18] on b "08047224946" at bounding box center [137, 18] width 46 height 29
click at [168, 17] on div "08047224946" at bounding box center [88, 18] width 160 height 29
click at [164, 17] on div "08047224946" at bounding box center [88, 18] width 160 height 29
drag, startPoint x: 164, startPoint y: 17, endPoint x: 132, endPoint y: 27, distance: 33.6
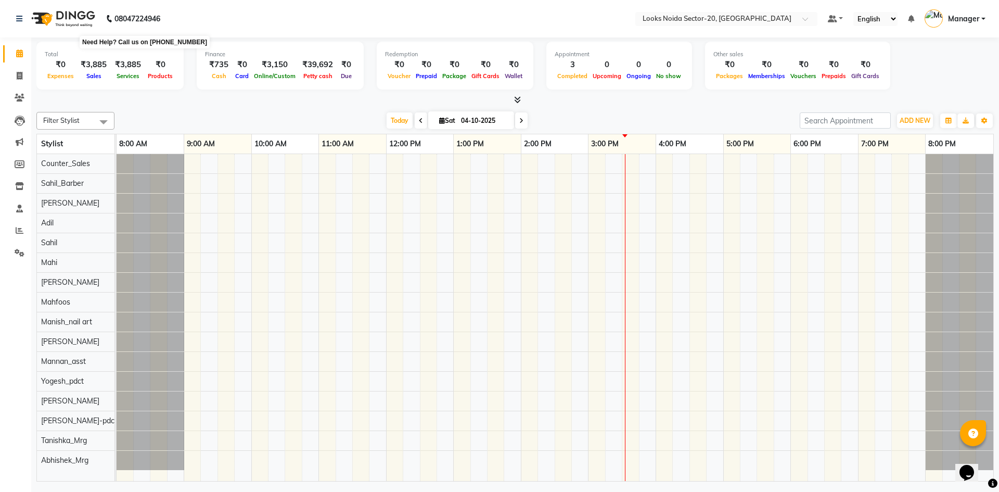
click at [132, 27] on div "08047224946 Need Help? Call us on 08047224946" at bounding box center [88, 18] width 160 height 29
click at [197, 17] on nav "08047224946 Select Location × Looks Noida Sector-20, Noida Default Panel My Pan…" at bounding box center [499, 18] width 999 height 37
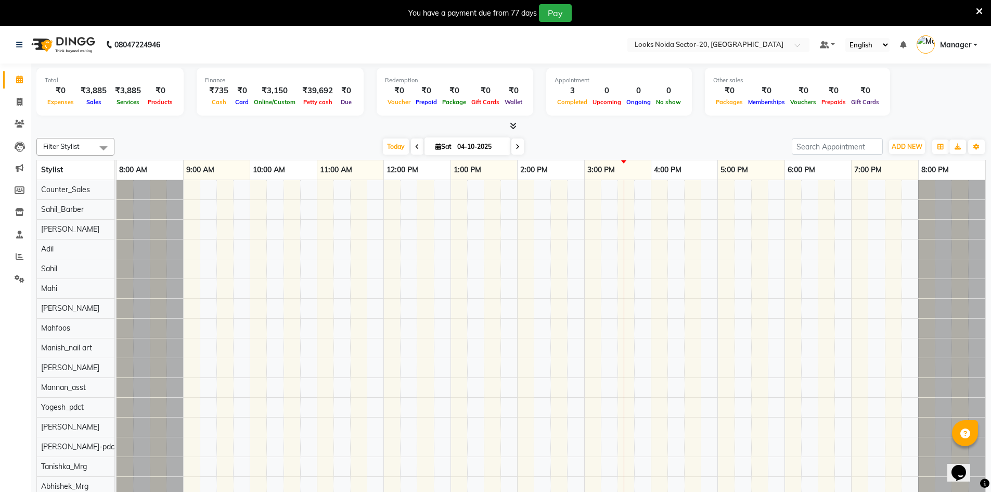
click at [978, 13] on icon at bounding box center [979, 11] width 7 height 9
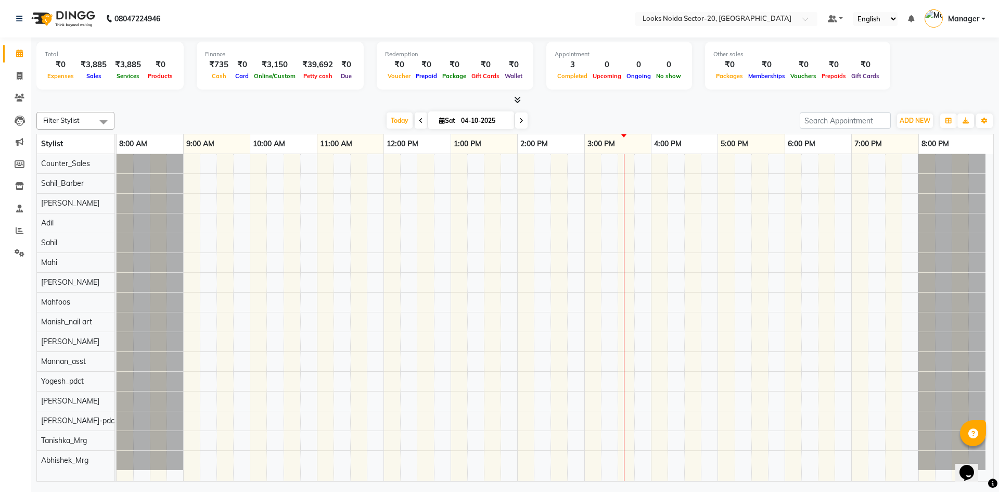
click at [345, 0] on nav "08047224946 Select Location × Looks [GEOGRAPHIC_DATA] Sector-20, Noida Default …" at bounding box center [499, 18] width 999 height 37
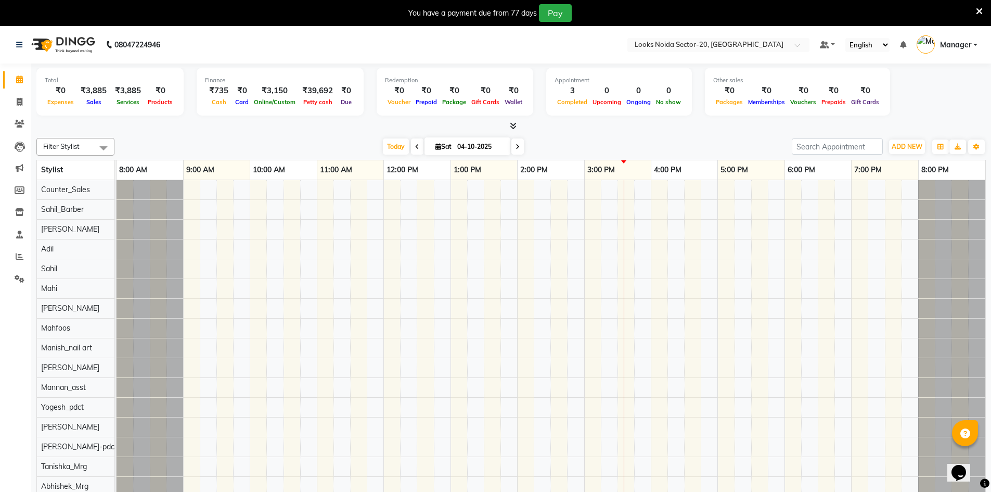
click at [977, 8] on icon at bounding box center [979, 11] width 7 height 9
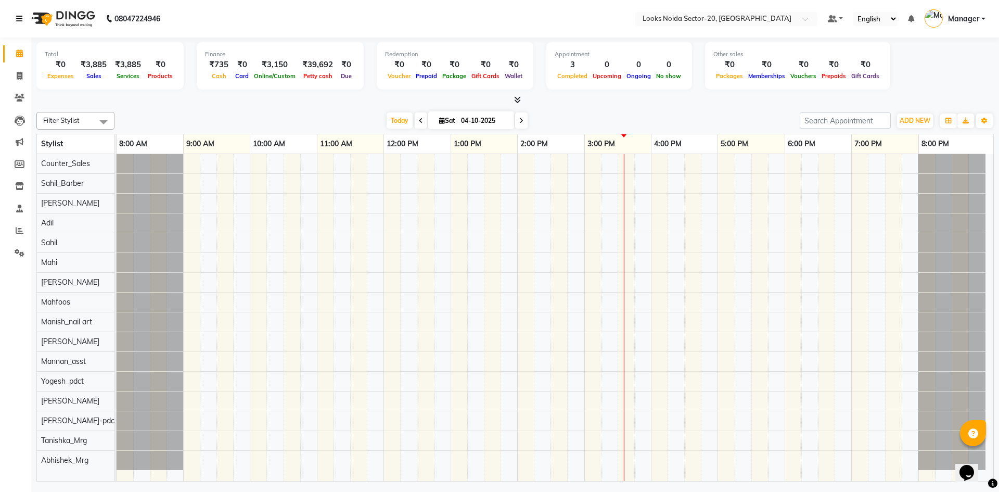
click at [24, 15] on link at bounding box center [21, 18] width 10 height 29
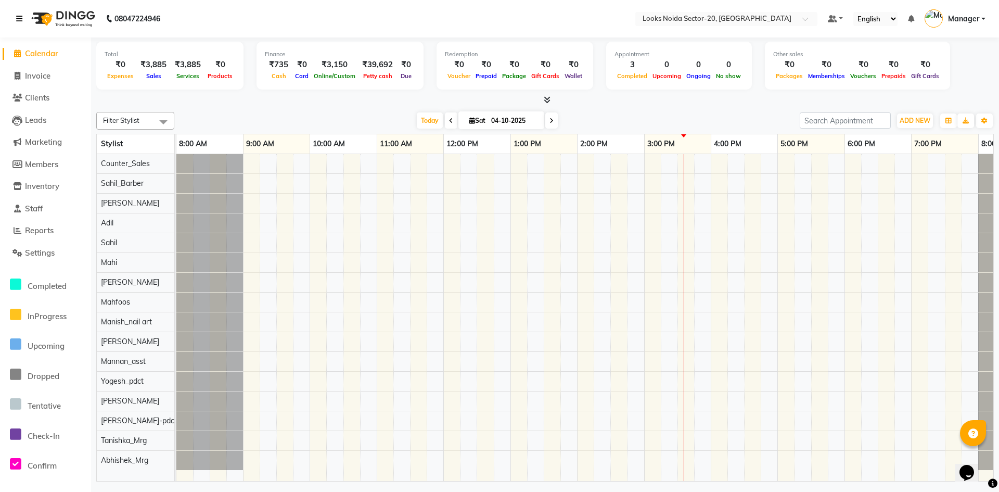
click at [24, 15] on link at bounding box center [21, 18] width 10 height 29
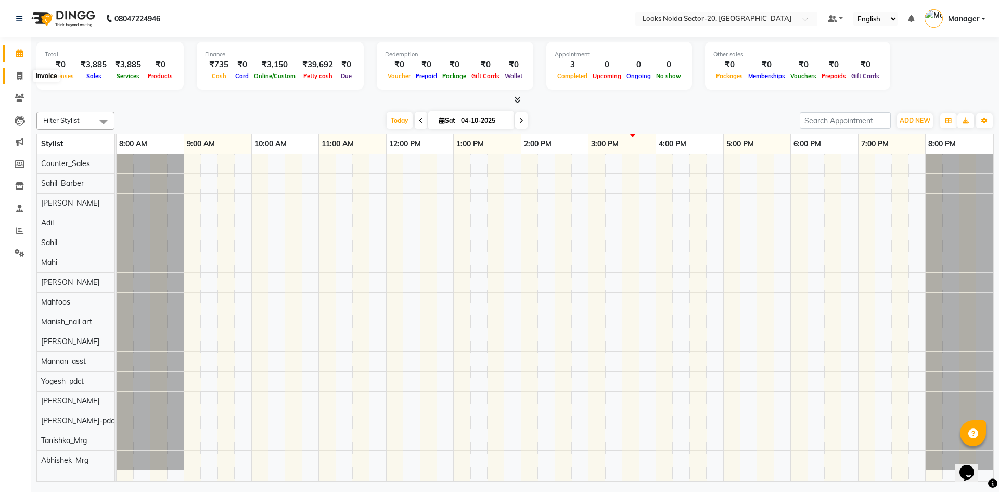
click at [21, 70] on span at bounding box center [19, 76] width 18 height 12
select select "8646"
select select "service"
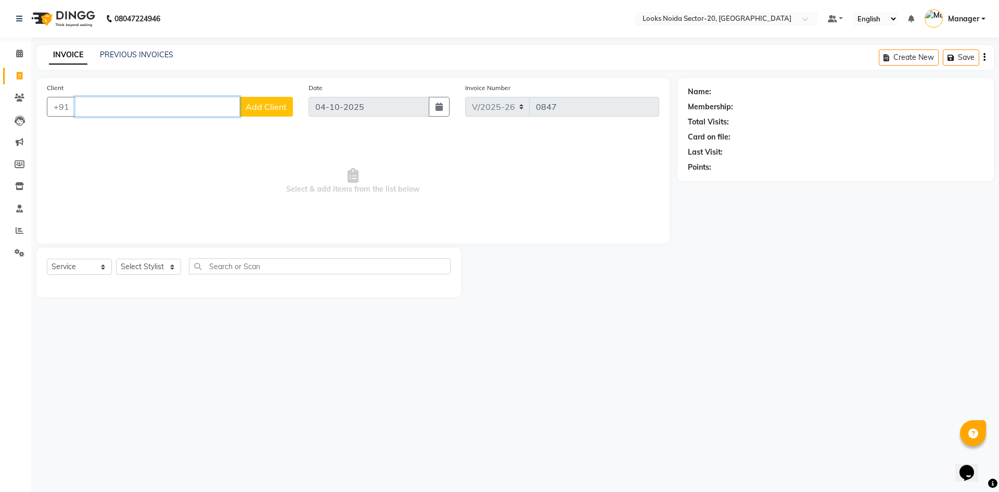
click at [111, 113] on input "Client" at bounding box center [157, 107] width 165 height 20
type input "9755584541"
click at [252, 102] on span "Add Client" at bounding box center [266, 106] width 41 height 10
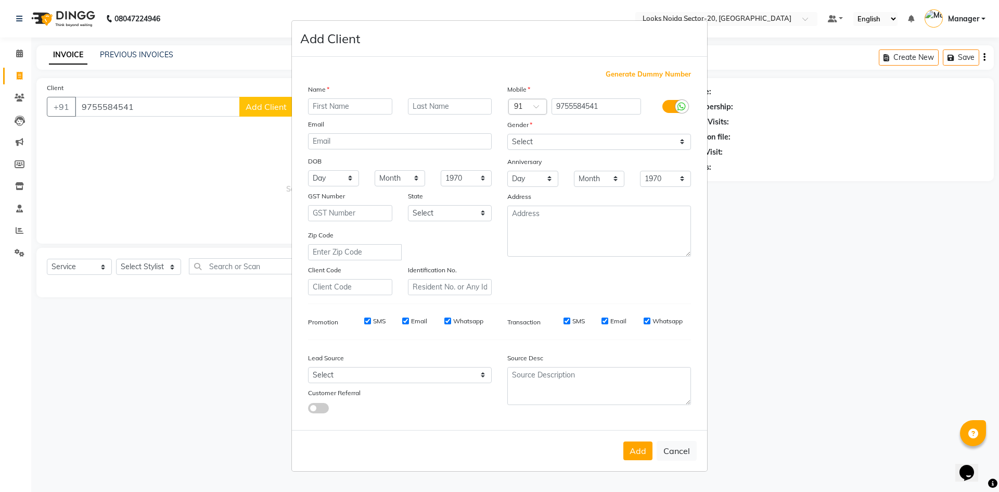
click at [316, 105] on input "text" at bounding box center [350, 106] width 84 height 16
type input "puneet"
click at [580, 146] on select "Select Male Female Other Prefer Not To Say" at bounding box center [599, 142] width 184 height 16
select select "male"
click at [507, 134] on select "Select Male Female Other Prefer Not To Say" at bounding box center [599, 142] width 184 height 16
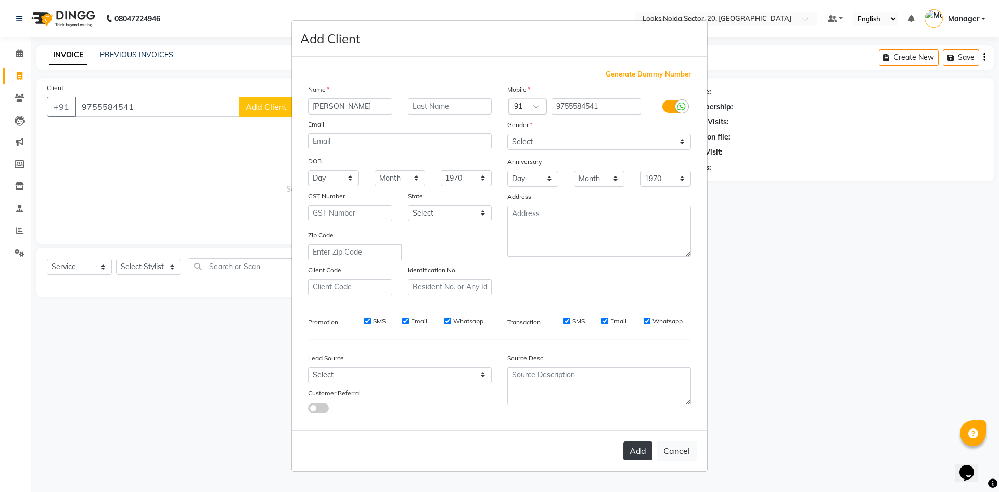
click at [633, 448] on button "Add" at bounding box center [637, 450] width 29 height 19
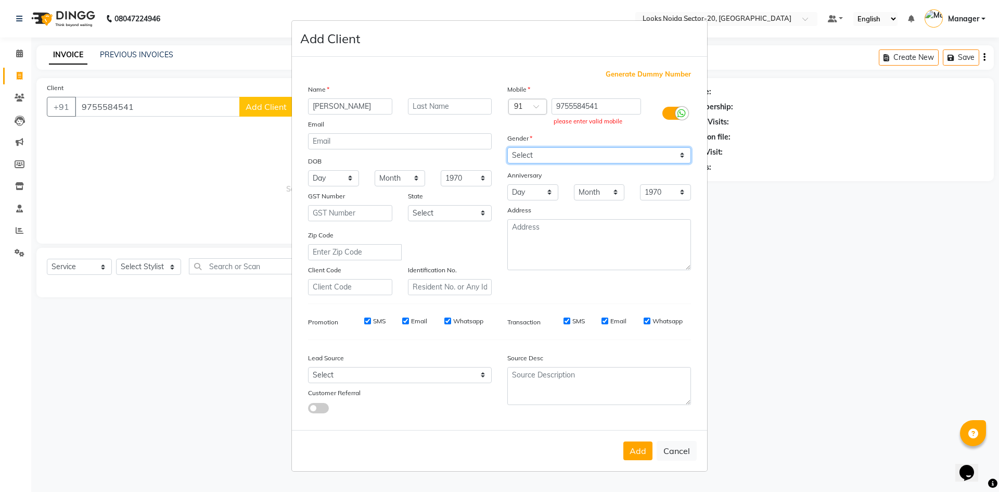
click at [591, 155] on select "Select Male Female Other Prefer Not To Say" at bounding box center [599, 155] width 184 height 16
click at [611, 101] on input "9755584541" at bounding box center [597, 106] width 90 height 16
click at [139, 110] on ngb-modal-window "Add Client Generate Dummy Number Name puneet Email DOB Day 01 02 03 04 05 06 07…" at bounding box center [499, 246] width 999 height 492
click at [603, 107] on input "9755584541" at bounding box center [597, 106] width 90 height 16
click at [605, 109] on input "9755584541" at bounding box center [597, 106] width 90 height 16
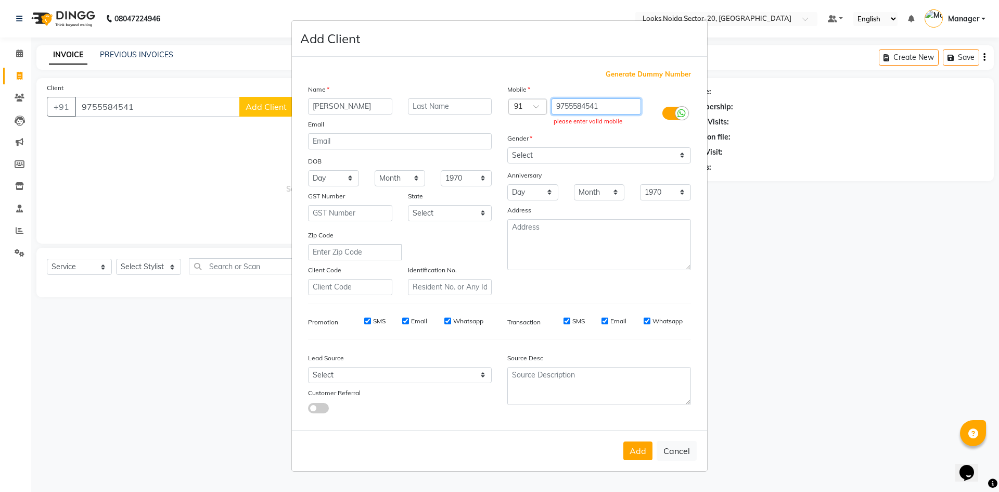
click at [603, 106] on input "9755584541" at bounding box center [597, 106] width 90 height 16
type input "9755584541"
click at [637, 137] on div "Gender" at bounding box center [598, 140] width 199 height 15
click at [561, 130] on div "Mobile Country Code × 91 9755584541 please enter valid mobile Gender Select Mal…" at bounding box center [598, 189] width 199 height 211
click at [610, 106] on input "9755584541" at bounding box center [597, 106] width 90 height 16
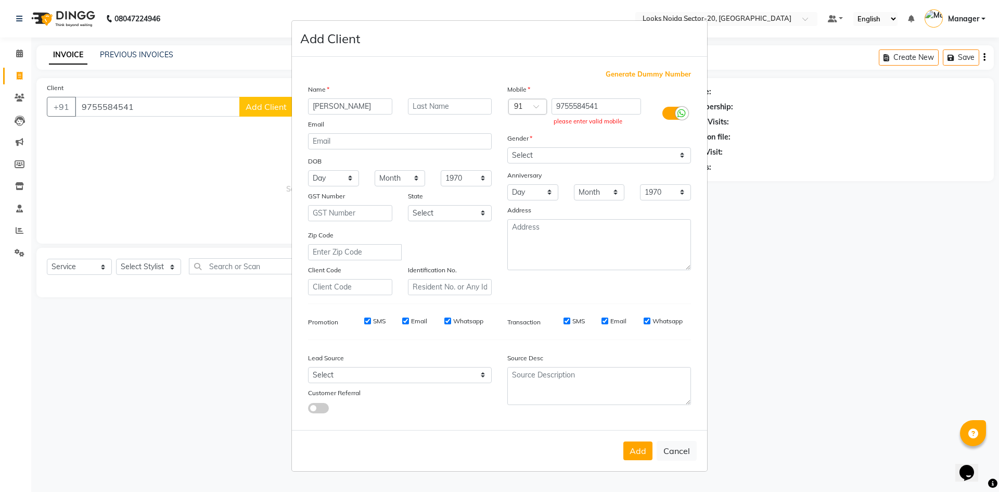
click at [635, 128] on div "9755584541 please enter valid mobile" at bounding box center [599, 113] width 100 height 30
click at [636, 463] on div "Add Cancel" at bounding box center [499, 450] width 415 height 41
click at [635, 452] on button "Add" at bounding box center [637, 450] width 29 height 19
click at [634, 450] on button "Add" at bounding box center [637, 450] width 29 height 19
click at [636, 450] on button "Add" at bounding box center [637, 450] width 29 height 19
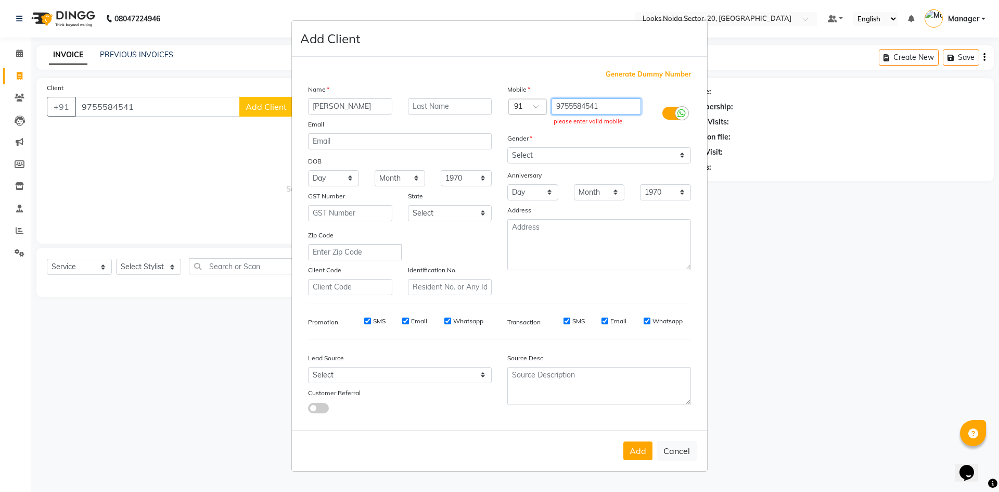
drag, startPoint x: 603, startPoint y: 112, endPoint x: 531, endPoint y: 105, distance: 72.7
click at [531, 105] on div "Country Code × 91 9755584541 please enter valid mobile" at bounding box center [598, 113] width 199 height 30
click at [648, 444] on button "Add" at bounding box center [637, 450] width 29 height 19
click at [682, 447] on button "Cancel" at bounding box center [677, 451] width 40 height 20
select select
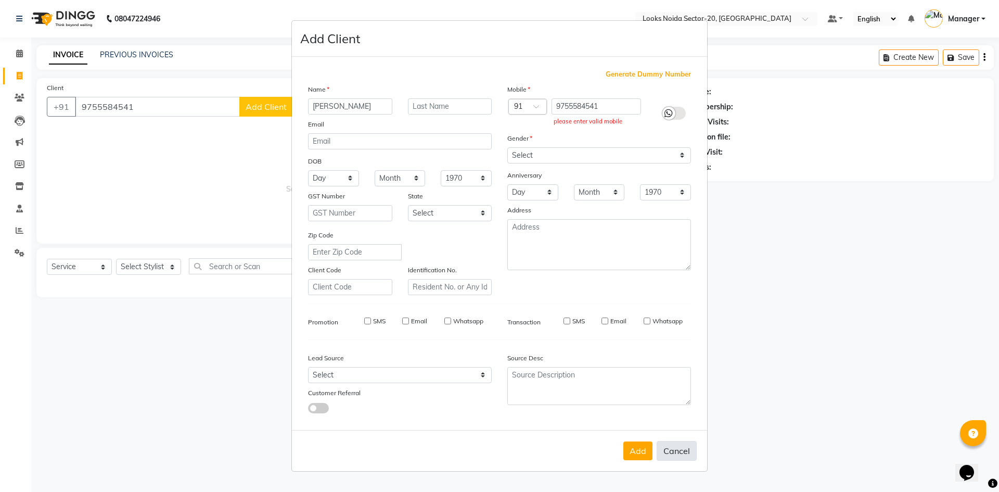
select select
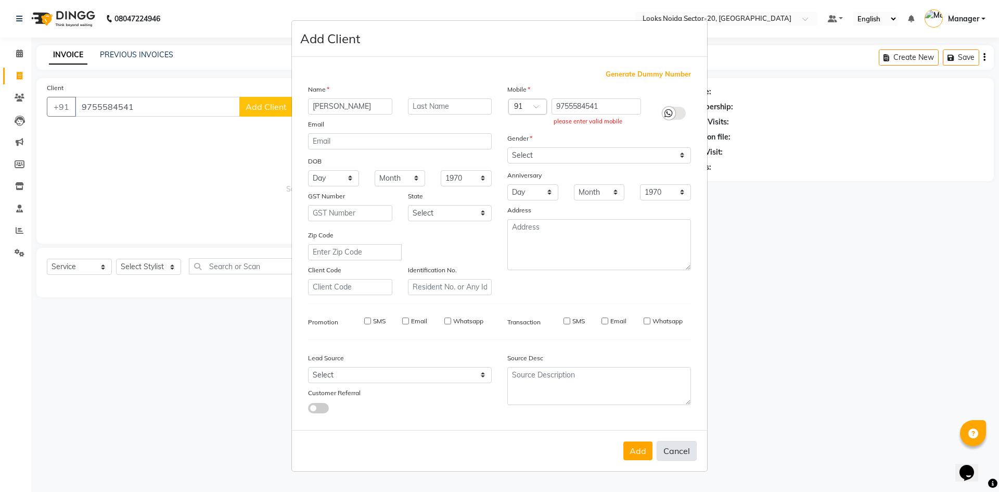
select select
checkbox input "false"
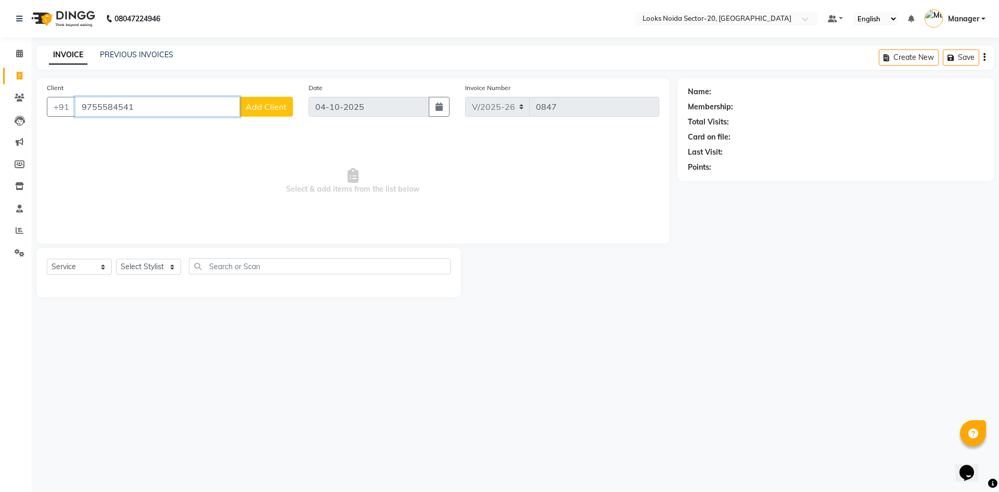
click at [205, 106] on input "9755584541" at bounding box center [157, 107] width 165 height 20
type input "9755584541"
click at [271, 109] on span "Add Client" at bounding box center [266, 106] width 41 height 10
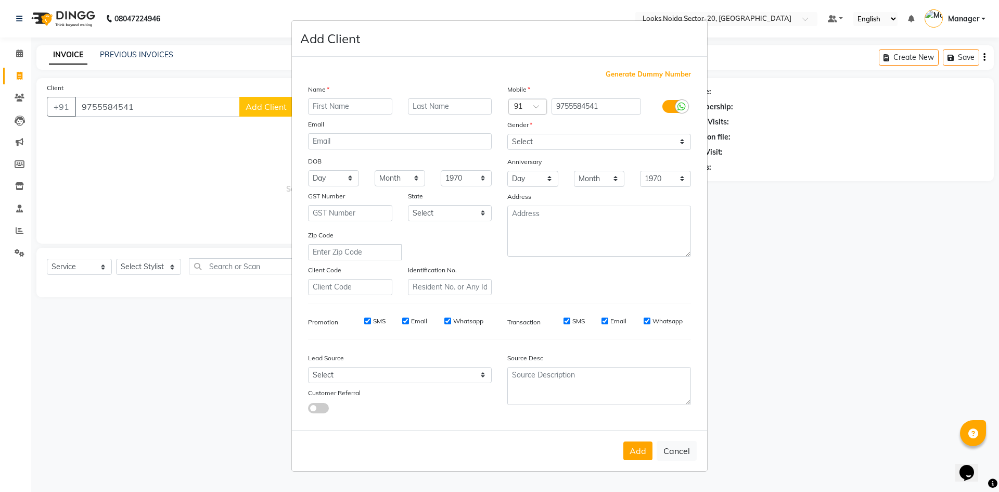
click at [347, 102] on input "text" at bounding box center [350, 106] width 84 height 16
type input "puneet"
click at [545, 151] on div "Mobile Country Code × 91 9755584541 Gender Select Male Female Other Prefer Not …" at bounding box center [598, 189] width 199 height 211
click at [545, 144] on select "Select Male Female Other Prefer Not To Say" at bounding box center [599, 142] width 184 height 16
select select "male"
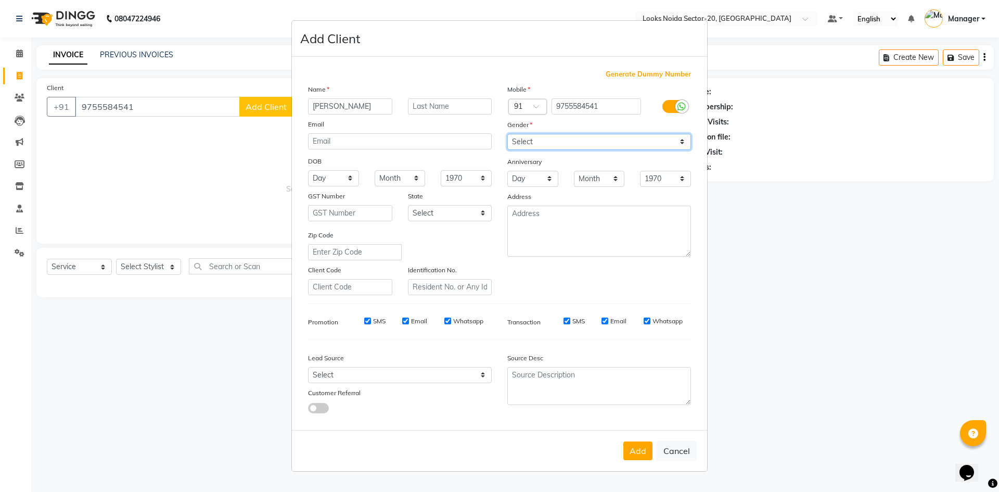
click at [507, 134] on select "Select Male Female Other Prefer Not To Say" at bounding box center [599, 142] width 184 height 16
click at [630, 449] on button "Add" at bounding box center [637, 450] width 29 height 19
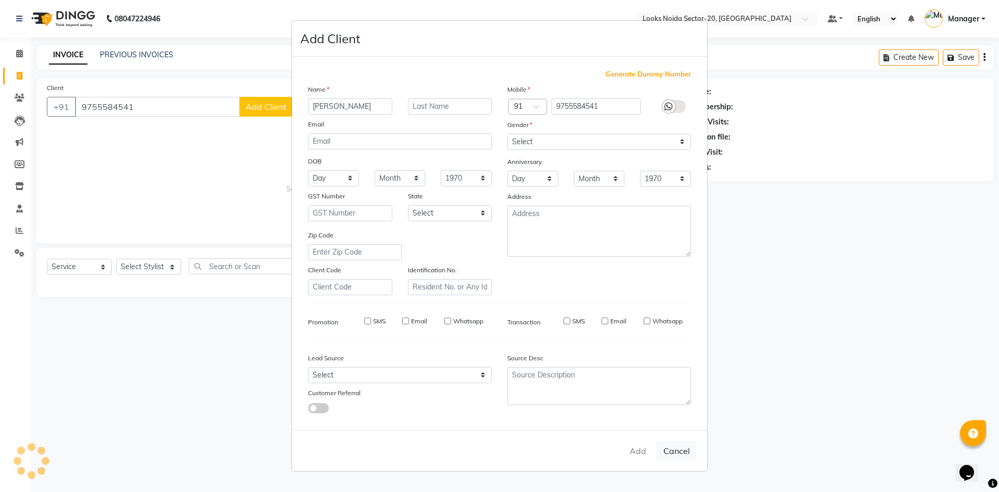
select select
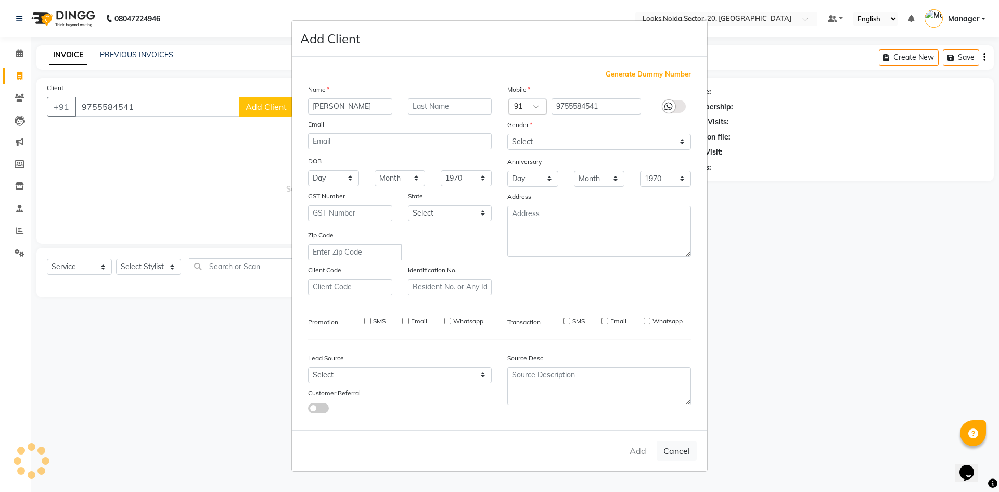
select select
checkbox input "false"
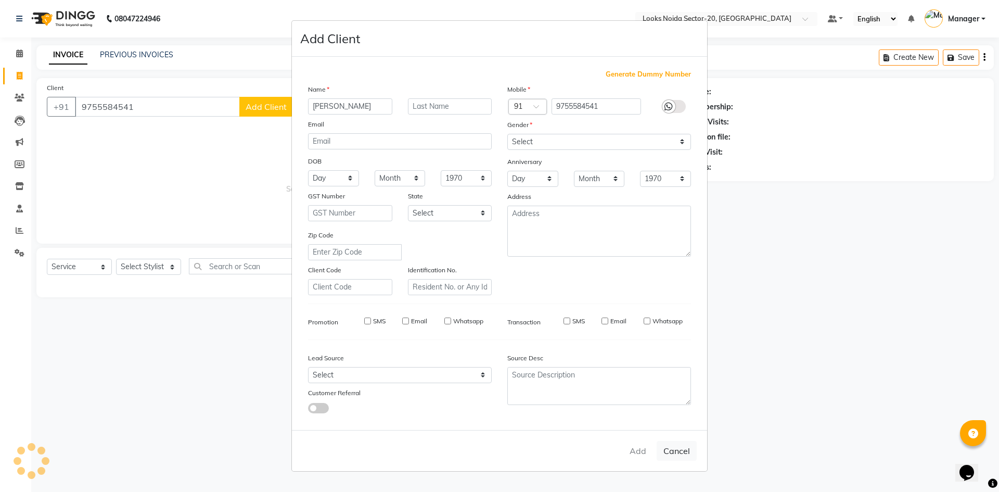
checkbox input "false"
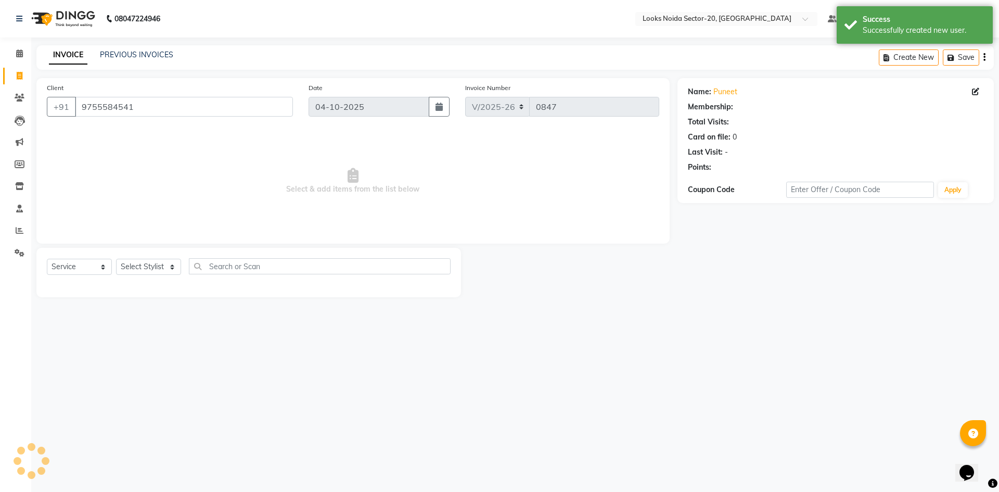
select select "1: Object"
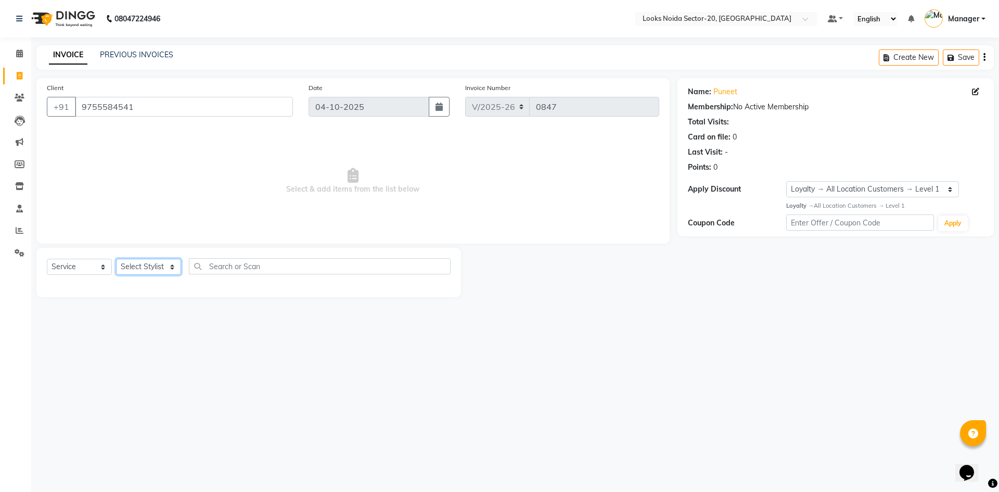
click at [158, 271] on select "Select Stylist [PERSON_NAME] Abhishek_Mrg [PERSON_NAME] Counter_Sales [PERSON_N…" at bounding box center [148, 267] width 65 height 16
select select "88101"
click at [116, 259] on select "Select Stylist [PERSON_NAME] Abhishek_Mrg [PERSON_NAME] Counter_Sales [PERSON_N…" at bounding box center [148, 267] width 65 height 16
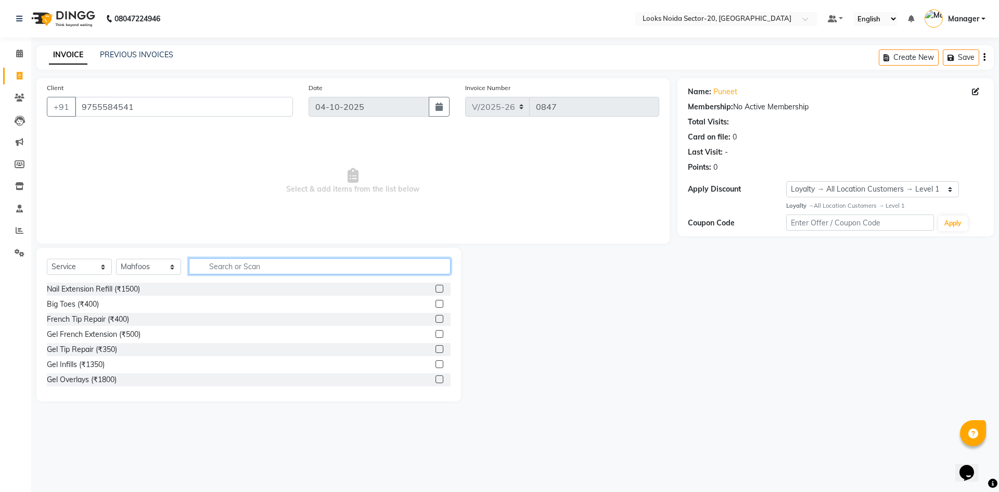
click at [267, 262] on input "text" at bounding box center [320, 266] width 262 height 16
type input "cut"
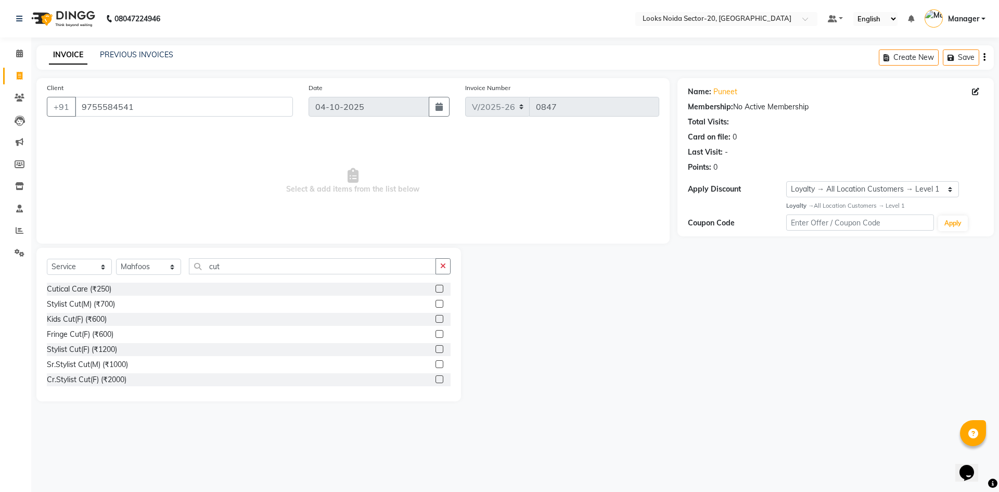
drag, startPoint x: 433, startPoint y: 305, endPoint x: 427, endPoint y: 289, distance: 17.3
click at [435, 305] on label at bounding box center [439, 304] width 8 height 8
click at [435, 305] on input "checkbox" at bounding box center [438, 304] width 7 height 7
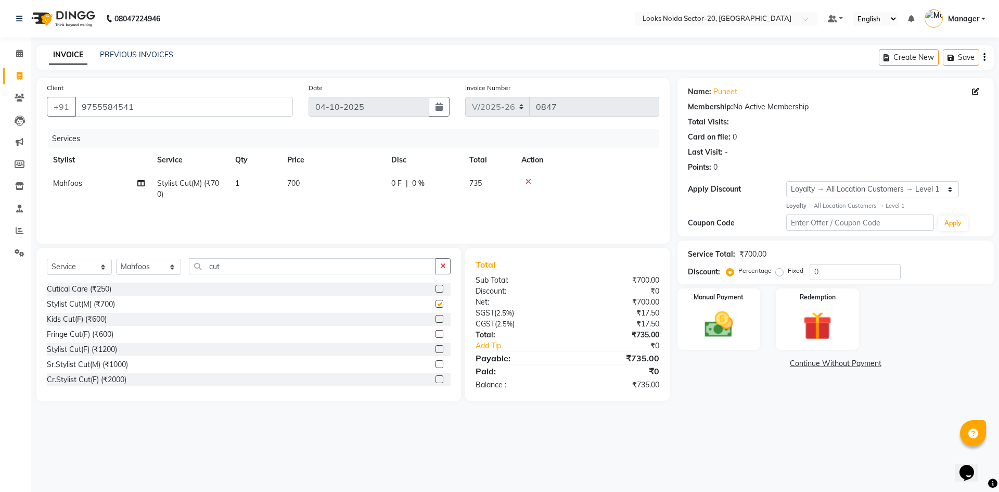
checkbox input "false"
click at [358, 185] on td "700" at bounding box center [333, 189] width 104 height 34
select select "88101"
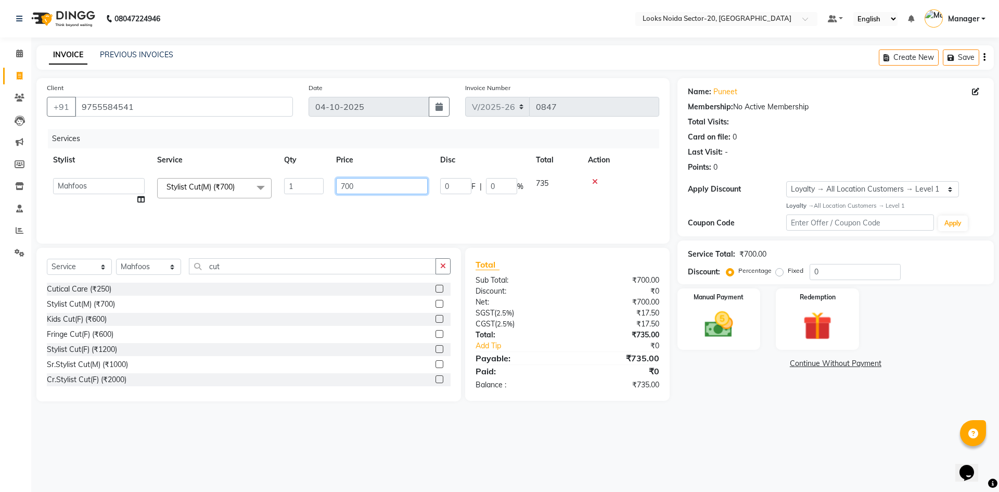
click at [415, 184] on input "700" at bounding box center [382, 186] width 92 height 16
type input "7"
type input "400"
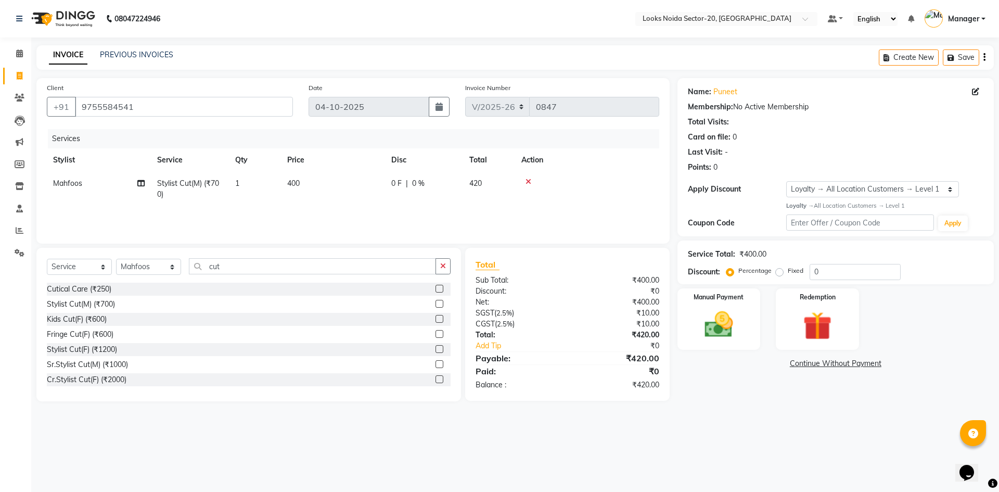
click at [750, 405] on main "INVOICE PREVIOUS INVOICES Create New Save Client +91 9755584541 Date 04-10-2025…" at bounding box center [515, 230] width 968 height 371
click at [736, 331] on img at bounding box center [719, 324] width 48 height 34
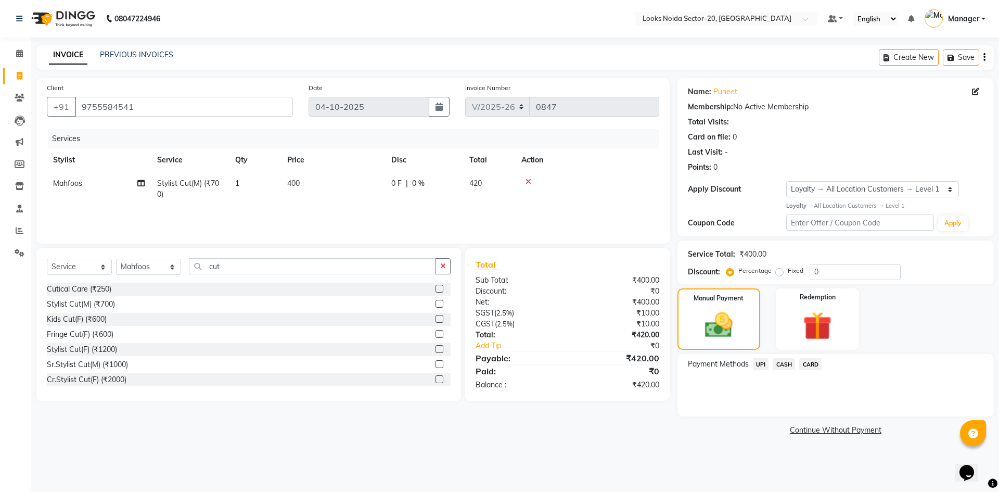
click at [758, 364] on span "UPI" at bounding box center [761, 364] width 16 height 12
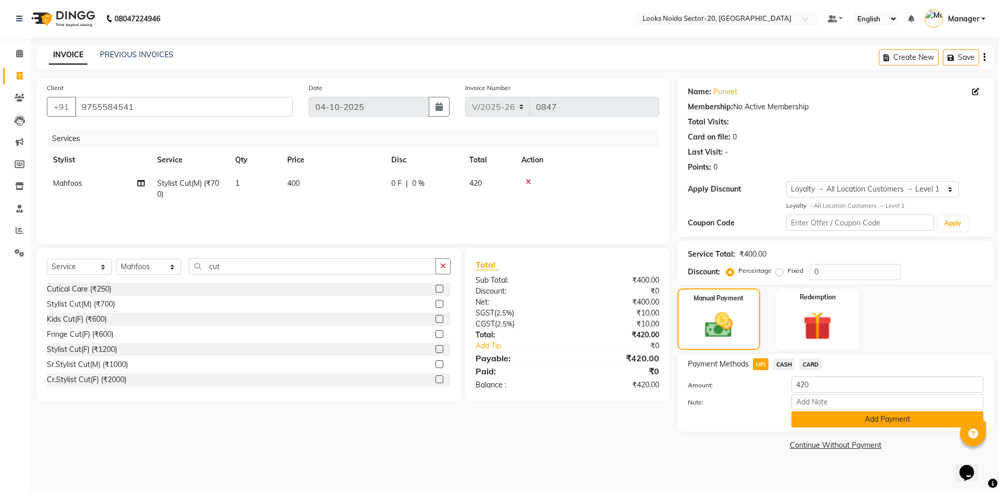
click at [832, 421] on button "Add Payment" at bounding box center [887, 419] width 192 height 16
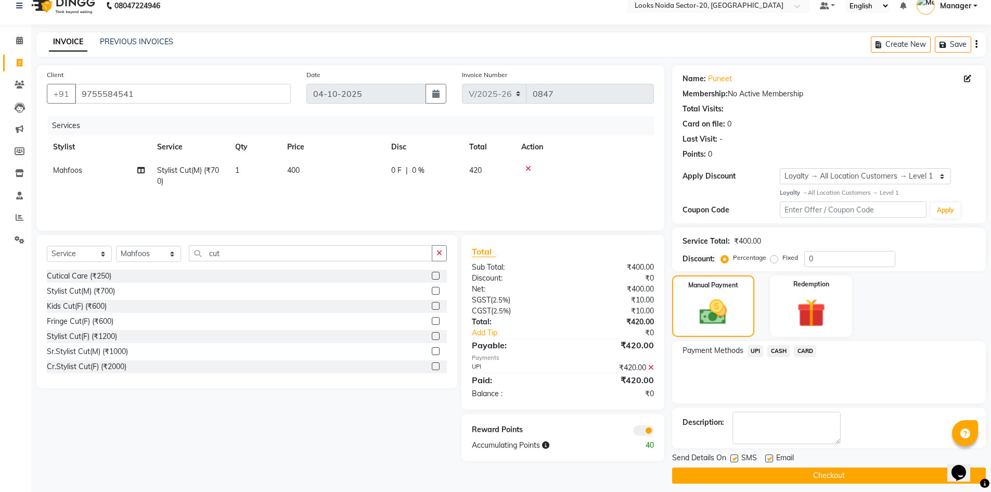
scroll to position [20, 0]
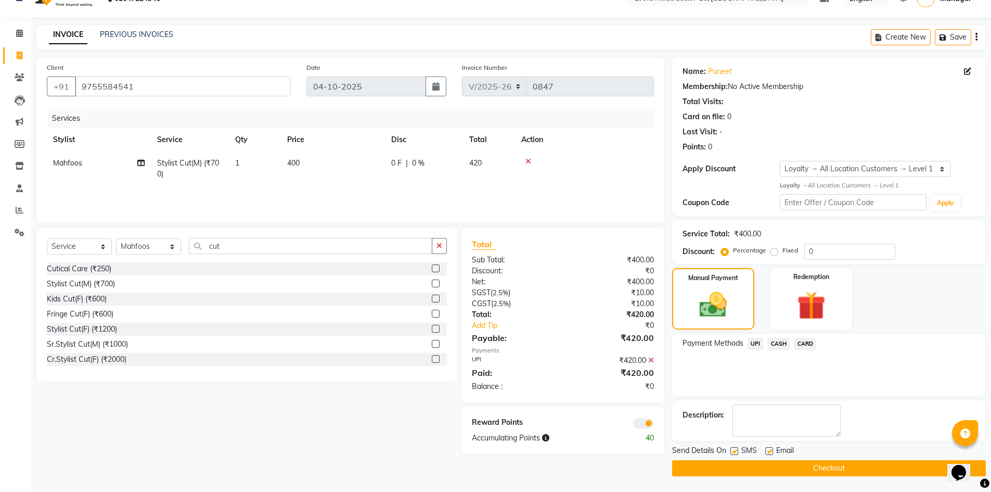
click at [648, 427] on span at bounding box center [643, 423] width 21 height 10
click at [654, 425] on input "checkbox" at bounding box center [654, 425] width 0 height 0
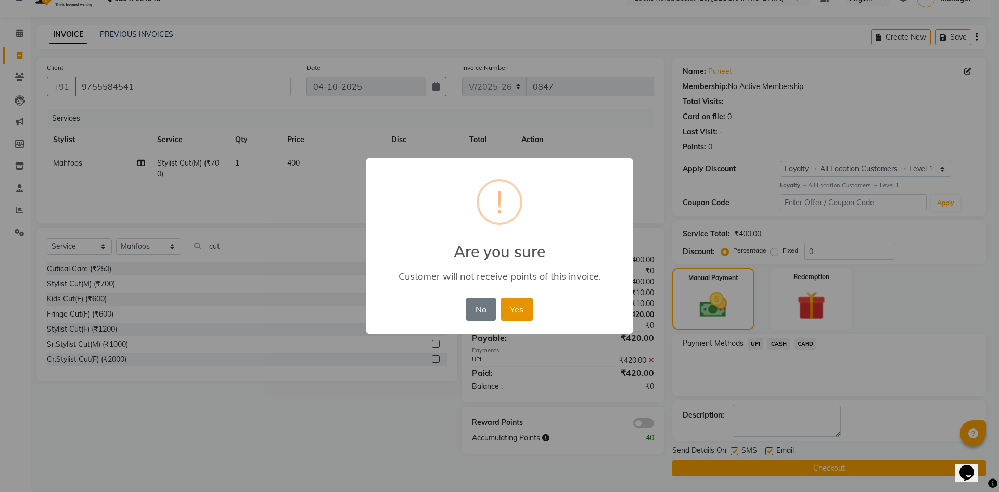
click at [517, 312] on button "Yes" at bounding box center [517, 309] width 32 height 23
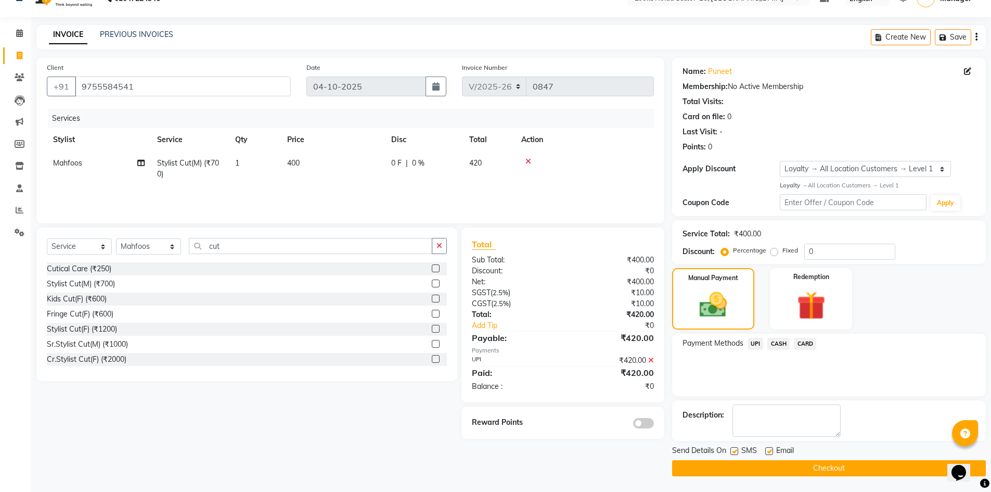
click at [726, 467] on button "Checkout" at bounding box center [829, 468] width 314 height 16
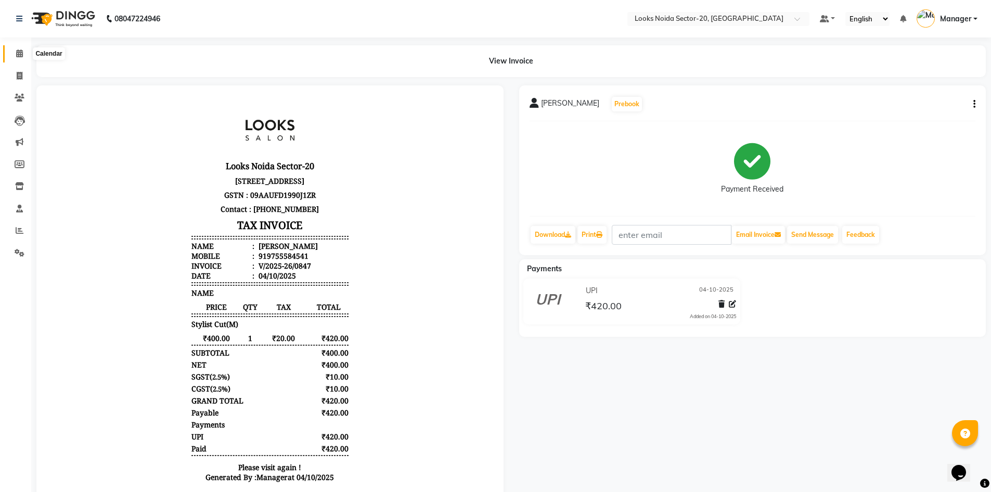
click at [16, 50] on icon at bounding box center [19, 53] width 7 height 8
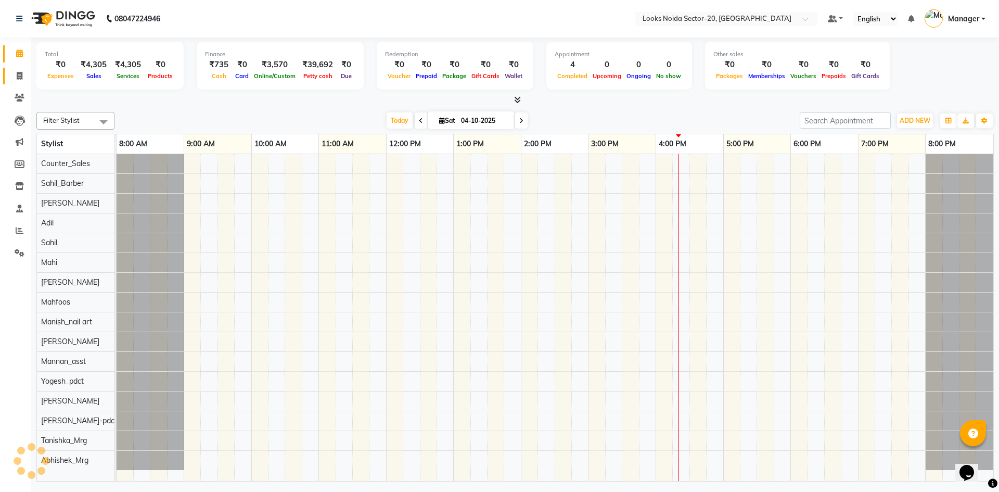
click at [24, 70] on span at bounding box center [19, 76] width 18 height 12
select select "service"
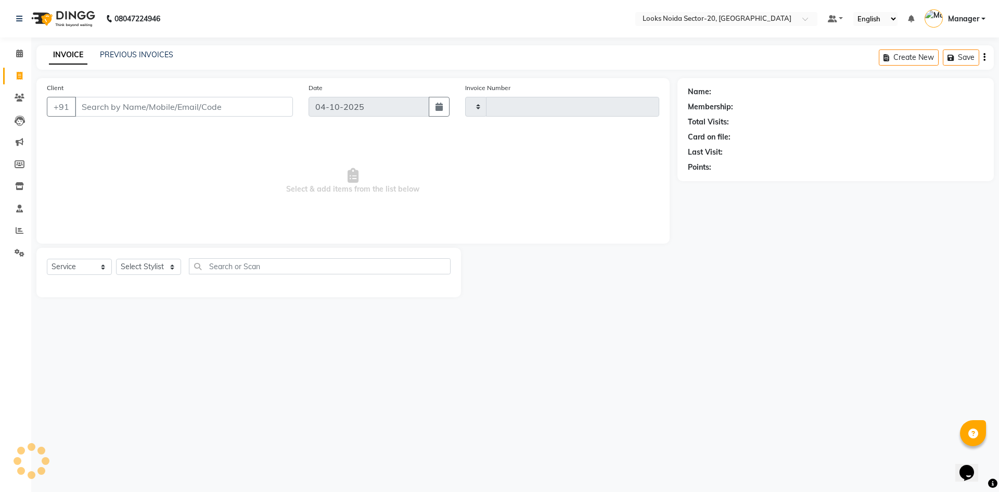
type input "0848"
select select "8646"
click at [137, 103] on input "Client" at bounding box center [184, 107] width 218 height 20
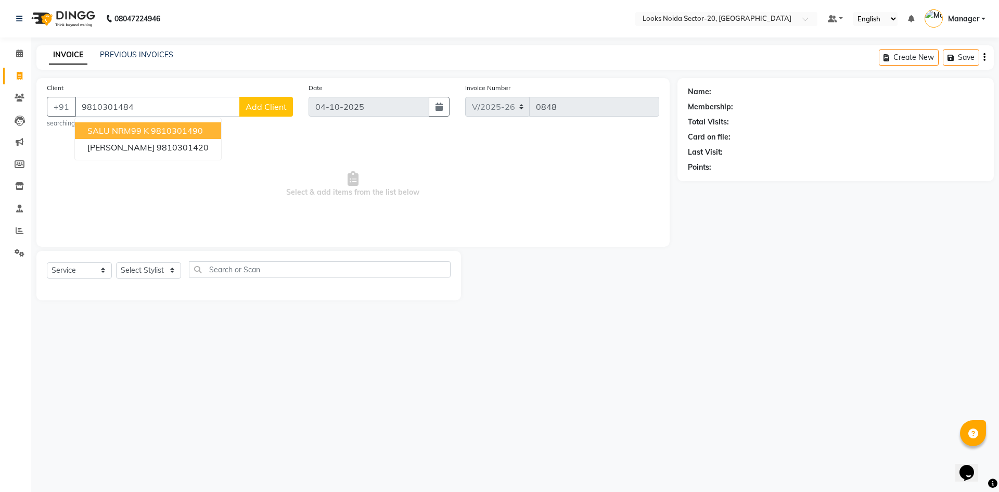
type input "9810301484"
click at [270, 92] on div "Client +91 9810301484 SALU NRM99 K 9810301490 DR SANJEEV POPLI 9810301420 Add C…" at bounding box center [170, 105] width 262 height 46
click at [267, 109] on span "Add Client" at bounding box center [266, 106] width 41 height 10
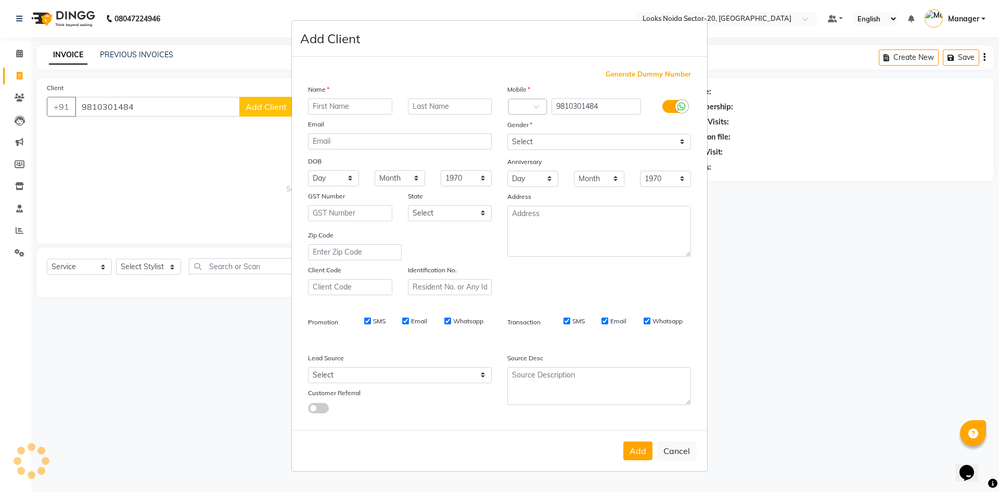
click at [366, 110] on input "text" at bounding box center [350, 106] width 84 height 16
type input "saksham"
drag, startPoint x: 625, startPoint y: 143, endPoint x: 619, endPoint y: 147, distance: 7.7
click at [625, 143] on select "Select Male Female Other Prefer Not To Say" at bounding box center [599, 142] width 184 height 16
select select "male"
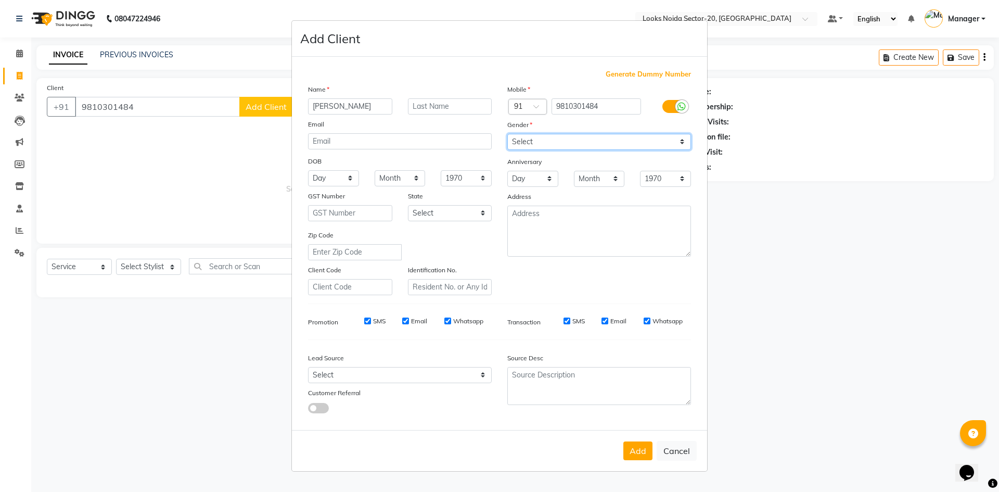
click at [507, 134] on select "Select Male Female Other Prefer Not To Say" at bounding box center [599, 142] width 184 height 16
click at [635, 454] on button "Add" at bounding box center [637, 450] width 29 height 19
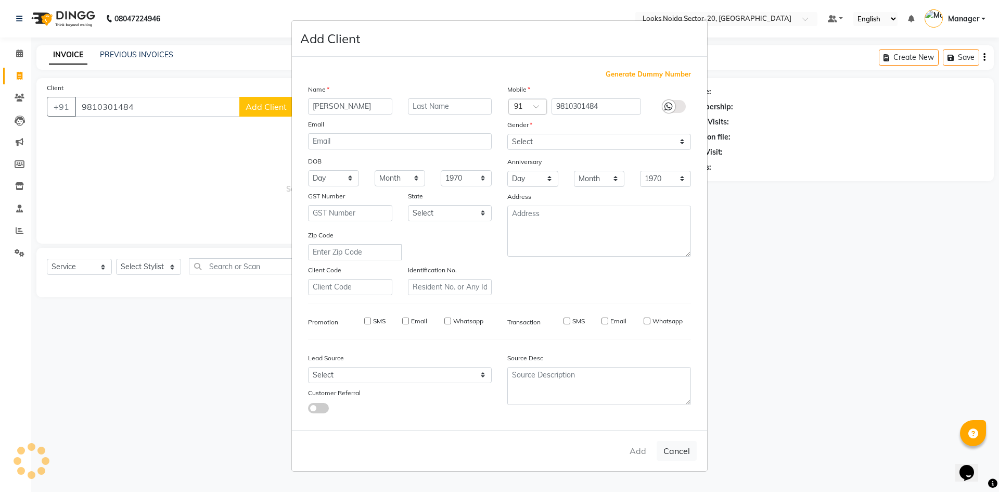
select select
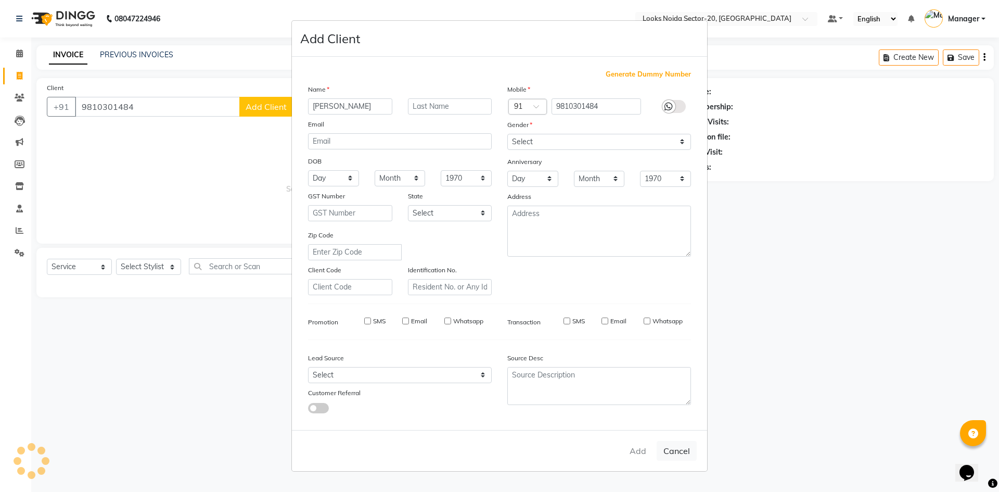
select select
checkbox input "false"
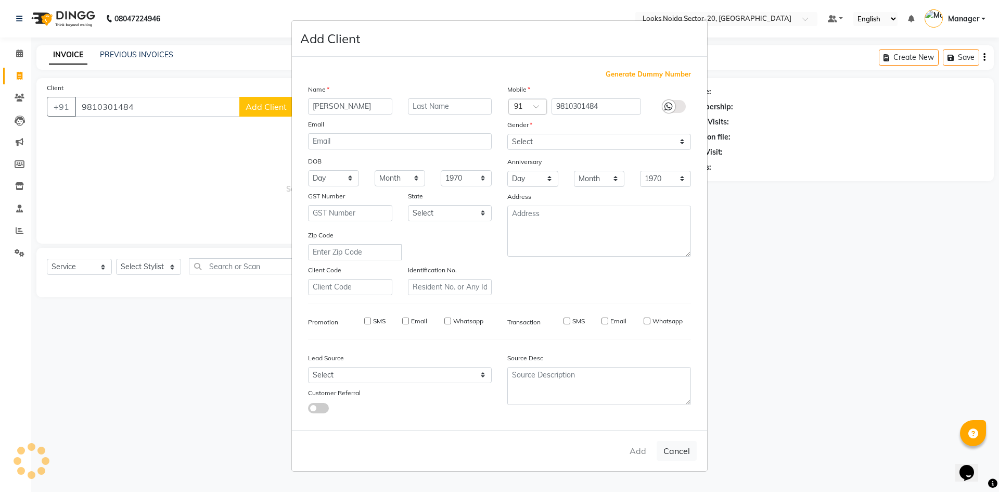
checkbox input "false"
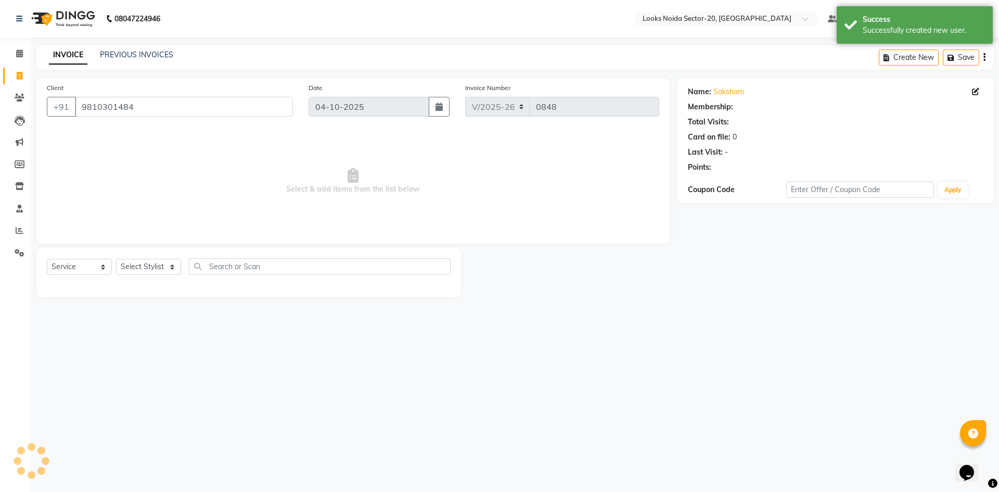
select select "1: Object"
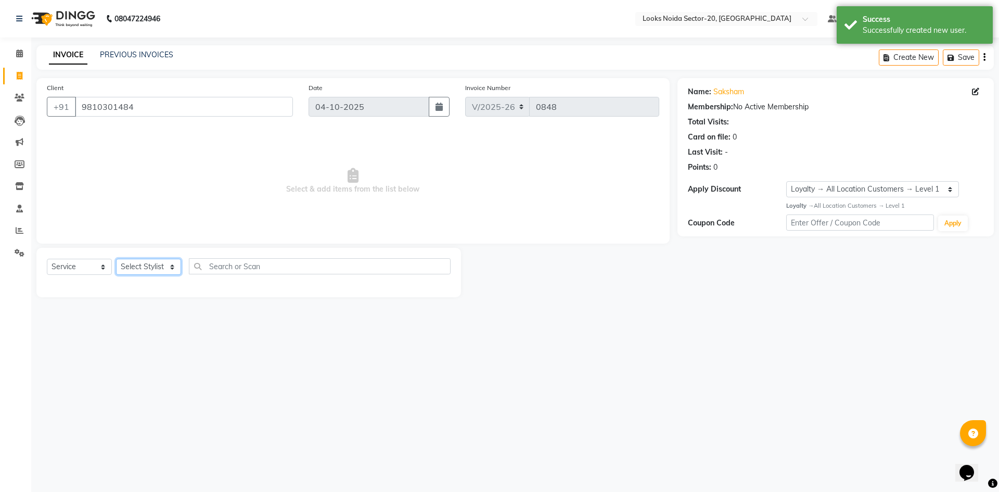
click at [153, 264] on select "Select Stylist [PERSON_NAME] Abhishek_Mrg [PERSON_NAME] Counter_Sales [PERSON_N…" at bounding box center [148, 267] width 65 height 16
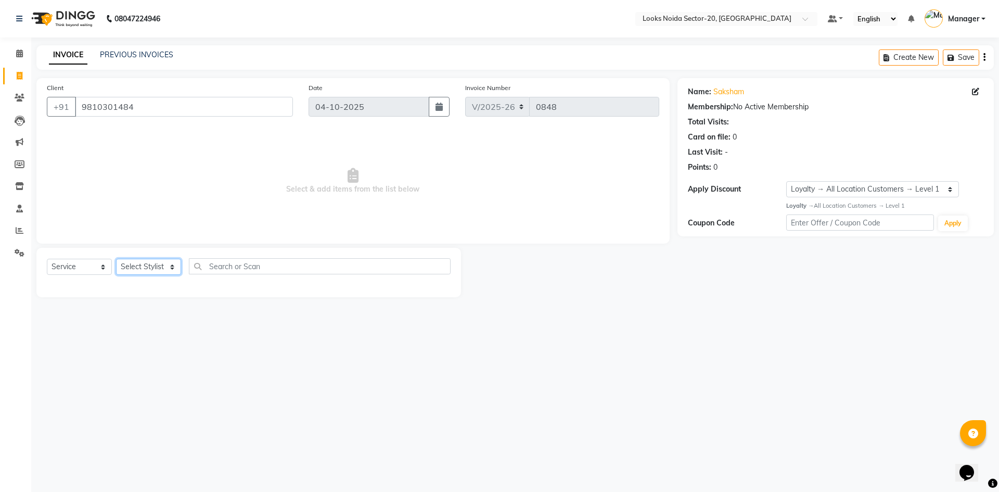
select select "86758"
click at [116, 259] on select "Select Stylist [PERSON_NAME] Abhishek_Mrg [PERSON_NAME] Counter_Sales [PERSON_N…" at bounding box center [148, 267] width 65 height 16
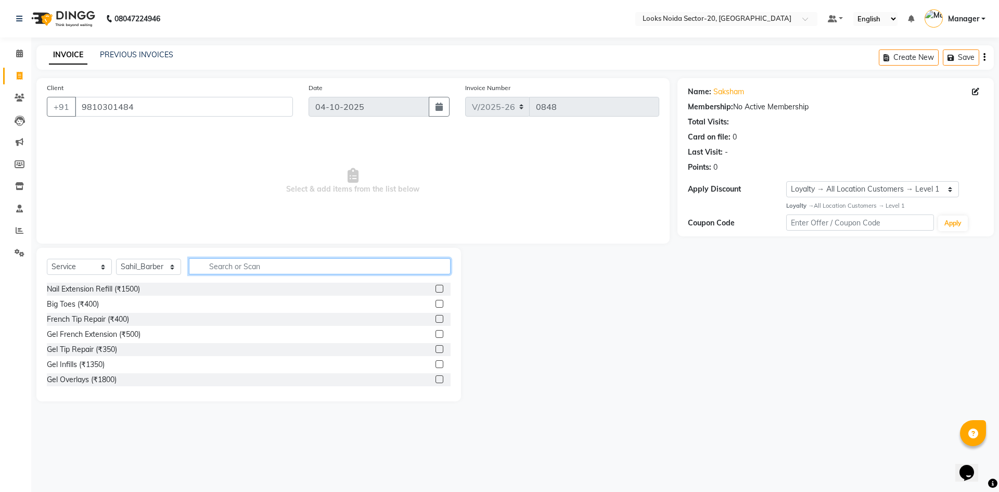
drag, startPoint x: 211, startPoint y: 268, endPoint x: 236, endPoint y: 274, distance: 25.2
click at [217, 268] on input "text" at bounding box center [320, 266] width 262 height 16
type input "cut"
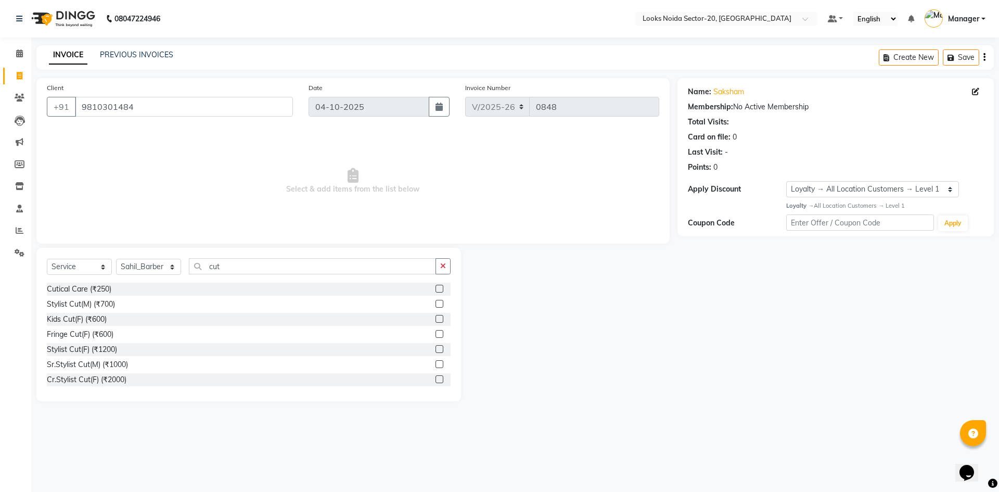
click at [426, 302] on div "Stylist Cut(M) (₹700)" at bounding box center [249, 304] width 404 height 13
click at [435, 303] on label at bounding box center [439, 304] width 8 height 8
click at [435, 303] on input "checkbox" at bounding box center [438, 304] width 7 height 7
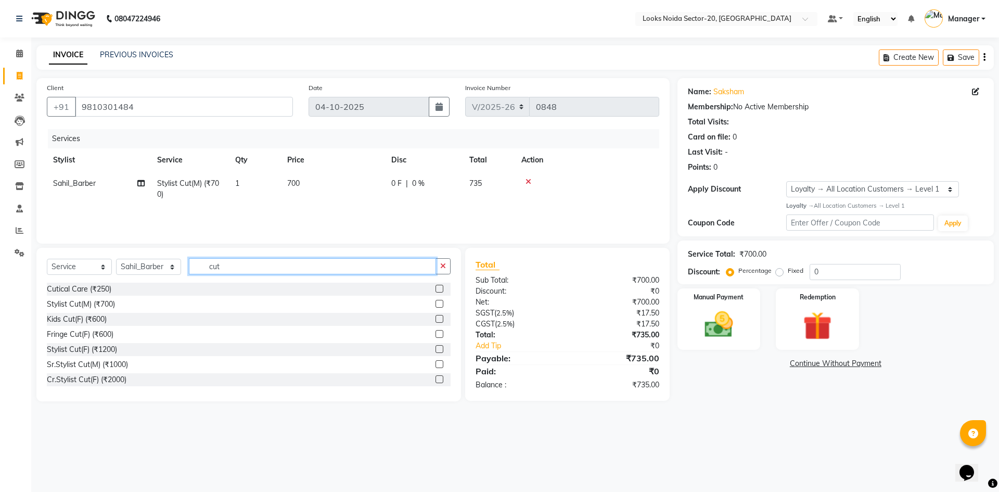
checkbox input "false"
click at [377, 258] on input "cut" at bounding box center [312, 266] width 247 height 16
click at [377, 262] on input "cut" at bounding box center [312, 266] width 247 height 16
type input "c"
type input "b"
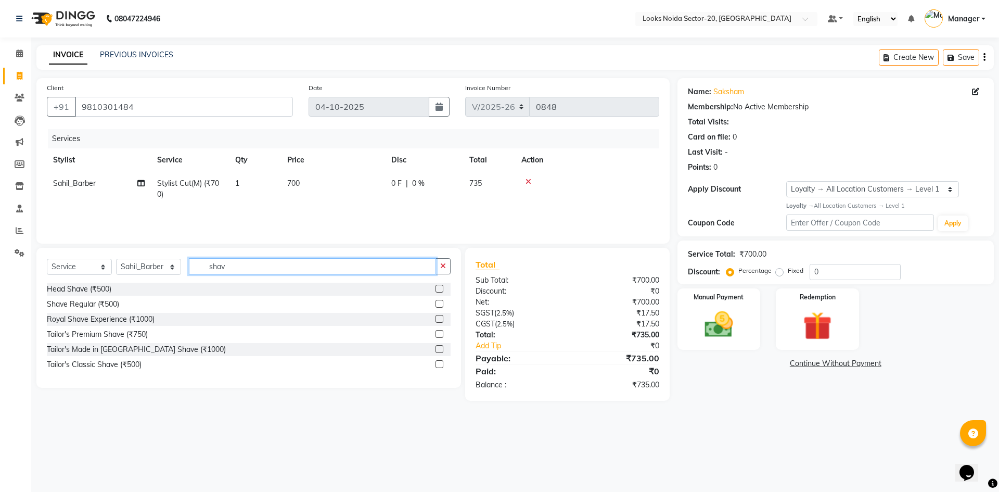
type input "shav"
click at [438, 305] on label at bounding box center [439, 304] width 8 height 8
click at [438, 305] on input "checkbox" at bounding box center [438, 304] width 7 height 7
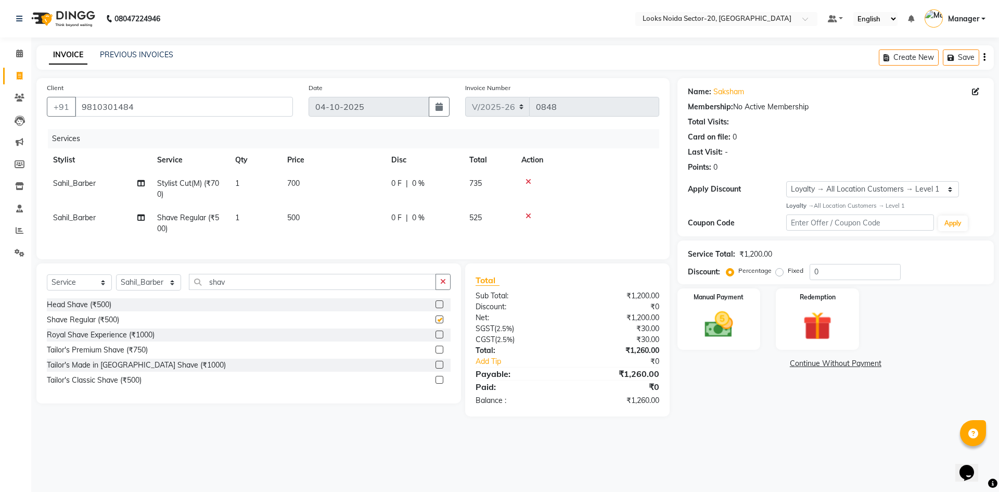
checkbox input "false"
click at [314, 215] on td "500" at bounding box center [333, 223] width 104 height 34
select select "86758"
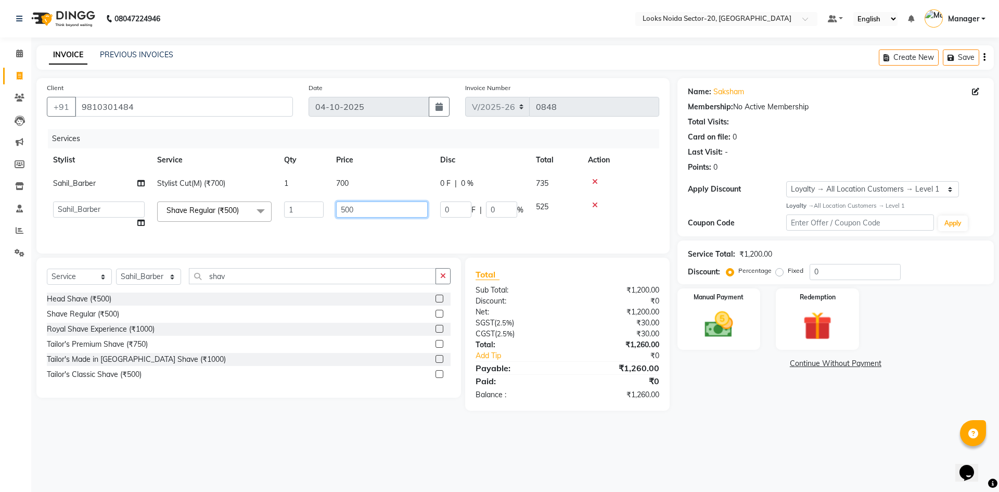
click at [360, 208] on input "500" at bounding box center [382, 209] width 92 height 16
type input "5"
type input "3"
type input "250"
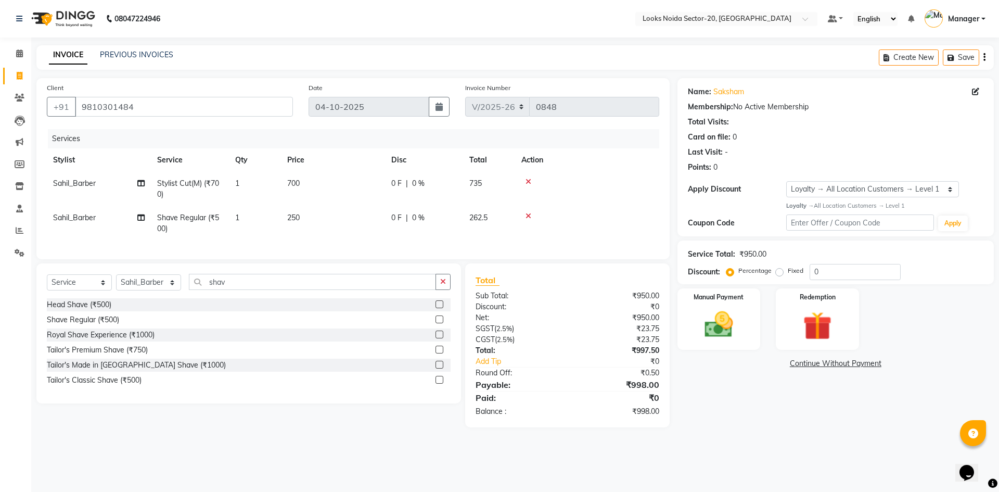
click at [361, 183] on td "700" at bounding box center [333, 189] width 104 height 34
select select "86758"
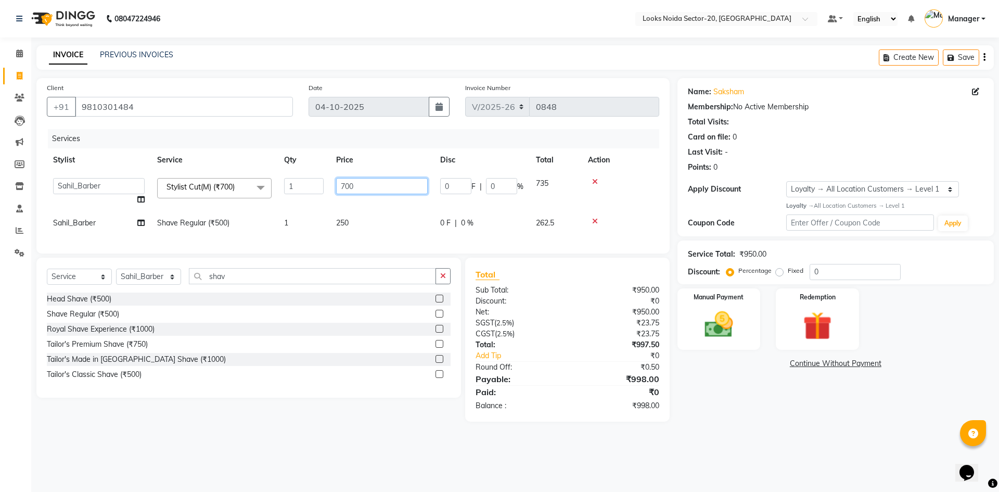
click at [387, 184] on input "700" at bounding box center [382, 186] width 92 height 16
type input "7"
type input "400"
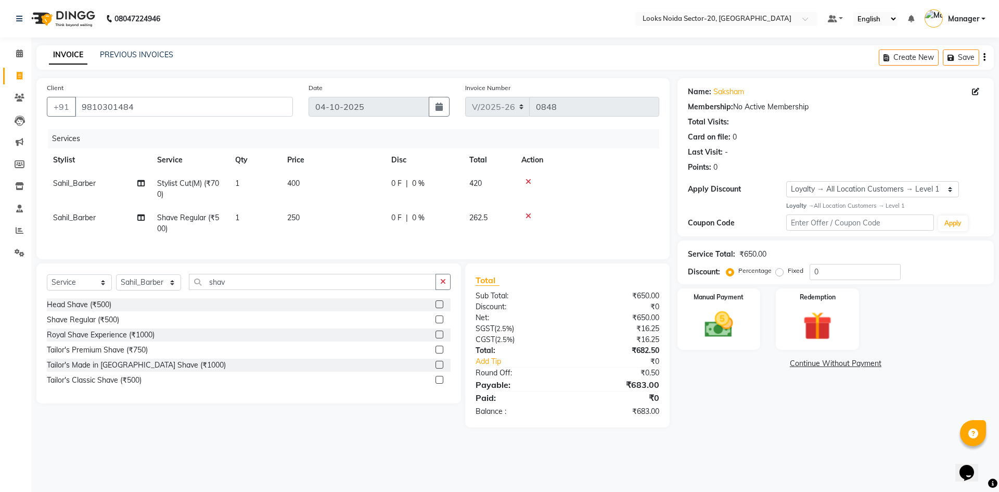
click at [686, 363] on link "Continue Without Payment" at bounding box center [836, 363] width 312 height 11
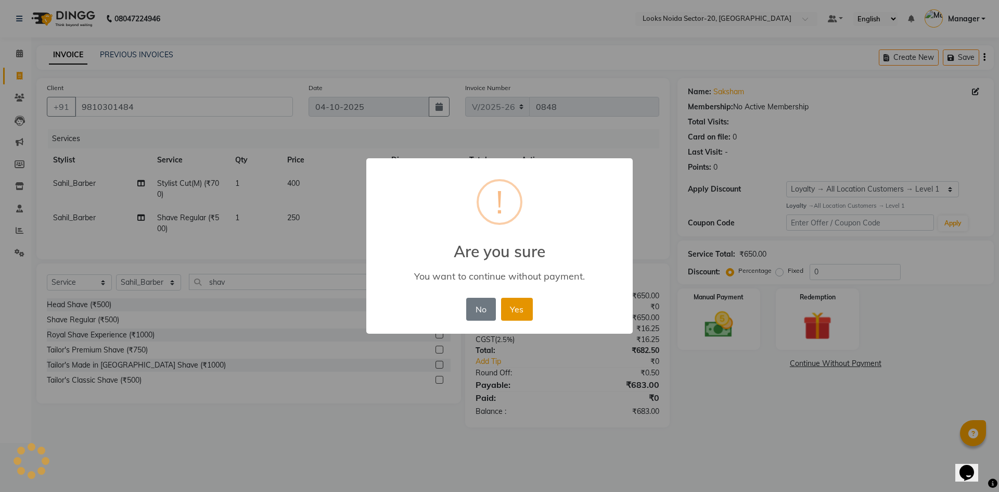
click at [526, 306] on button "Yes" at bounding box center [517, 309] width 32 height 23
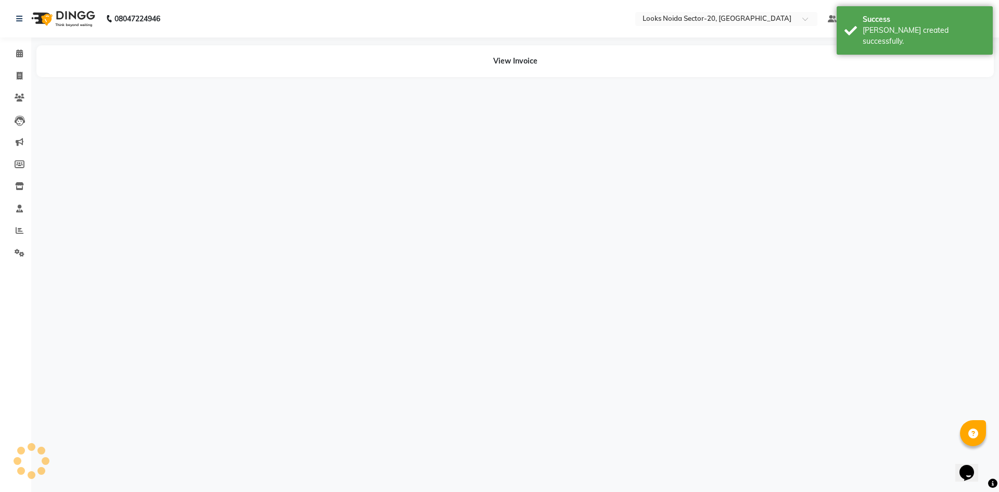
click at [789, 407] on div "08047224946 Select Location × Looks Noida Sector-20, Noida Default Panel My Pan…" at bounding box center [499, 246] width 999 height 492
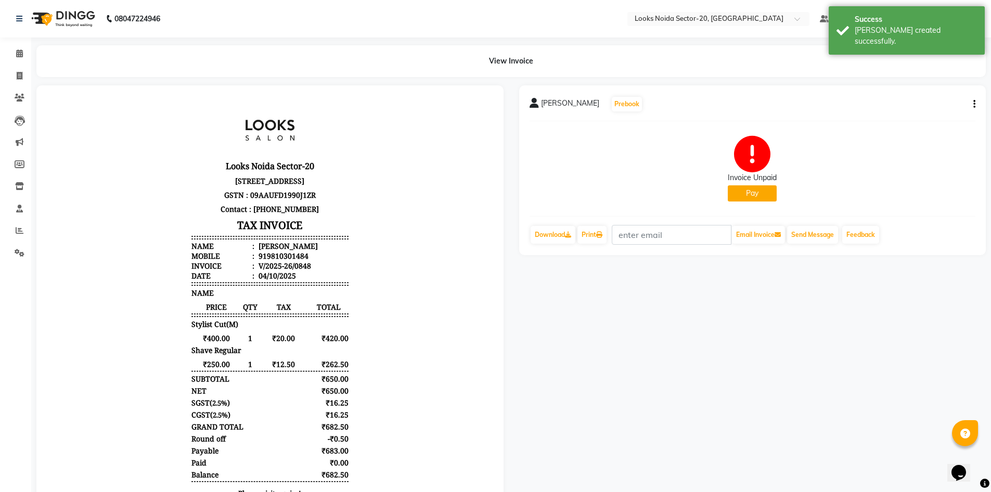
click at [752, 197] on button "Pay" at bounding box center [752, 193] width 49 height 16
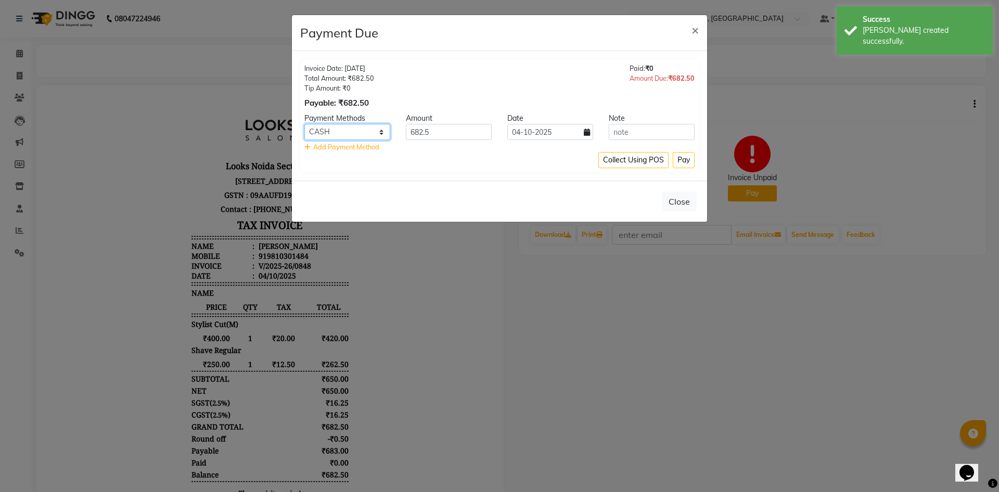
click at [383, 136] on select "UPI CASH CARD" at bounding box center [347, 132] width 86 height 16
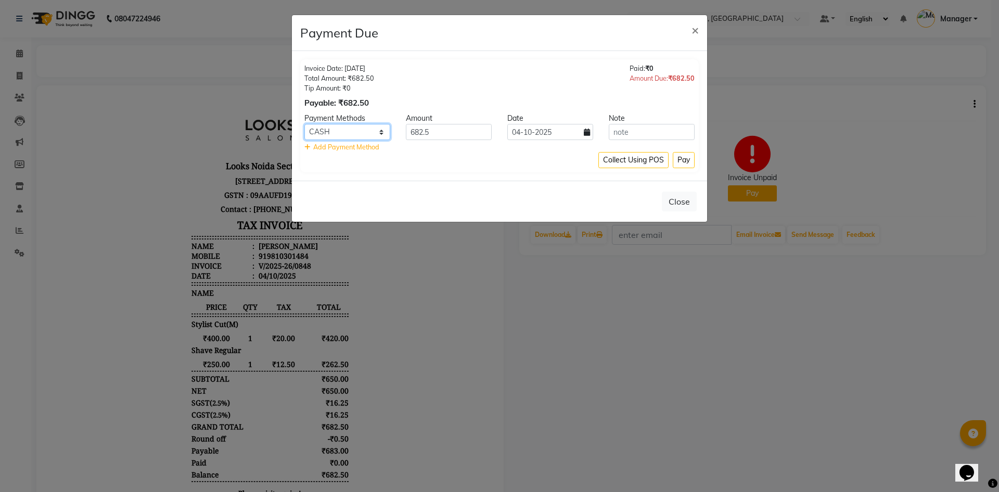
click at [357, 139] on select "UPI CASH CARD" at bounding box center [347, 132] width 86 height 16
select select "8"
click at [304, 124] on select "UPI CASH CARD" at bounding box center [347, 132] width 86 height 16
click at [685, 164] on button "Pay" at bounding box center [684, 160] width 22 height 16
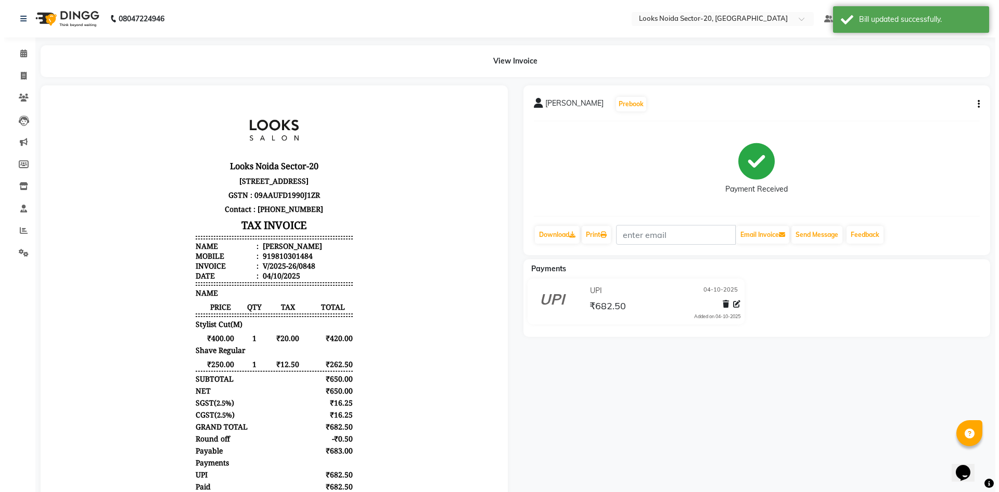
scroll to position [8, 0]
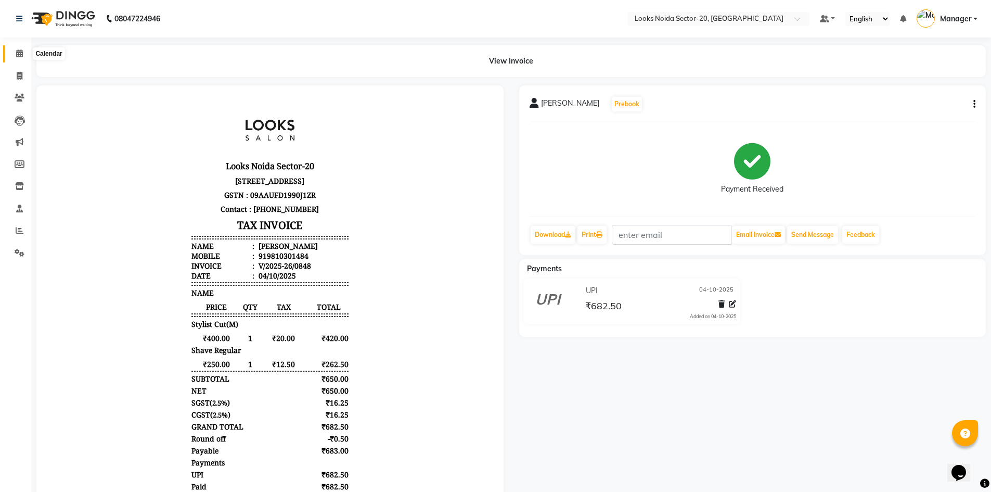
click at [20, 53] on icon at bounding box center [19, 53] width 7 height 8
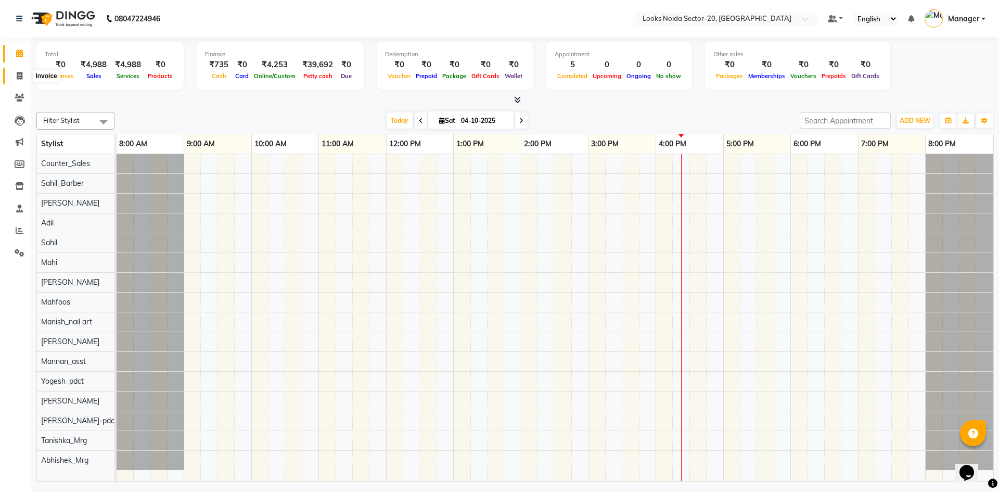
click at [19, 70] on span at bounding box center [19, 76] width 18 height 12
select select "service"
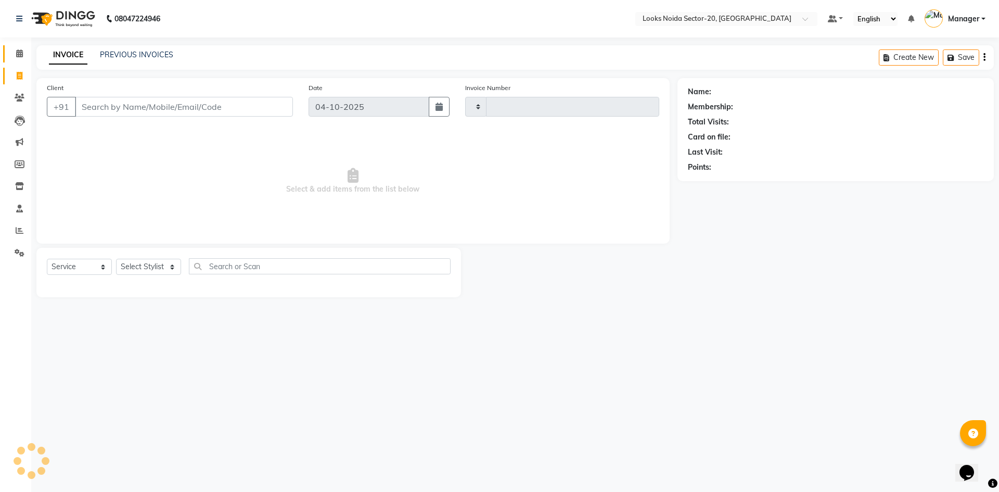
type input "0849"
select select "8646"
click at [17, 52] on icon at bounding box center [19, 53] width 7 height 8
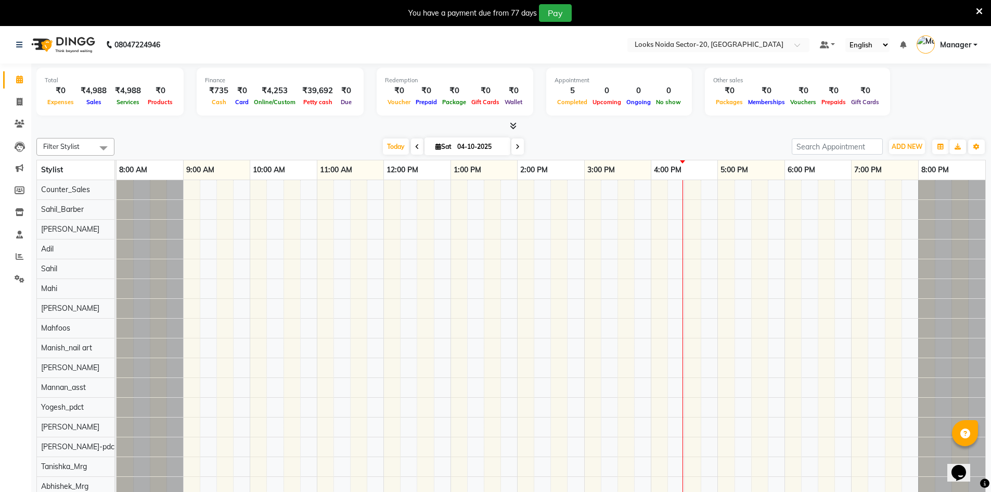
click at [514, 122] on icon at bounding box center [513, 126] width 7 height 8
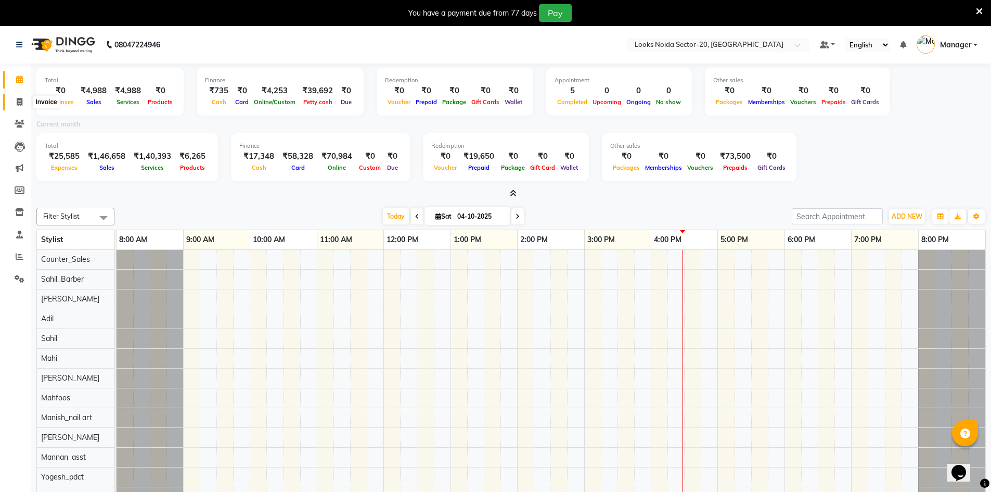
click at [15, 102] on span at bounding box center [19, 102] width 18 height 12
select select "8646"
select select "service"
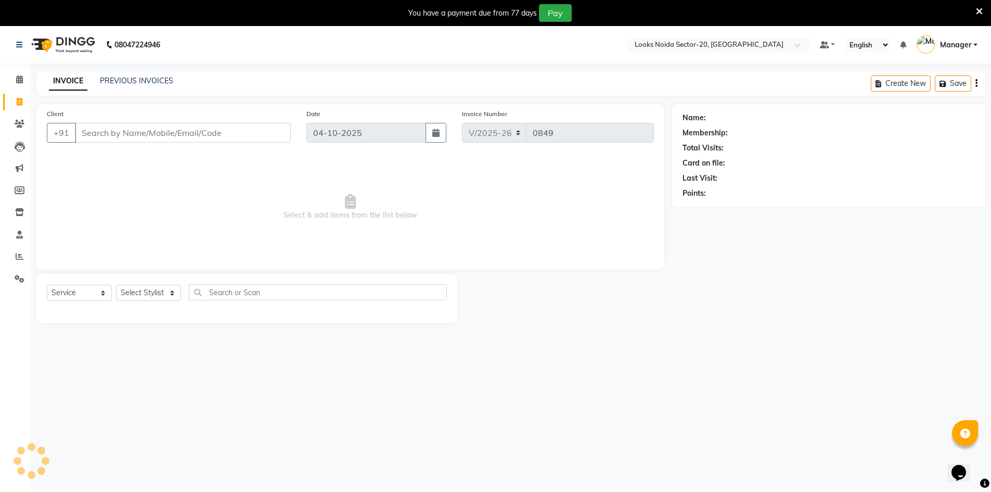
click at [171, 135] on input "Client" at bounding box center [183, 133] width 216 height 20
type input "9873580515"
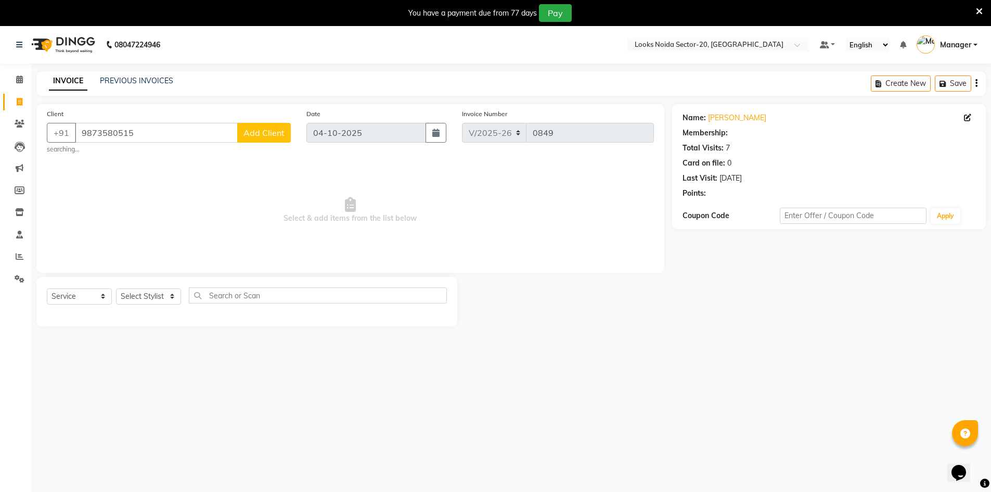
select select "1: Object"
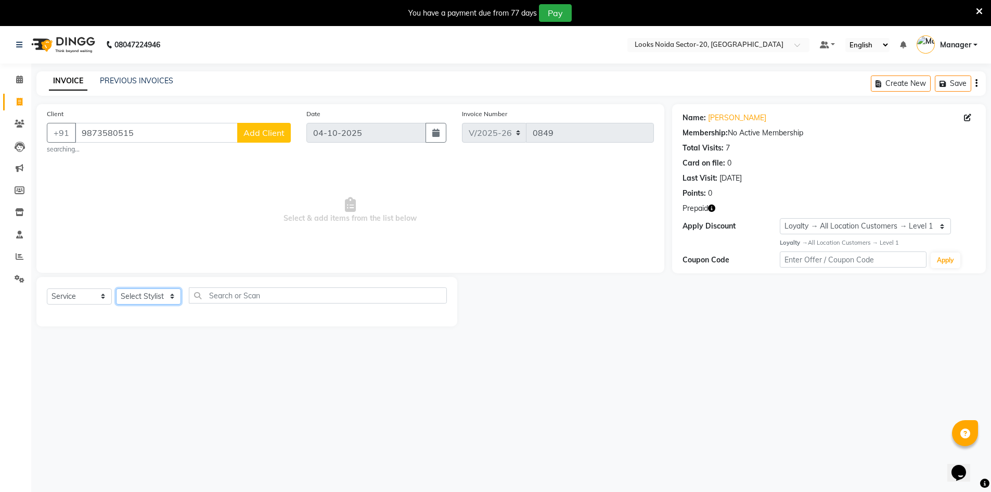
click at [150, 298] on select "Select Stylist [PERSON_NAME] Abhishek_Mrg [PERSON_NAME] Counter_Sales [PERSON_N…" at bounding box center [148, 296] width 65 height 16
select select "86760"
click at [116, 288] on select "Select Stylist [PERSON_NAME] Abhishek_Mrg [PERSON_NAME] Counter_Sales [PERSON_N…" at bounding box center [148, 296] width 65 height 16
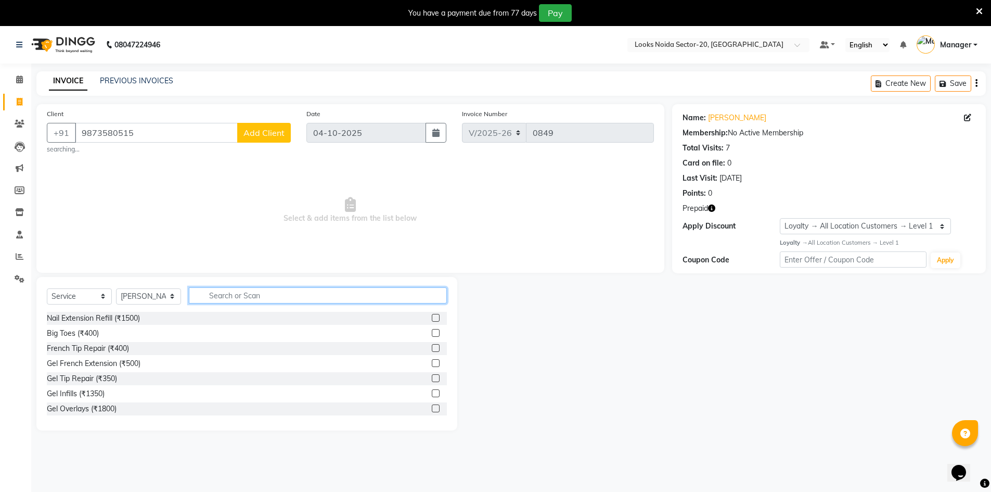
drag, startPoint x: 286, startPoint y: 288, endPoint x: 336, endPoint y: 298, distance: 51.0
click at [278, 291] on input "text" at bounding box center [318, 295] width 258 height 16
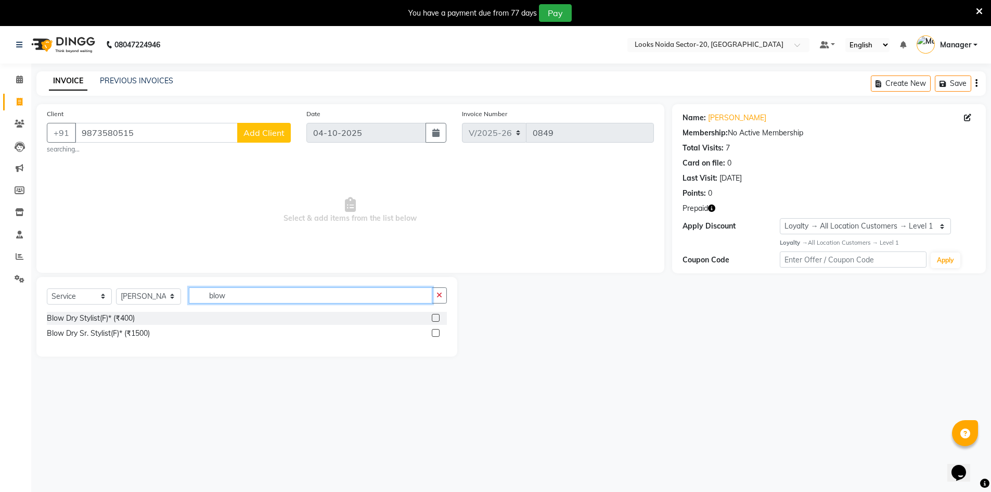
type input "blow"
click at [144, 317] on div "Blow Dry Stylist(F)* (₹400)" at bounding box center [247, 318] width 400 height 13
click at [114, 316] on div "Blow Dry Stylist(F)* (₹400)" at bounding box center [91, 318] width 88 height 11
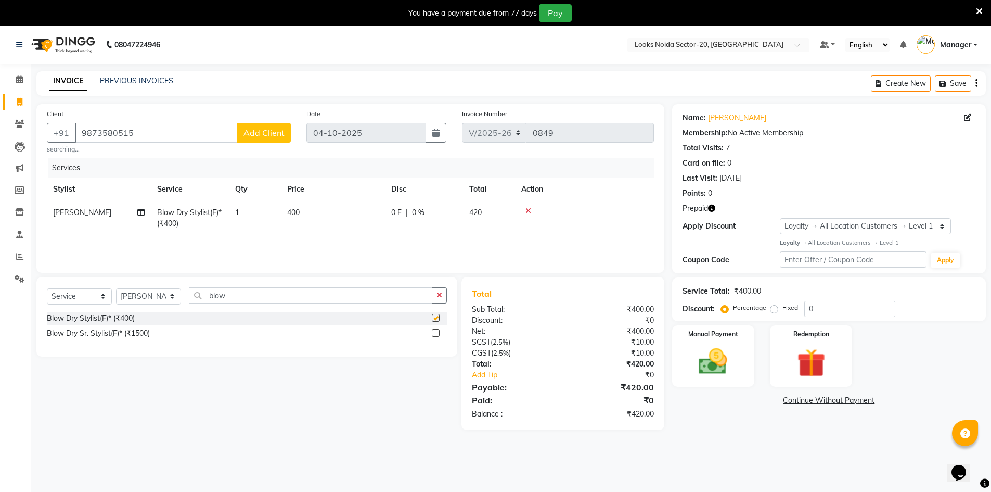
checkbox input "false"
click at [314, 208] on td "400" at bounding box center [333, 218] width 104 height 34
select select "86760"
click at [374, 221] on input "400" at bounding box center [382, 215] width 92 height 16
type input "4"
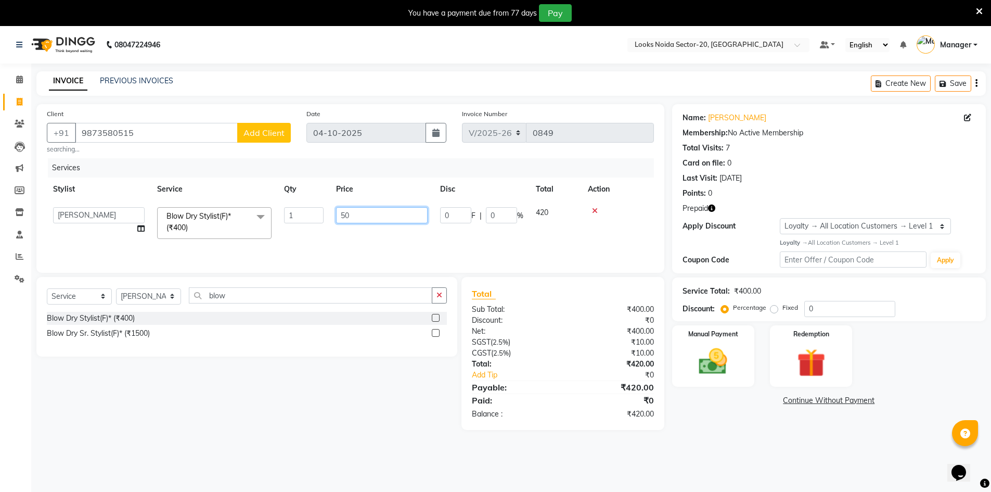
type input "500"
drag, startPoint x: 711, startPoint y: 424, endPoint x: 707, endPoint y: 413, distance: 11.5
click at [707, 420] on div "Name: [PERSON_NAME] Membership: No Active Membership Total Visits: 7 Card on fi…" at bounding box center [833, 267] width 322 height 326
click at [806, 419] on div "Name: [PERSON_NAME] Membership: No Active Membership Total Visits: 7 Card on fi…" at bounding box center [833, 267] width 322 height 326
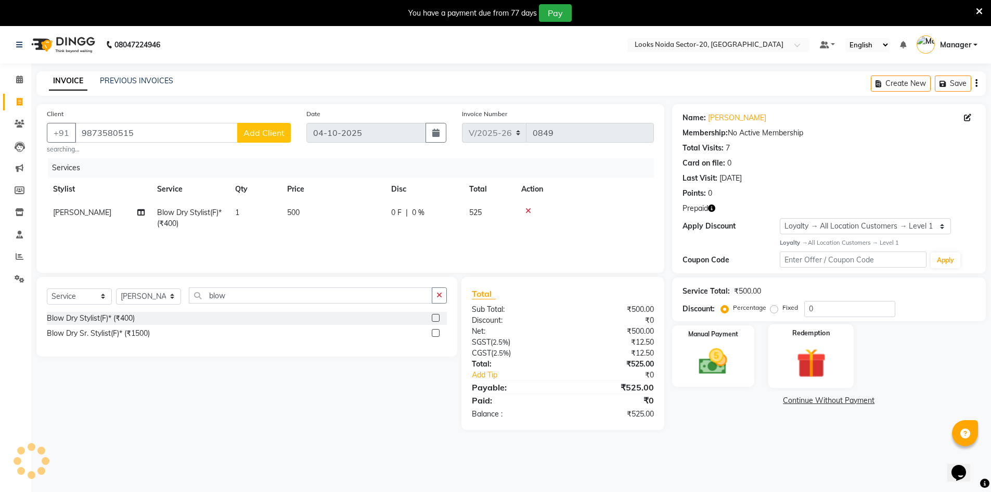
click at [830, 361] on img at bounding box center [811, 362] width 48 height 37
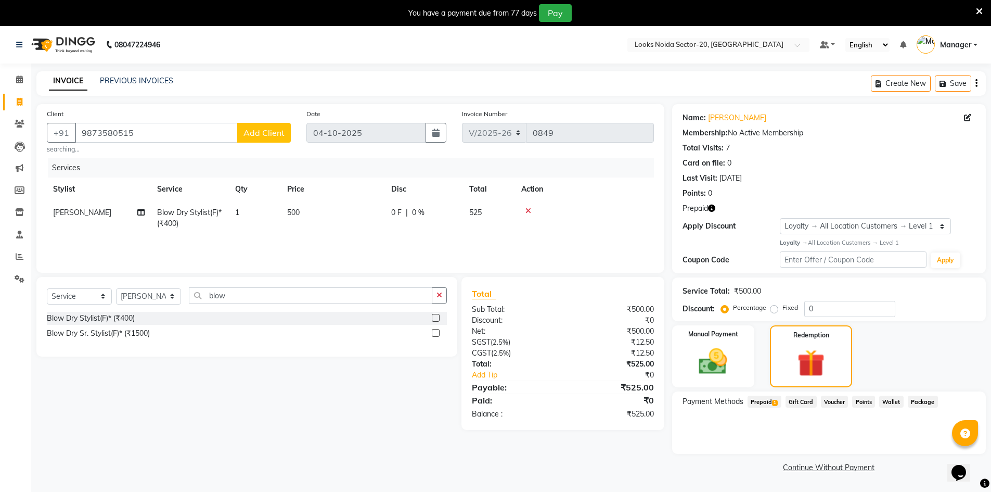
click at [763, 402] on span "Prepaid 1" at bounding box center [765, 401] width 34 height 12
click at [829, 440] on input "525" at bounding box center [834, 443] width 62 height 16
type input "5"
type input "500"
click at [878, 358] on div "Manual Payment Redemption" at bounding box center [828, 356] width 329 height 62
